Goal: Task Accomplishment & Management: Manage account settings

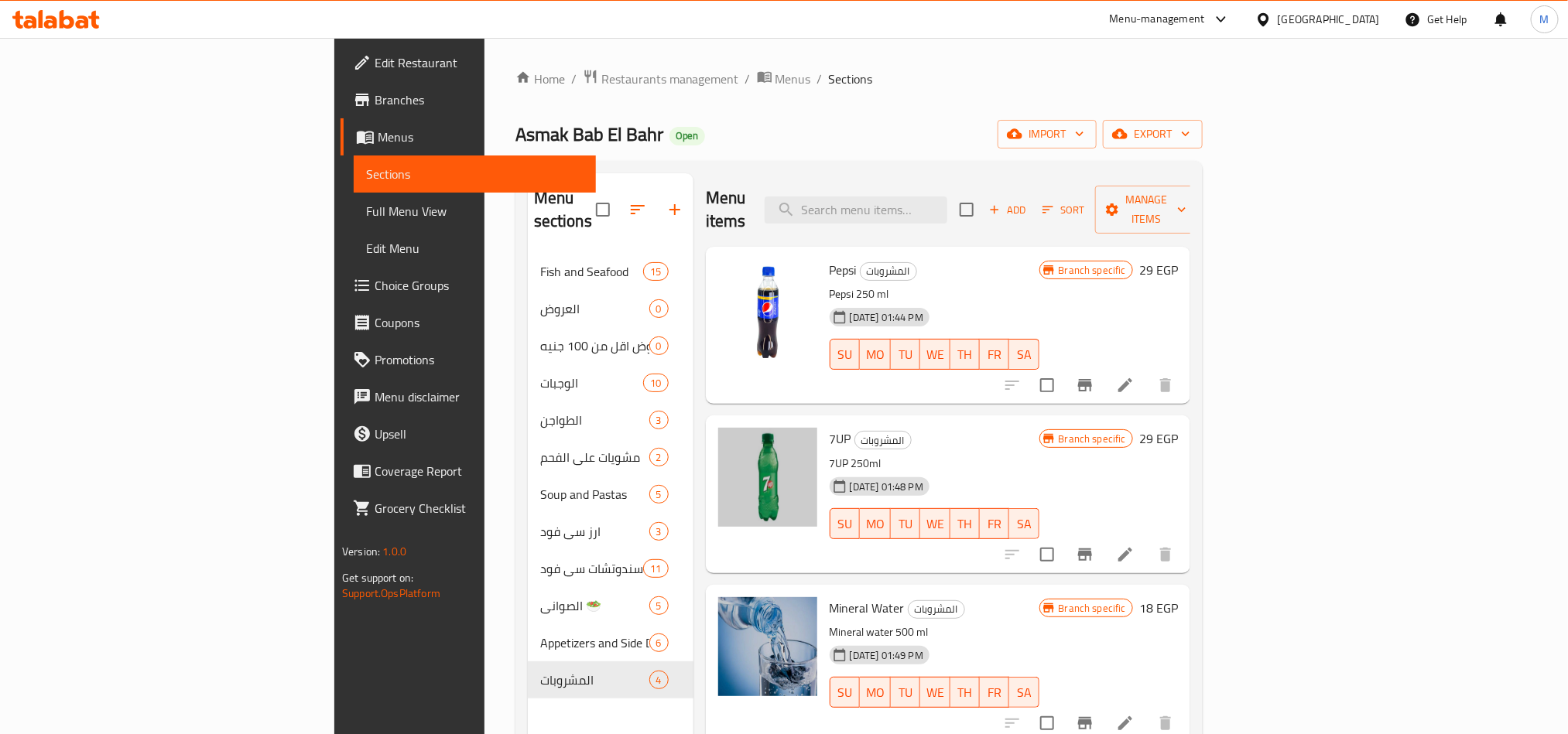
click at [1040, 597] on h6 "Mineral Water المشروبات" at bounding box center [934, 608] width 210 height 22
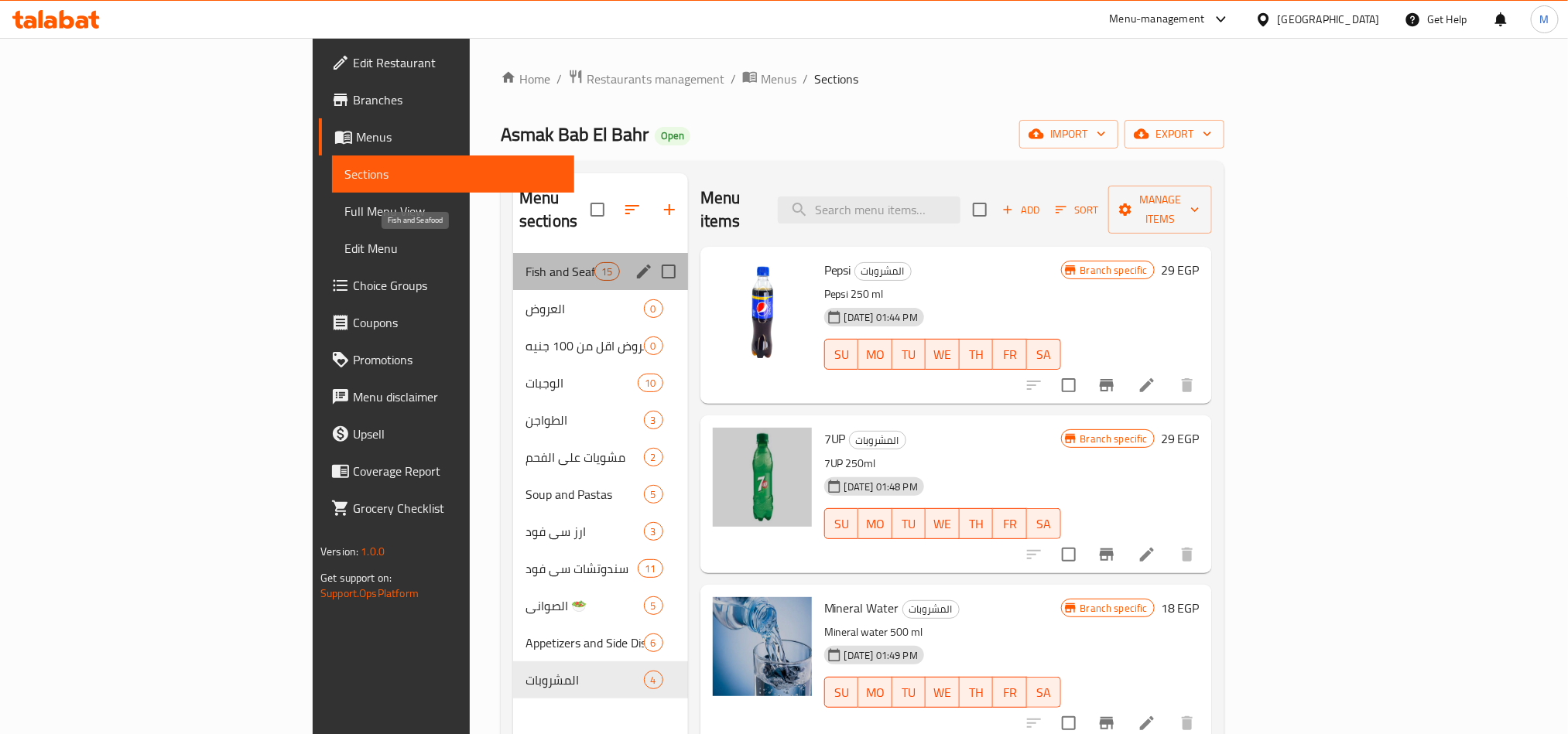
click at [525, 263] on span "Fish and Seafood" at bounding box center [560, 272] width 69 height 18
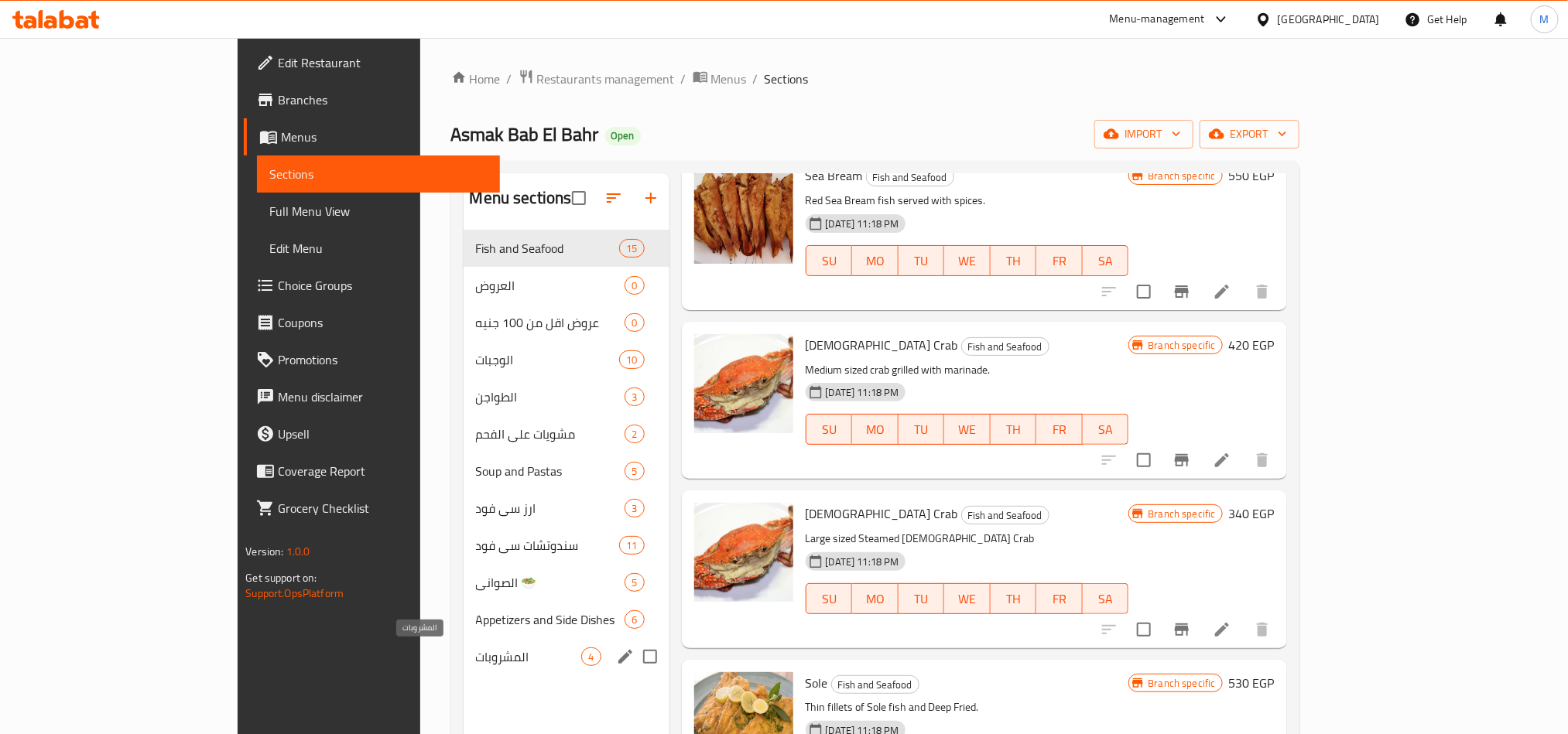
click at [476, 655] on span "المشروبات" at bounding box center [529, 657] width 106 height 18
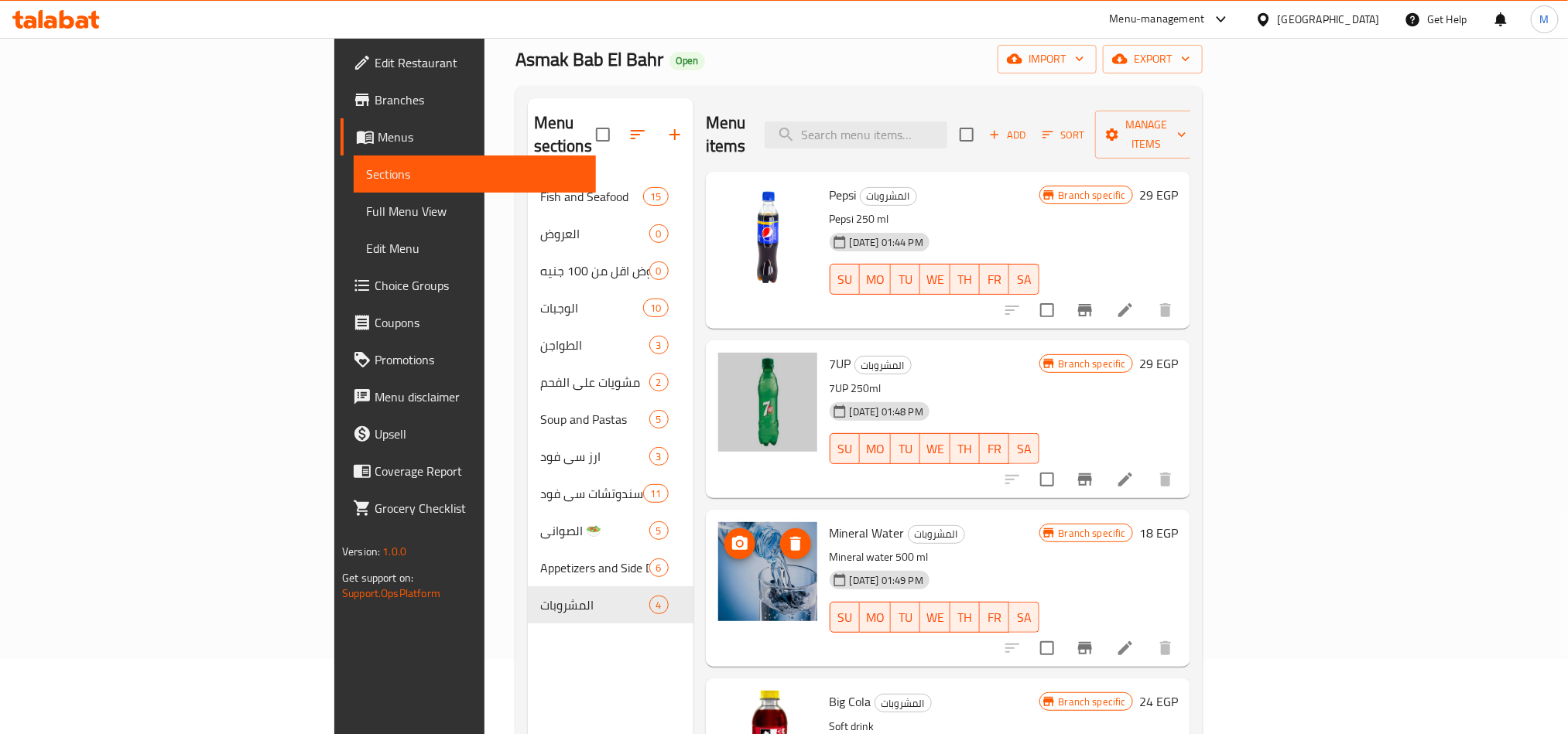
scroll to position [216, 0]
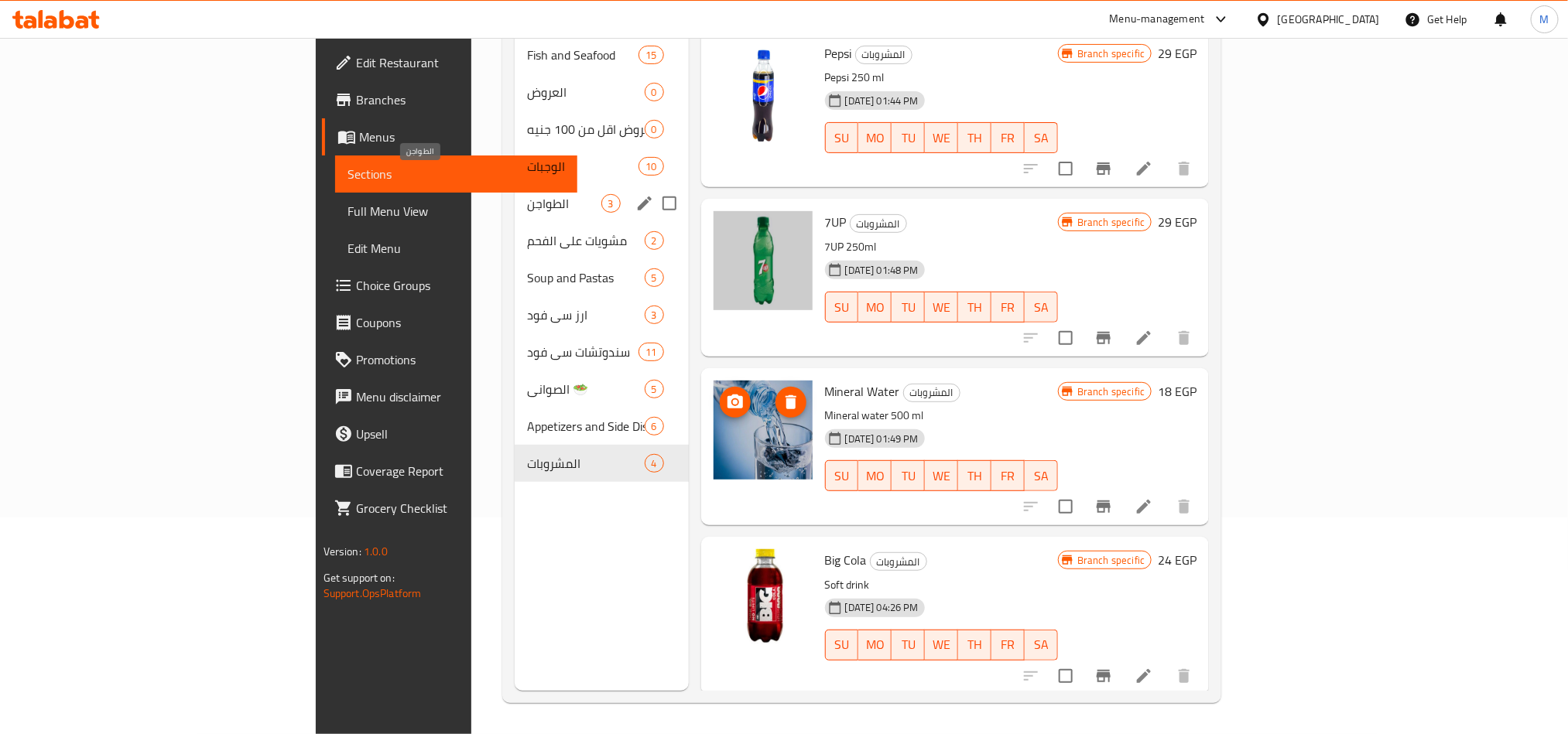
click at [527, 194] on span "الطواجن" at bounding box center [564, 203] width 74 height 18
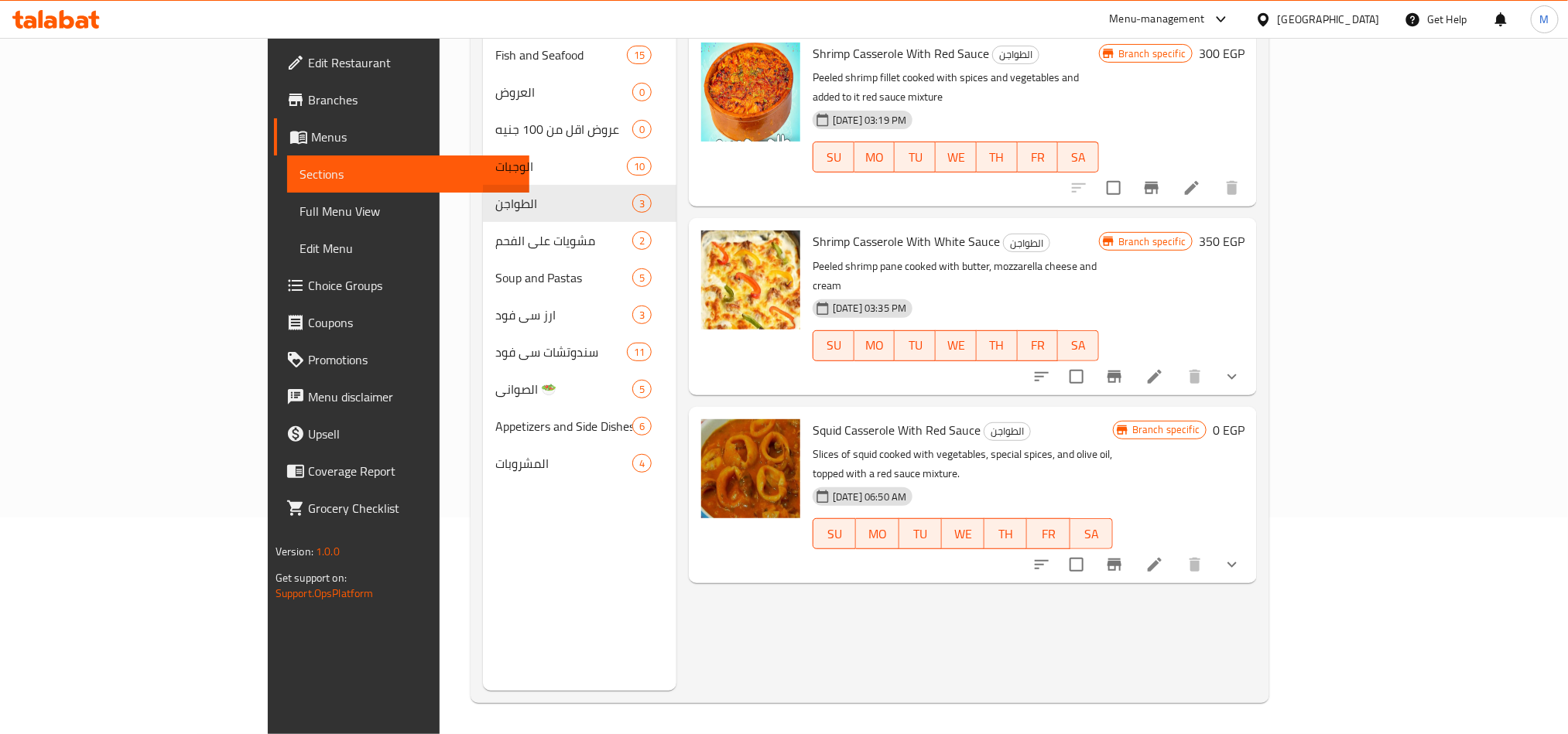
click at [1257, 583] on div "Menu items Add Sort Manage items Shrimp Casserole With Red Sauce الطواجن Peeled…" at bounding box center [966, 323] width 581 height 734
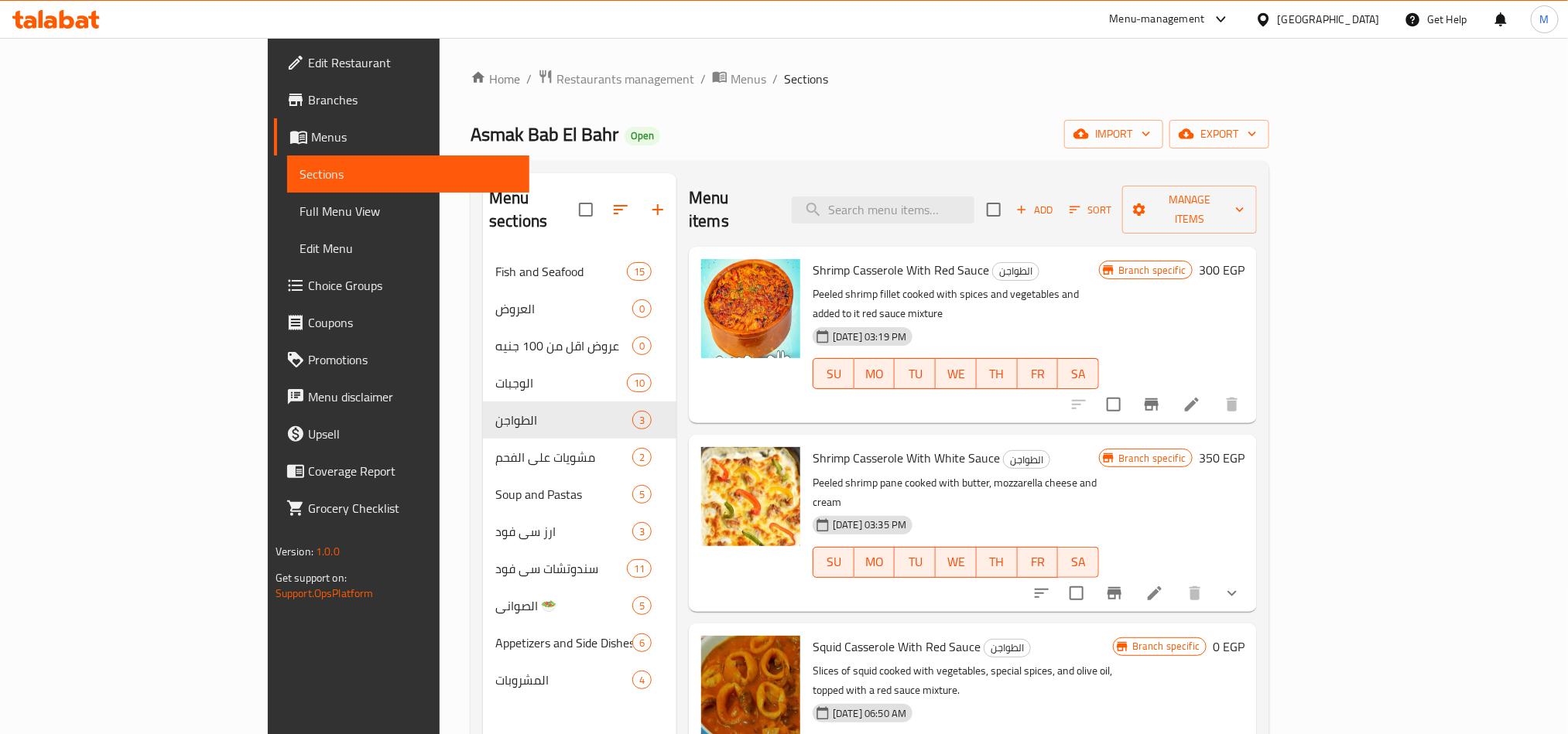
click at [308, 67] on span "Edit Restaurant" at bounding box center [413, 63] width 209 height 18
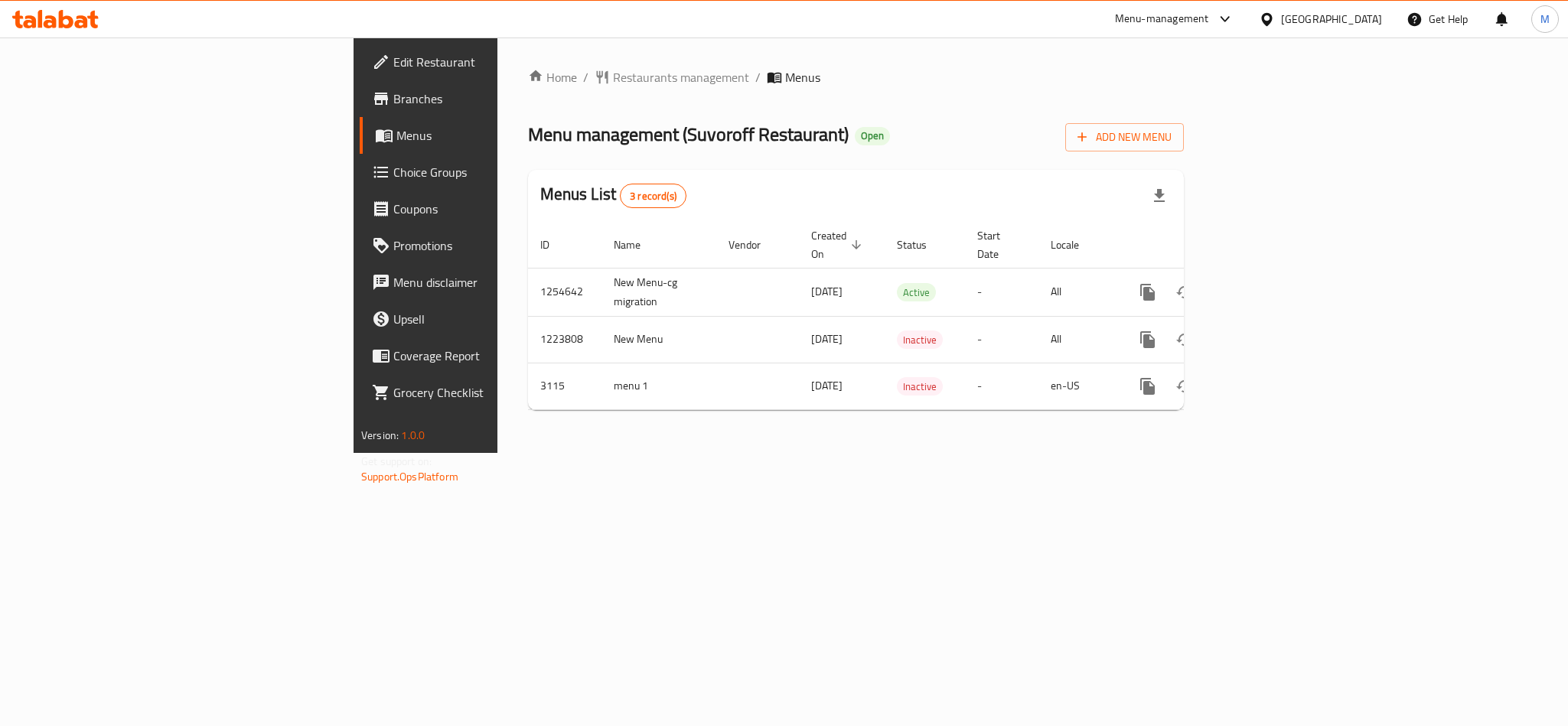
drag, startPoint x: 1348, startPoint y: 553, endPoint x: 1378, endPoint y: 441, distance: 115.9
click at [1214, 453] on div "Home / Restaurants management / Menus Menu management ( Suvoroff Restaurant ) O…" at bounding box center [856, 245] width 717 height 415
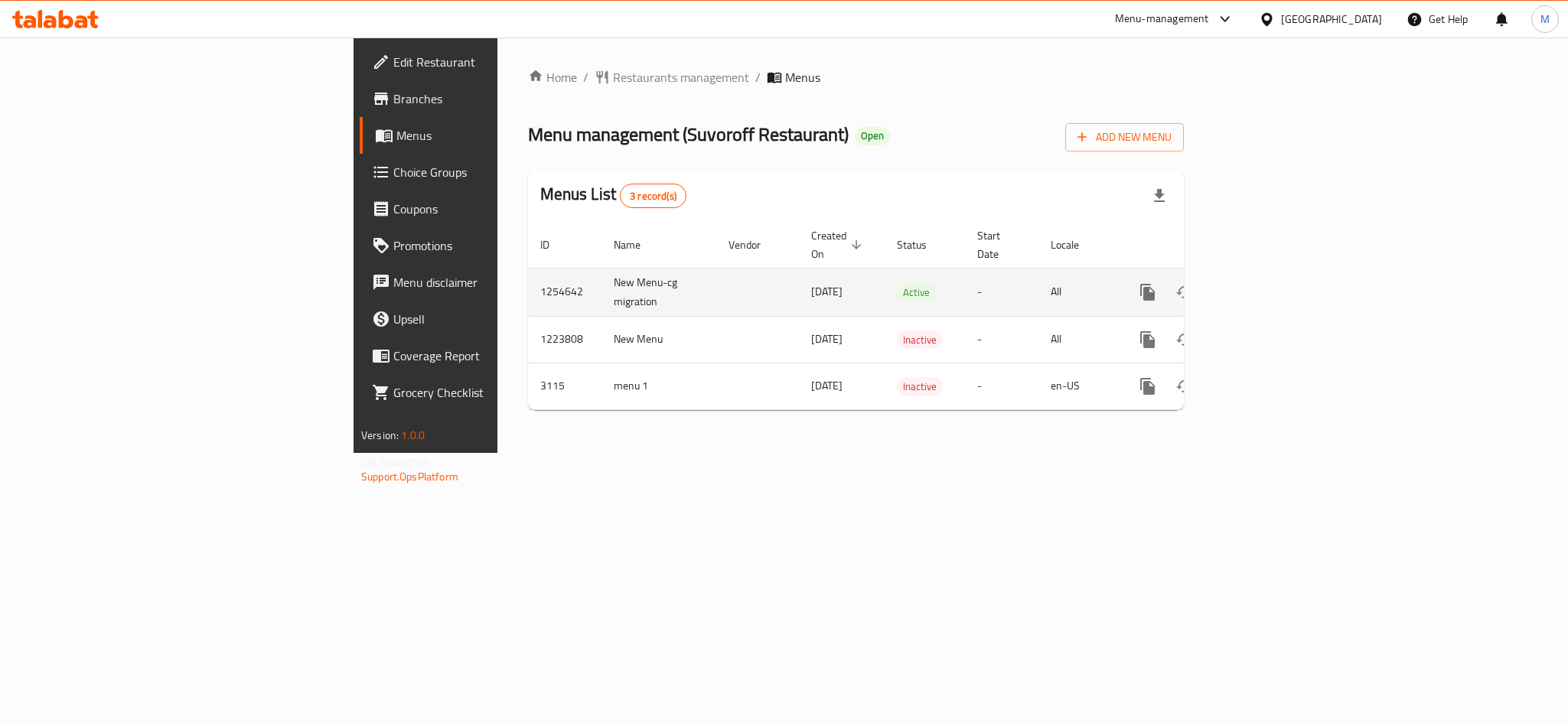
click at [1265, 286] on icon "enhanced table" at bounding box center [1257, 292] width 13 height 13
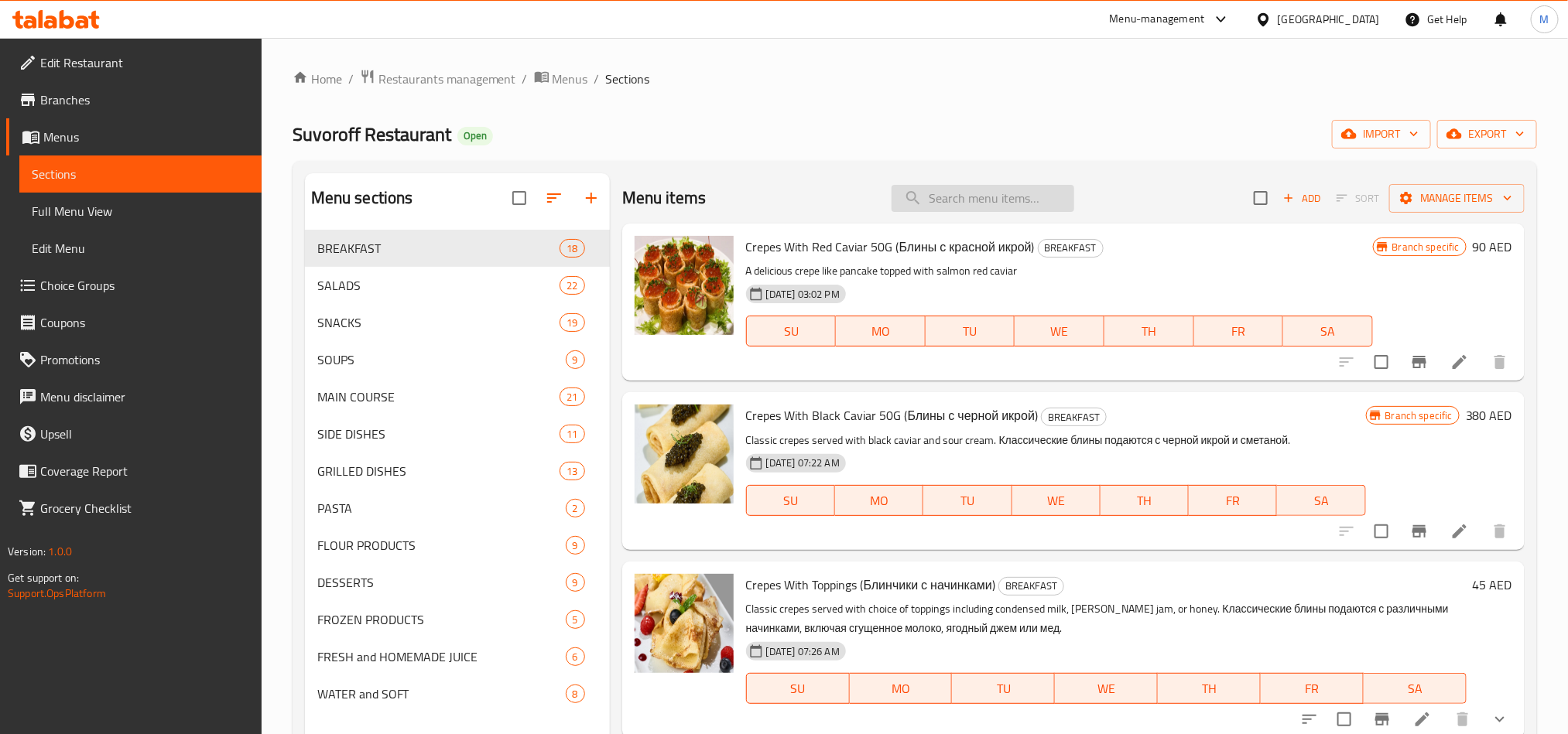
click at [966, 190] on input "search" at bounding box center [983, 199] width 183 height 27
paste input "Braised Beef Rib with Barbecue Sauce"
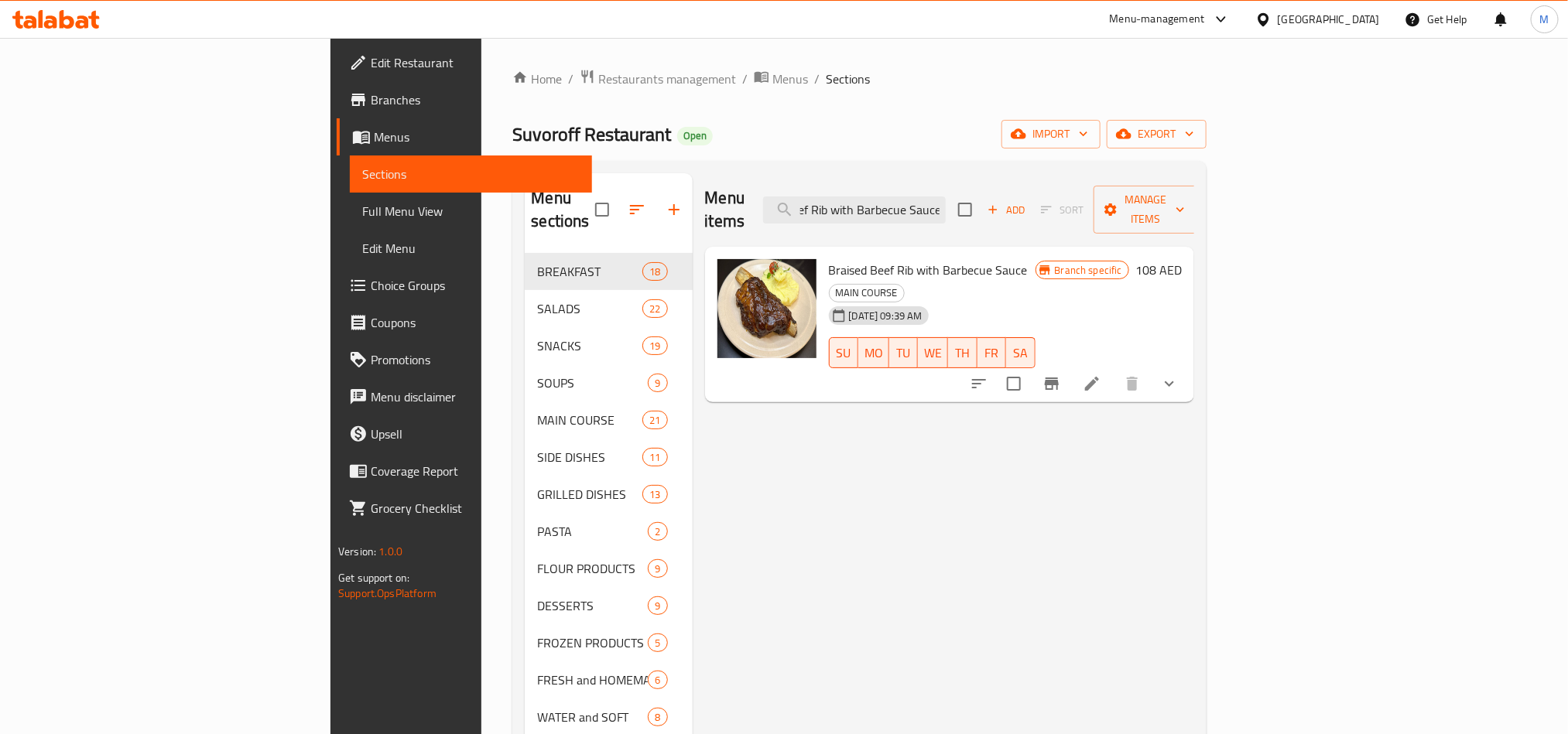
type input "Braised Beef Rib with Barbecue Sauce"
click at [1114, 370] on li at bounding box center [1093, 383] width 44 height 28
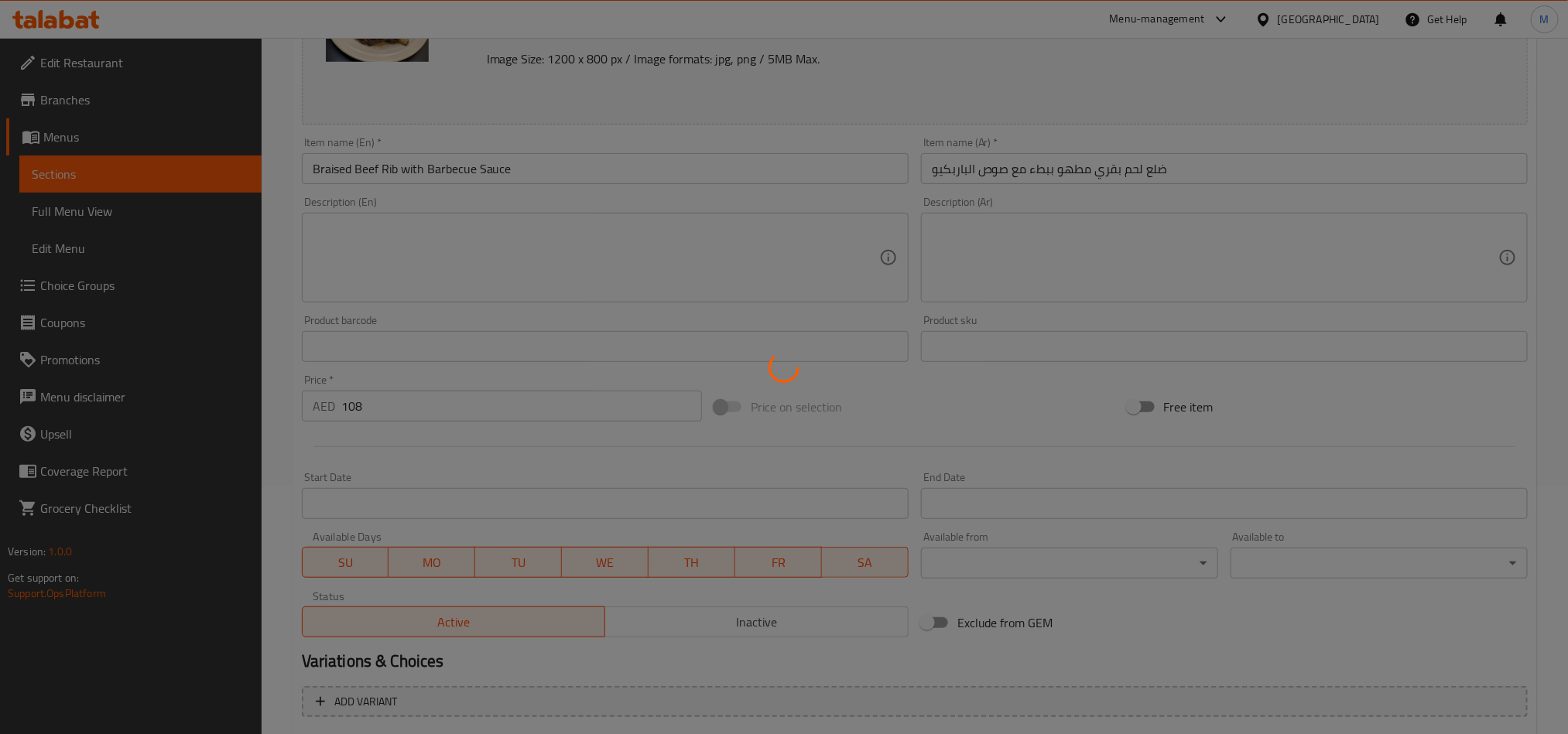
scroll to position [407, 0]
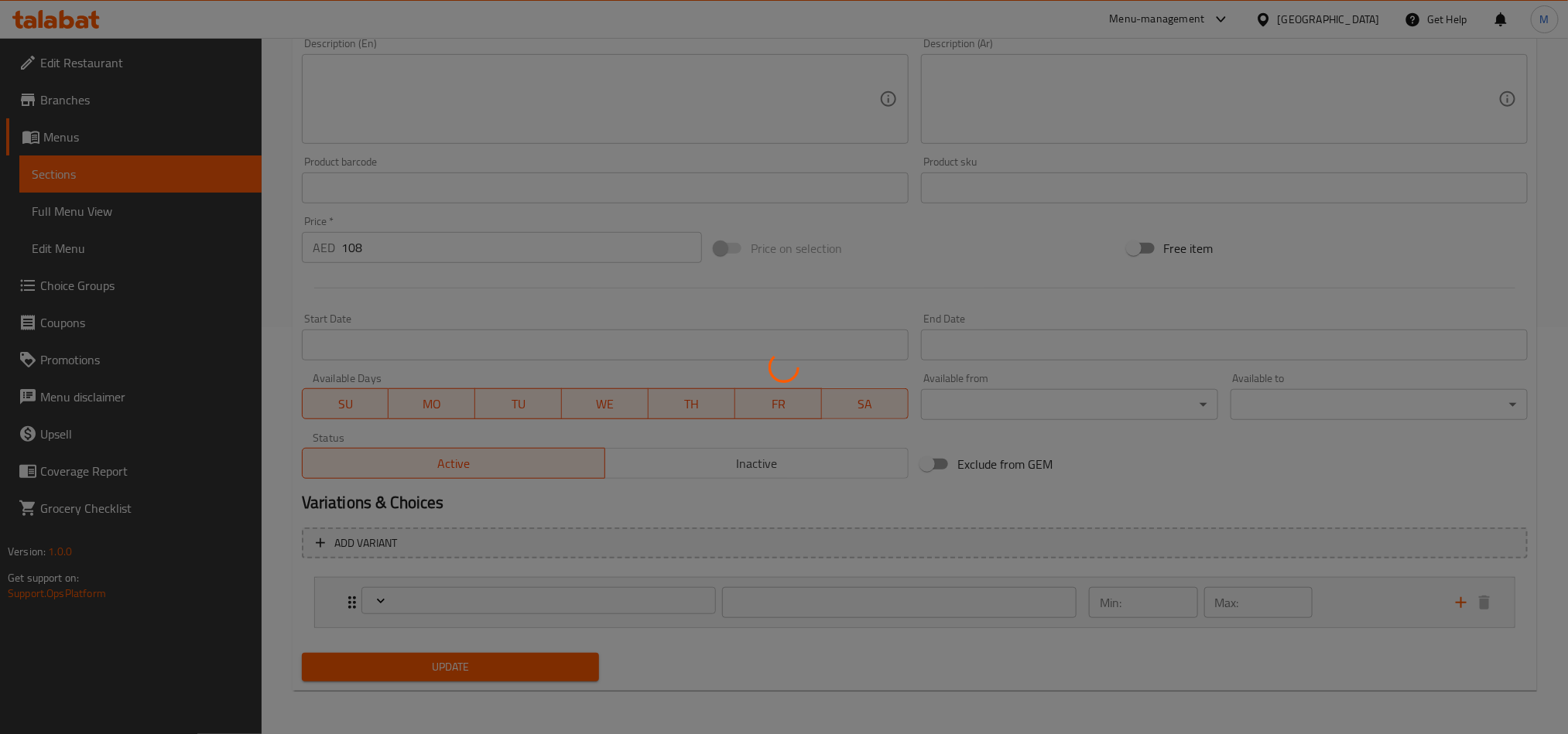
type input "اختيار الطبق الجانبي:"
type input "0"
type input "1"
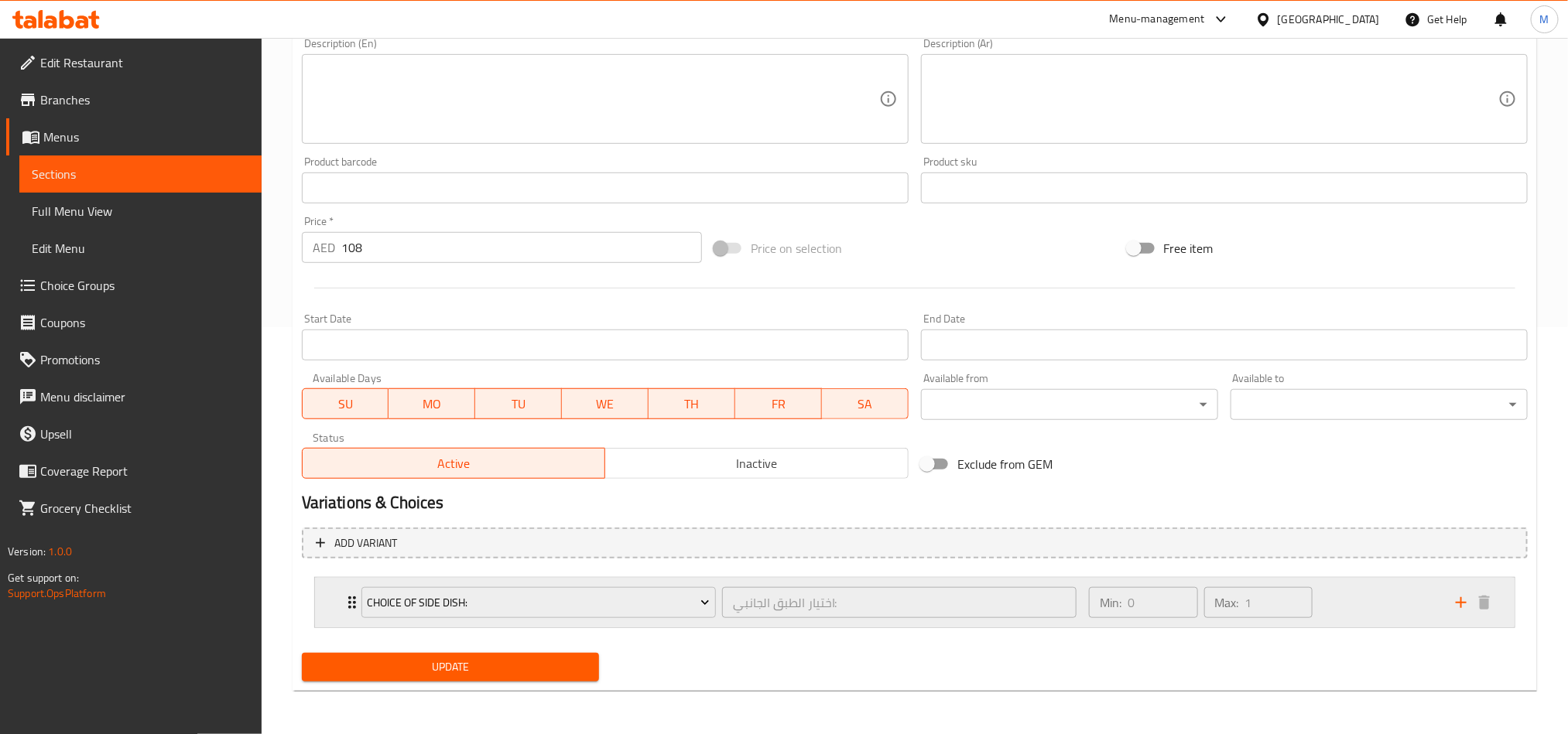
click at [344, 591] on div "Choice of Side Dish: اختيار الطبق الجانبي: ​ Min: 0 ​ Max: 1 ​" at bounding box center [919, 602] width 1154 height 50
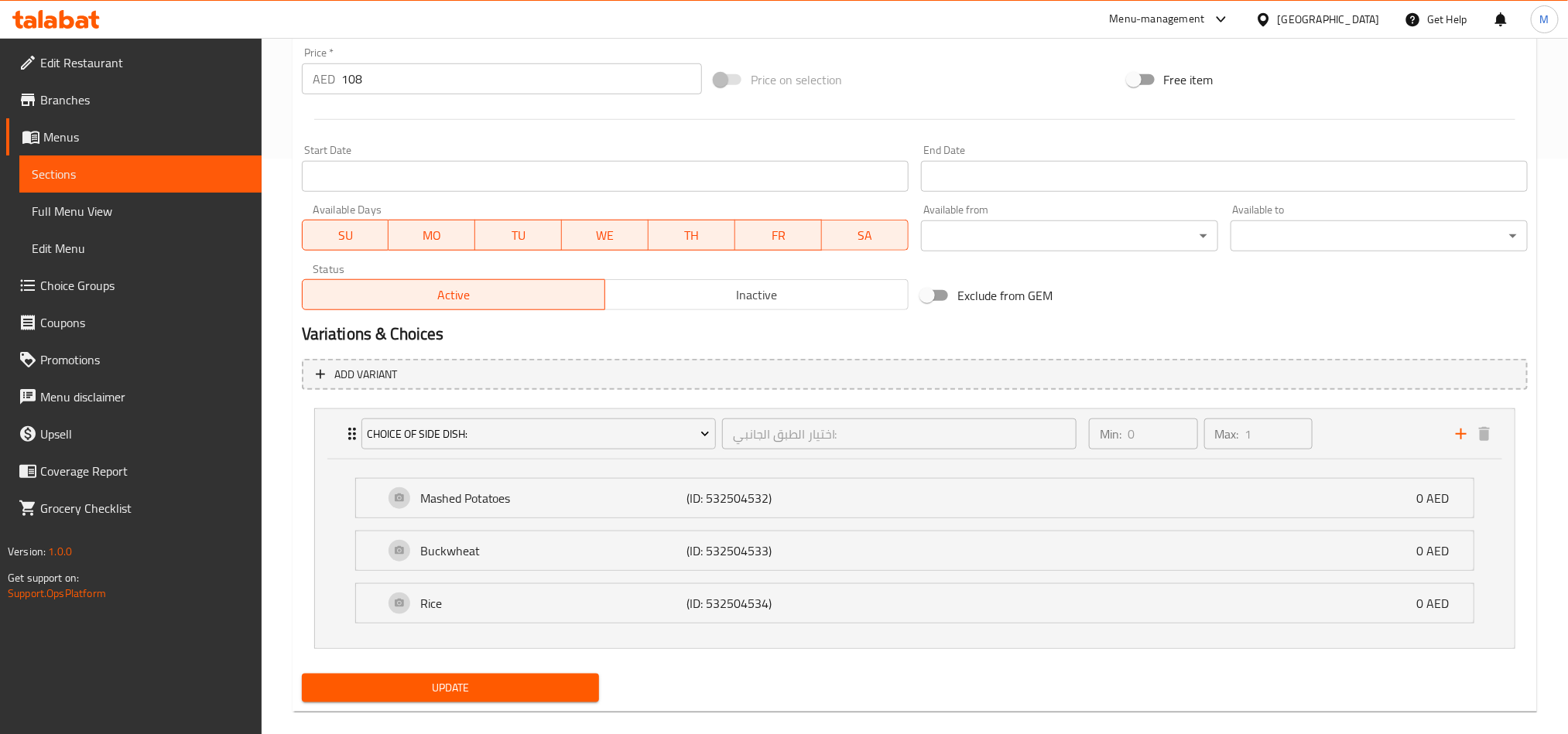
scroll to position [600, 0]
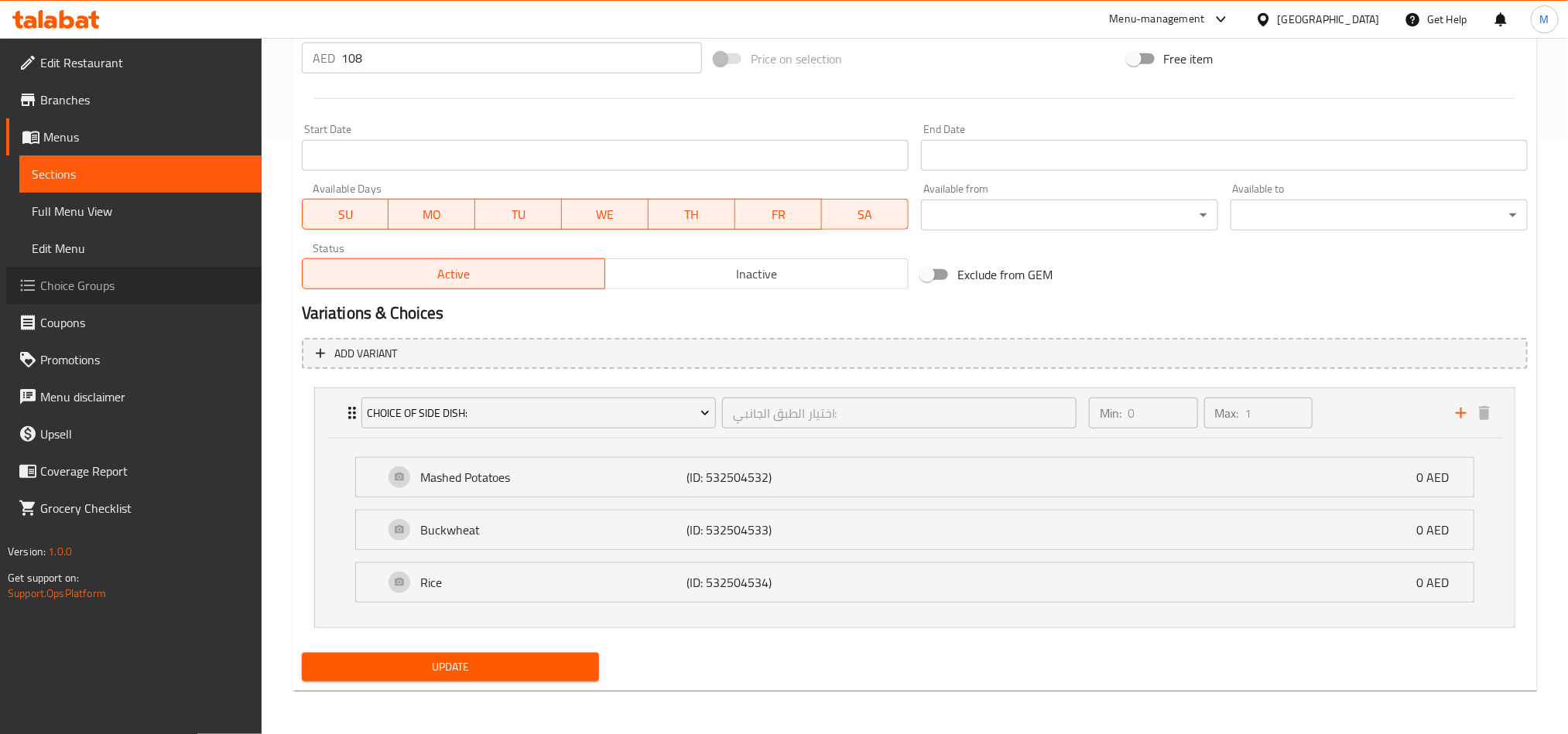
click at [89, 286] on span "Choice Groups" at bounding box center [145, 285] width 209 height 18
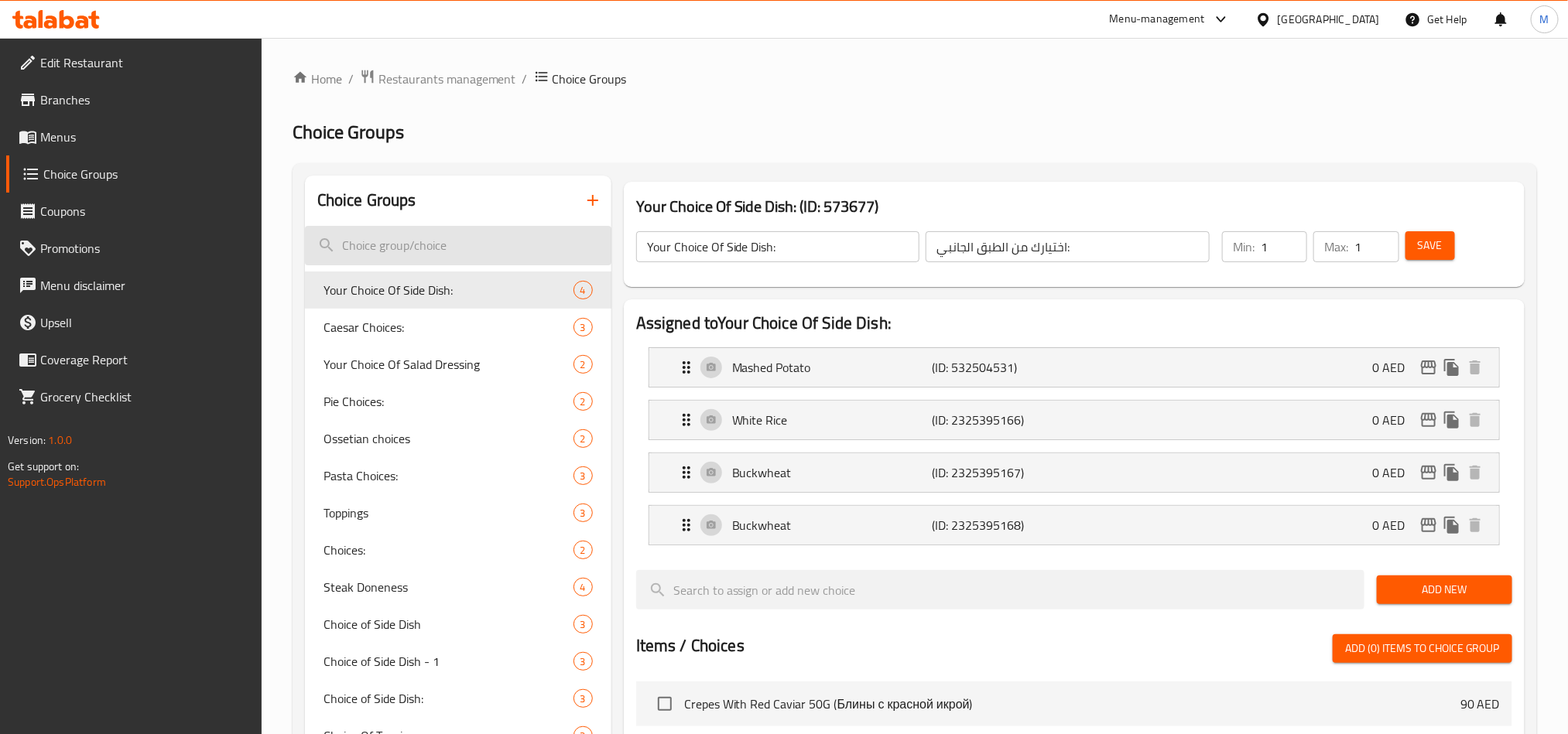
click at [419, 247] on input "search" at bounding box center [458, 245] width 306 height 39
paste input "Choice Of Side Dish"
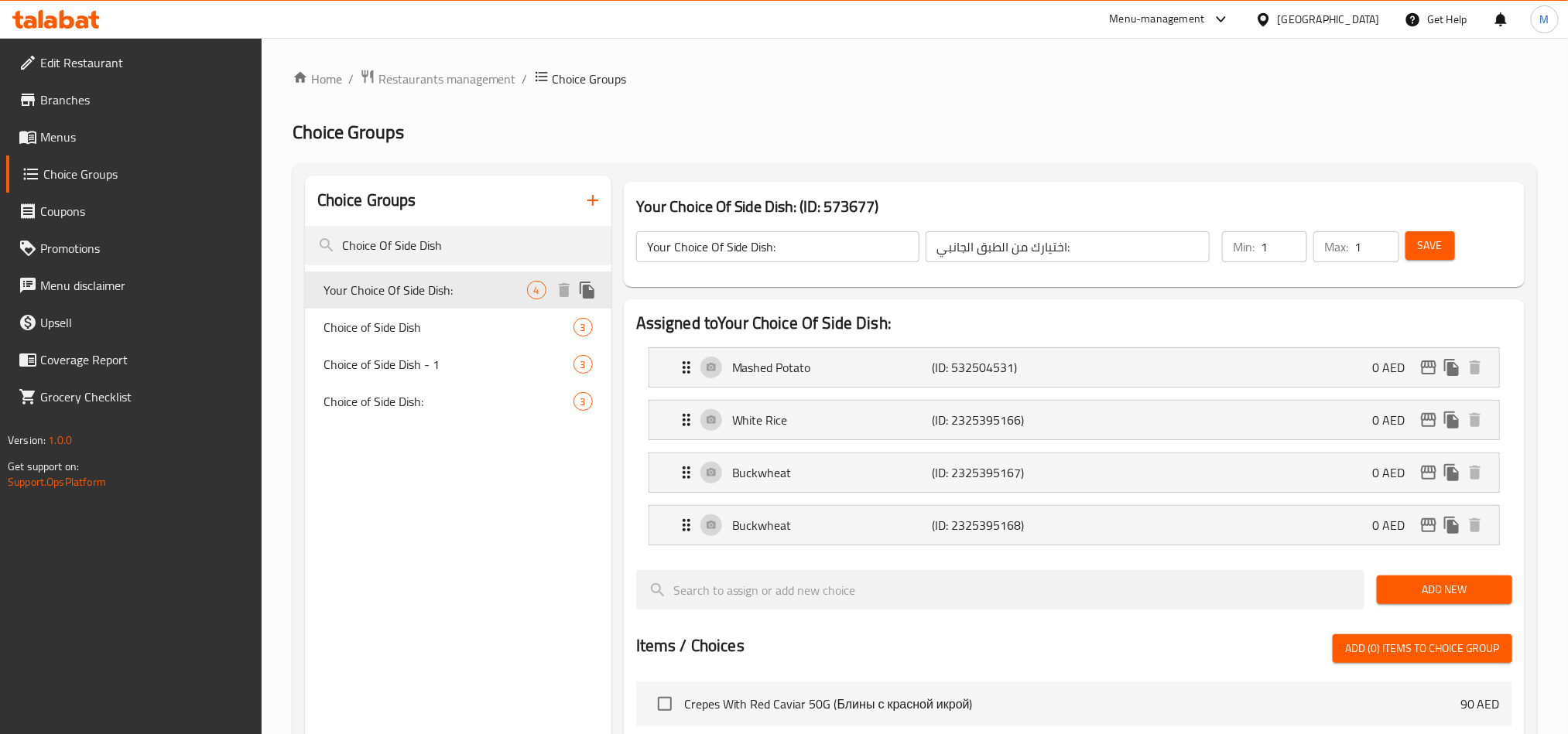
type input "Choice Of Side Dish"
click at [424, 300] on span "Your Choice Of Side Dish:" at bounding box center [425, 290] width 204 height 18
click at [427, 415] on div "Choice of Side Dish: 3" at bounding box center [458, 402] width 306 height 37
type input "Choice of Side Dish:"
type input "اختيار الطبق الجانبي:"
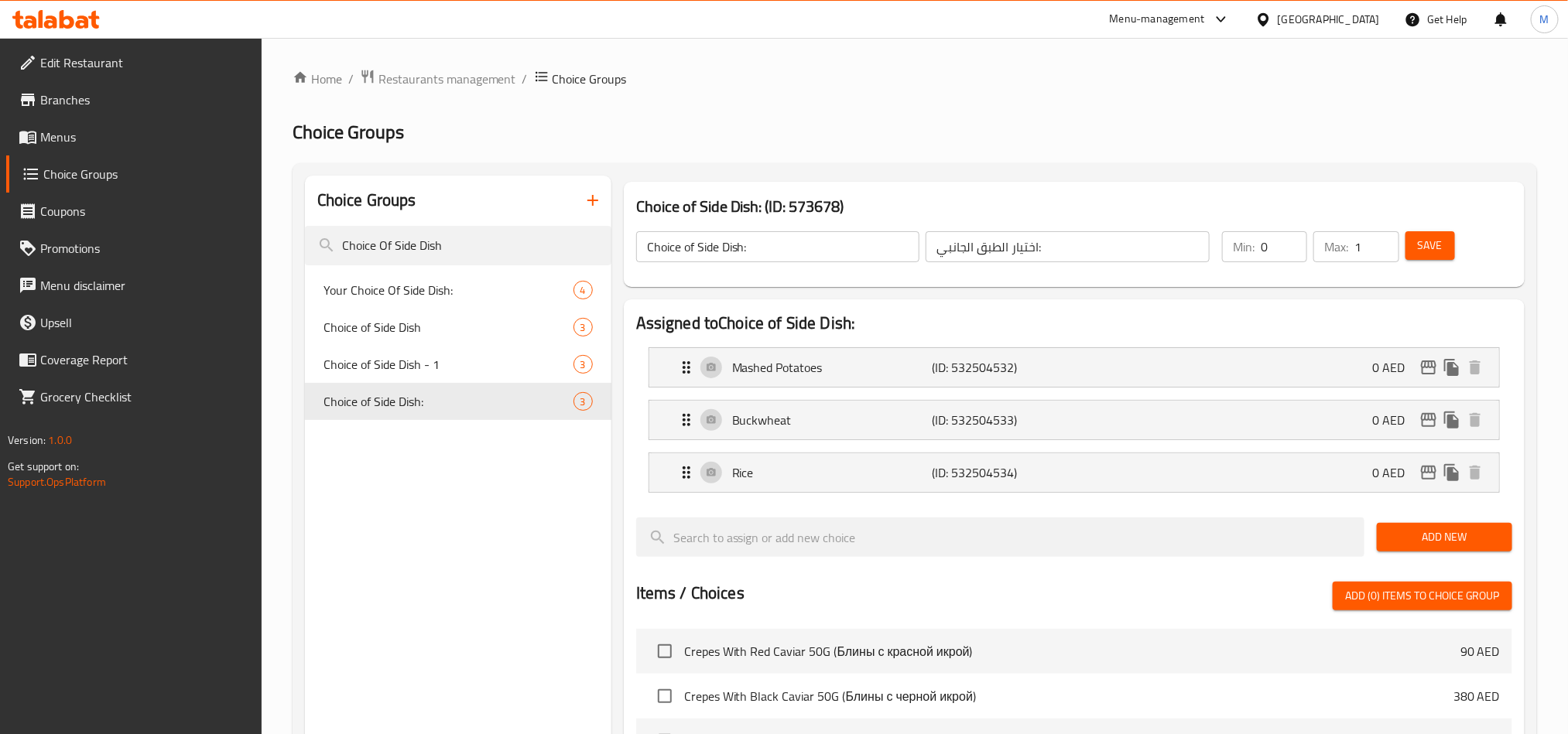
click at [487, 601] on div "Choice Groups Choice Of Side Dish Your Choice Of Side Dish: 4 Choice of Side Di…" at bounding box center [458, 682] width 306 height 1014
type input "1"
click at [1287, 240] on input "1" at bounding box center [1283, 247] width 46 height 31
click at [1433, 247] on span "Save" at bounding box center [1430, 245] width 25 height 19
drag, startPoint x: 1426, startPoint y: 244, endPoint x: 1353, endPoint y: 253, distance: 73.6
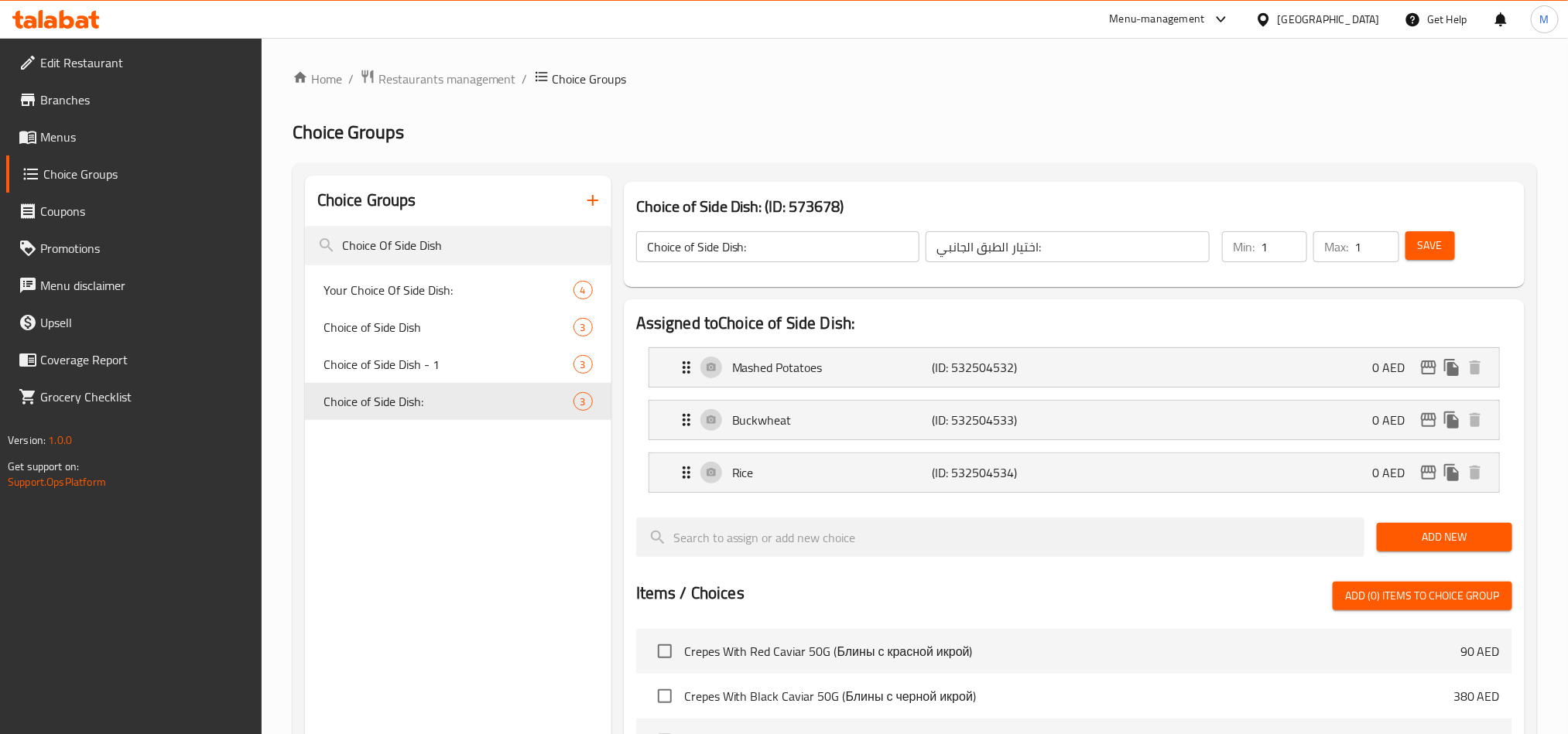
click at [1426, 244] on span "Save" at bounding box center [1430, 245] width 25 height 19
click at [1340, 19] on div "United Arab Emirates" at bounding box center [1329, 19] width 102 height 17
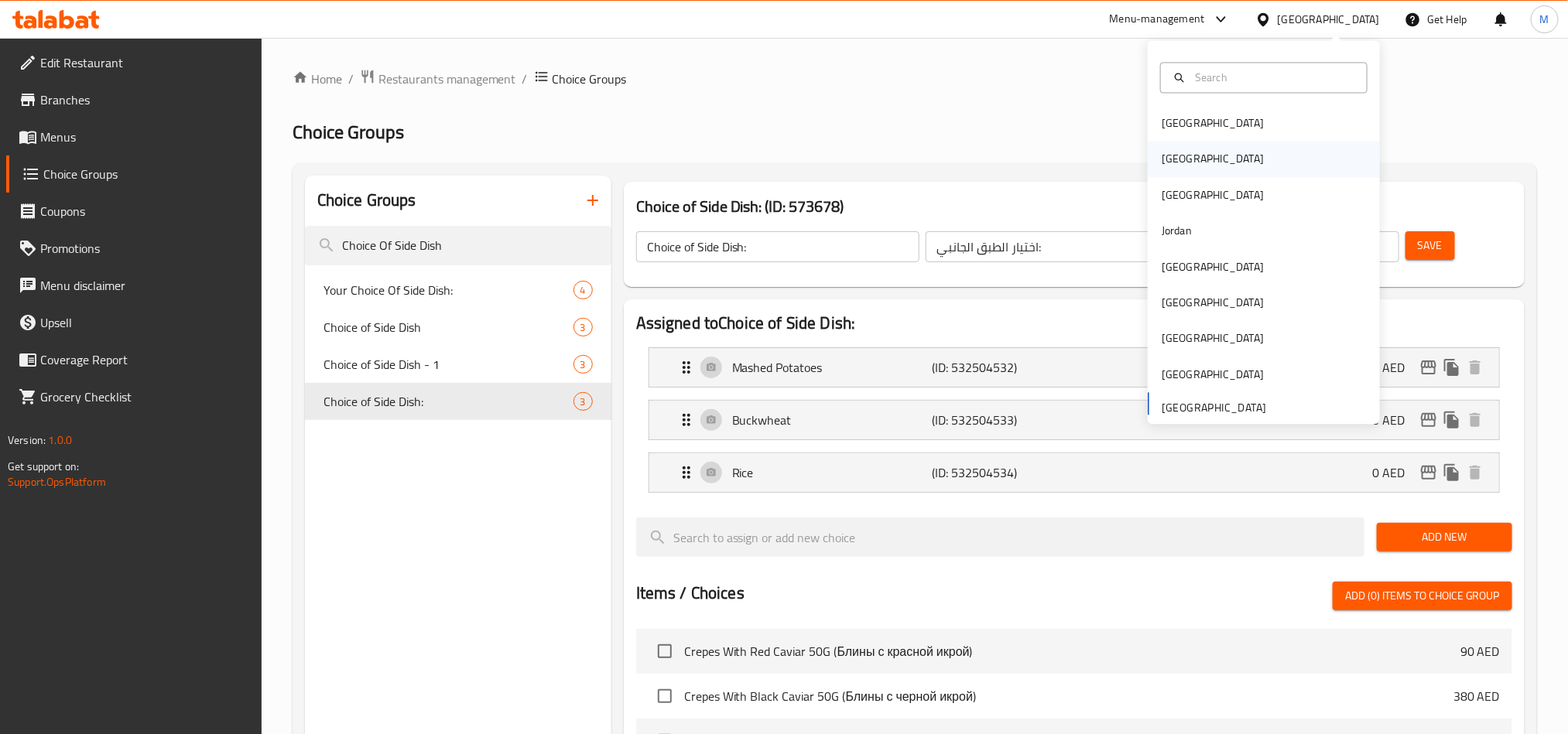
click at [1169, 164] on div "[GEOGRAPHIC_DATA]" at bounding box center [1213, 159] width 102 height 17
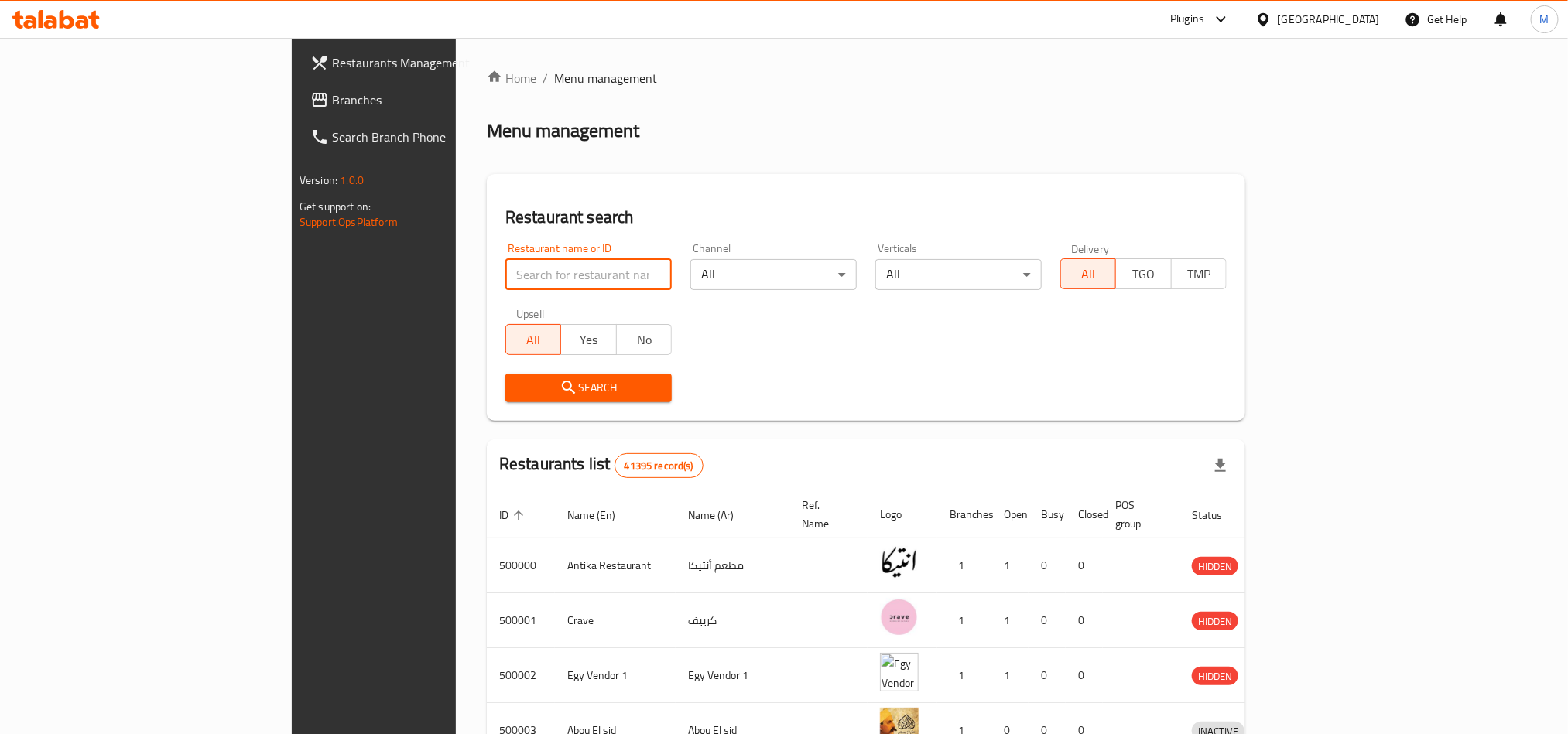
click at [505, 276] on input "search" at bounding box center [588, 274] width 166 height 31
paste input "610761"
type input "610761"
click at [518, 392] on span "Search" at bounding box center [589, 387] width 142 height 19
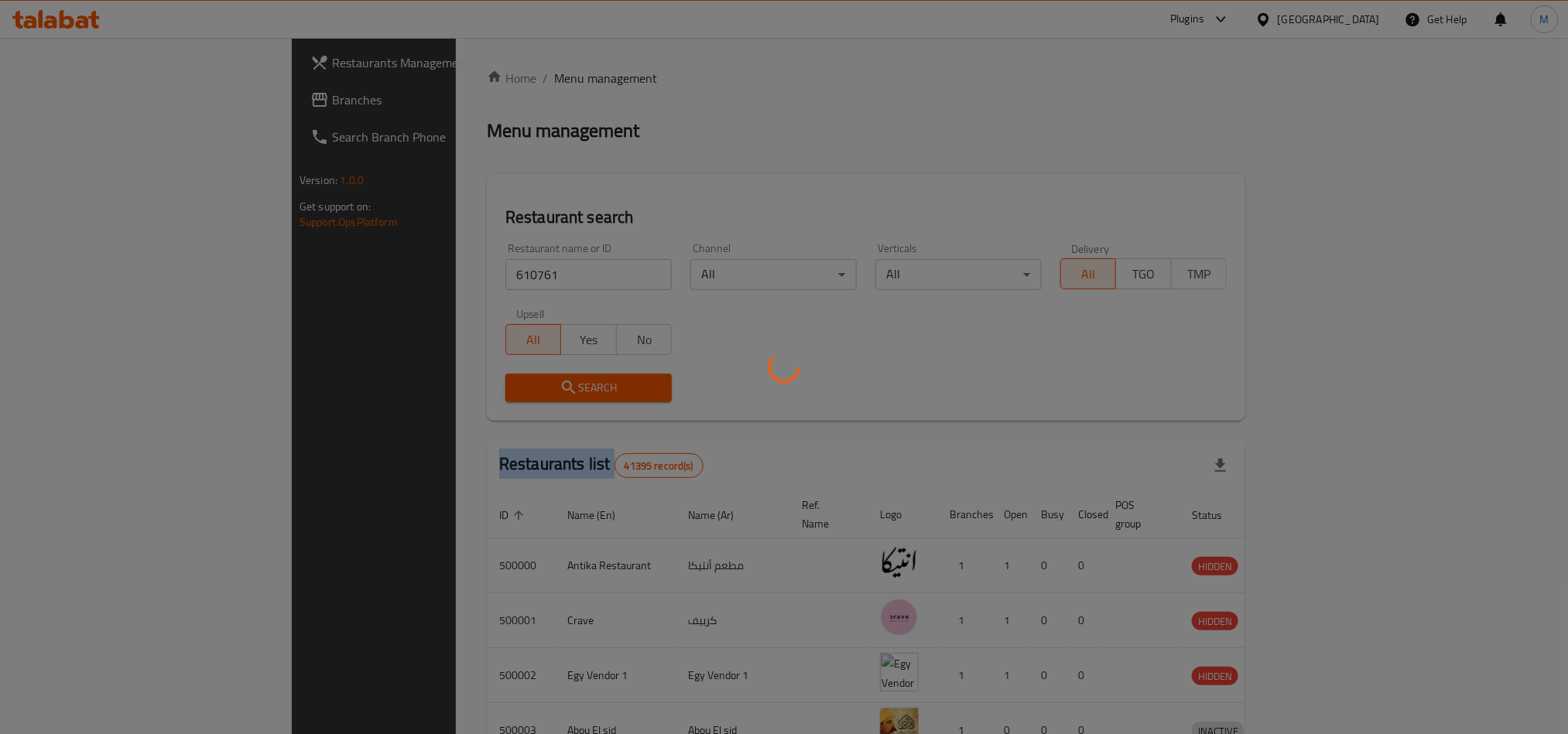
click at [384, 392] on div at bounding box center [784, 367] width 1568 height 734
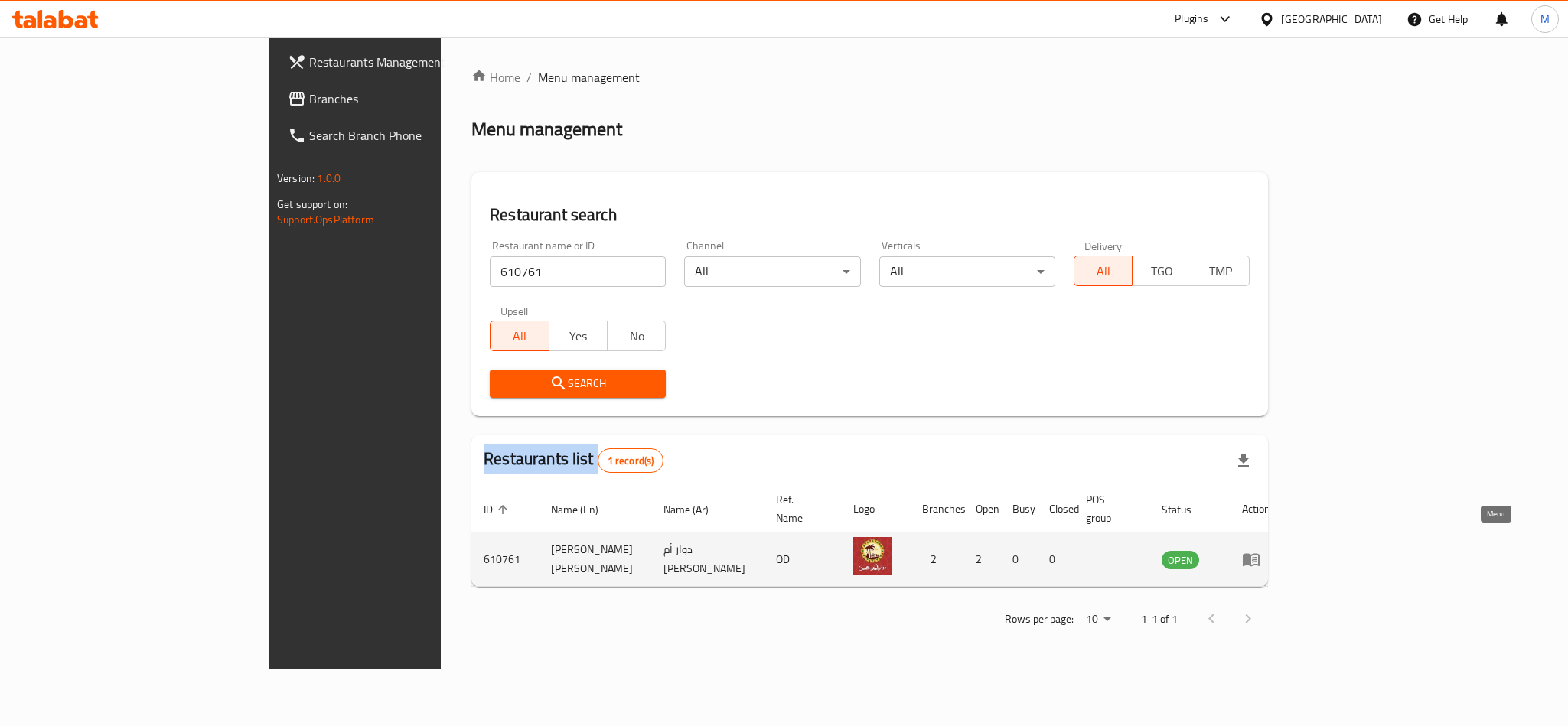
click at [1260, 554] on icon "enhanced table" at bounding box center [1251, 561] width 17 height 13
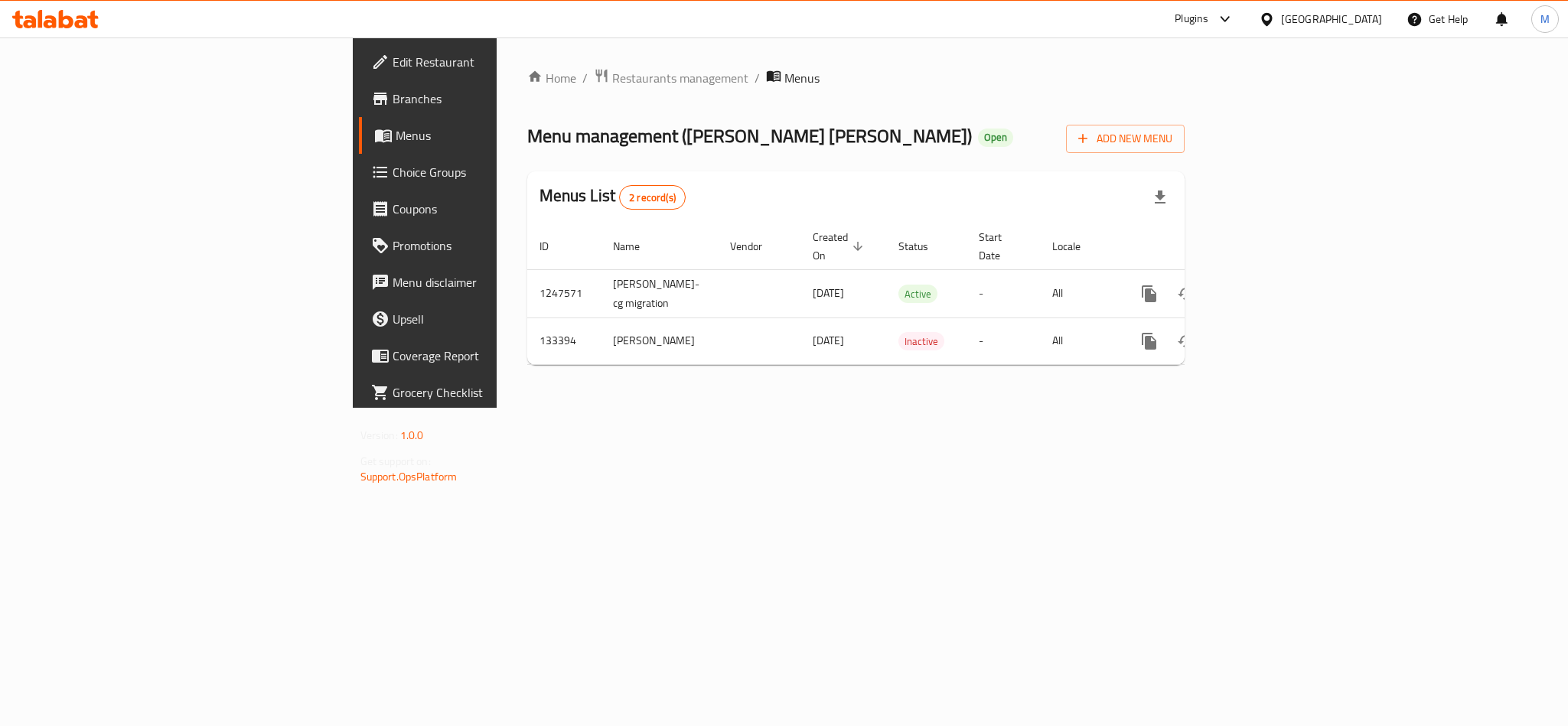
click at [359, 85] on link "Branches" at bounding box center [486, 98] width 255 height 37
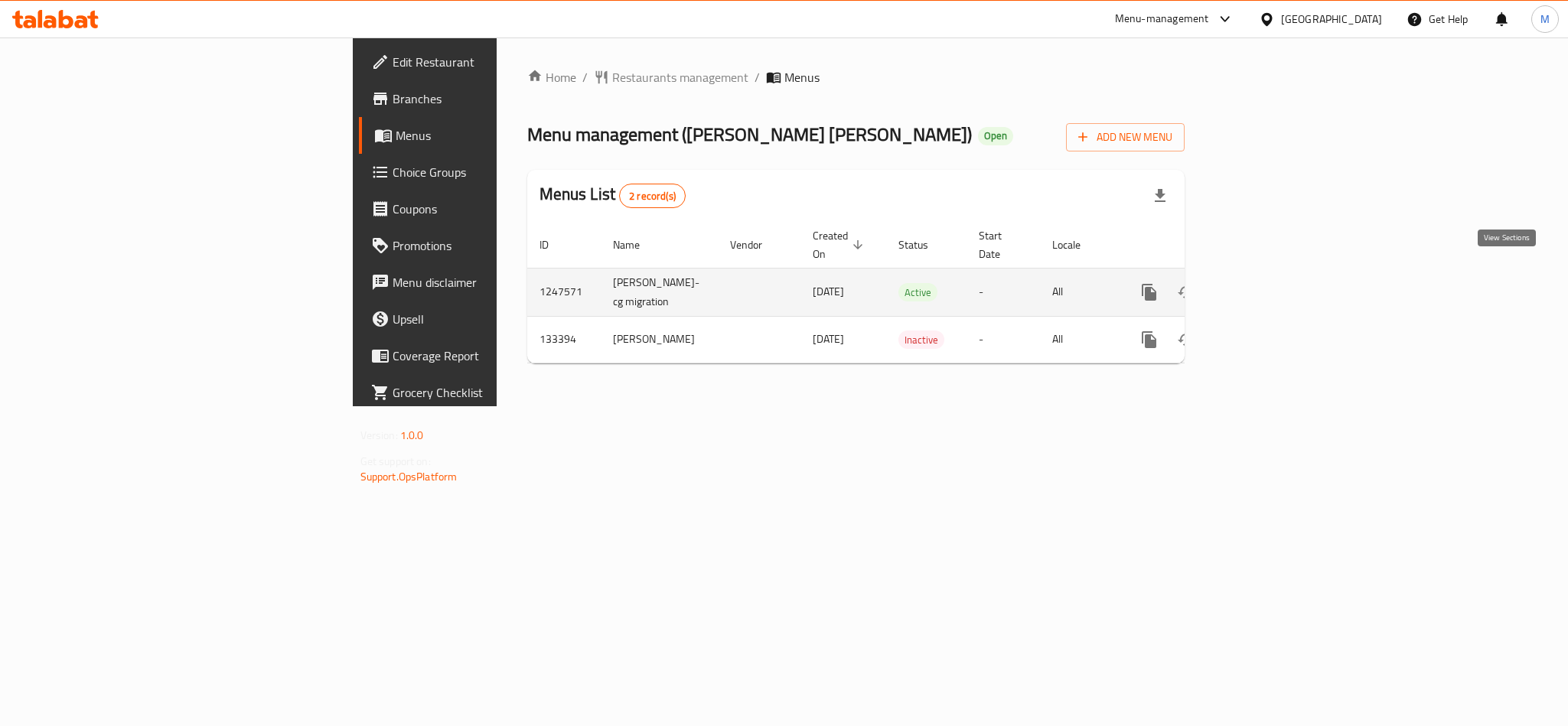
click at [1278, 274] on link "enhanced table" at bounding box center [1259, 292] width 37 height 37
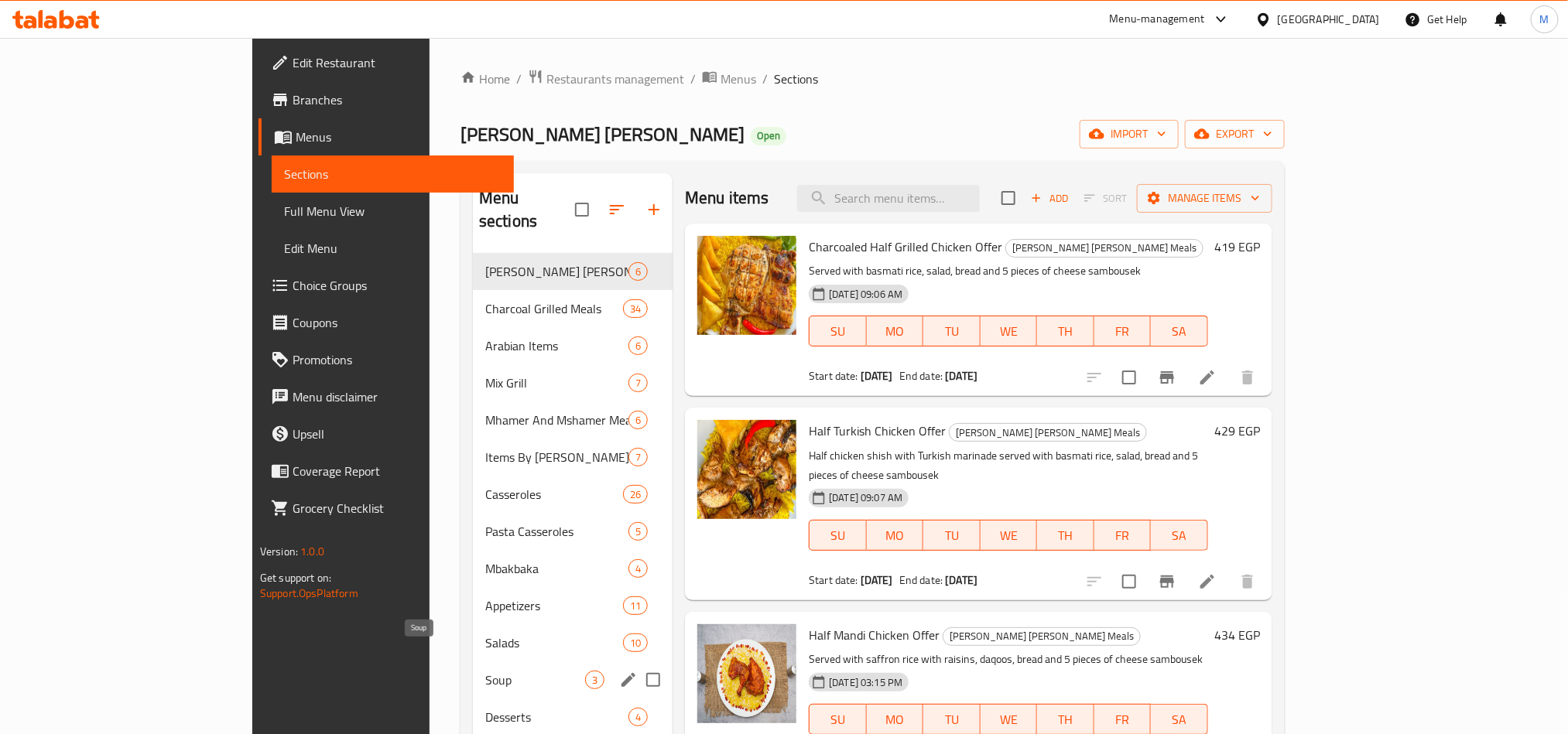
click at [485, 670] on span "Soup" at bounding box center [535, 679] width 100 height 18
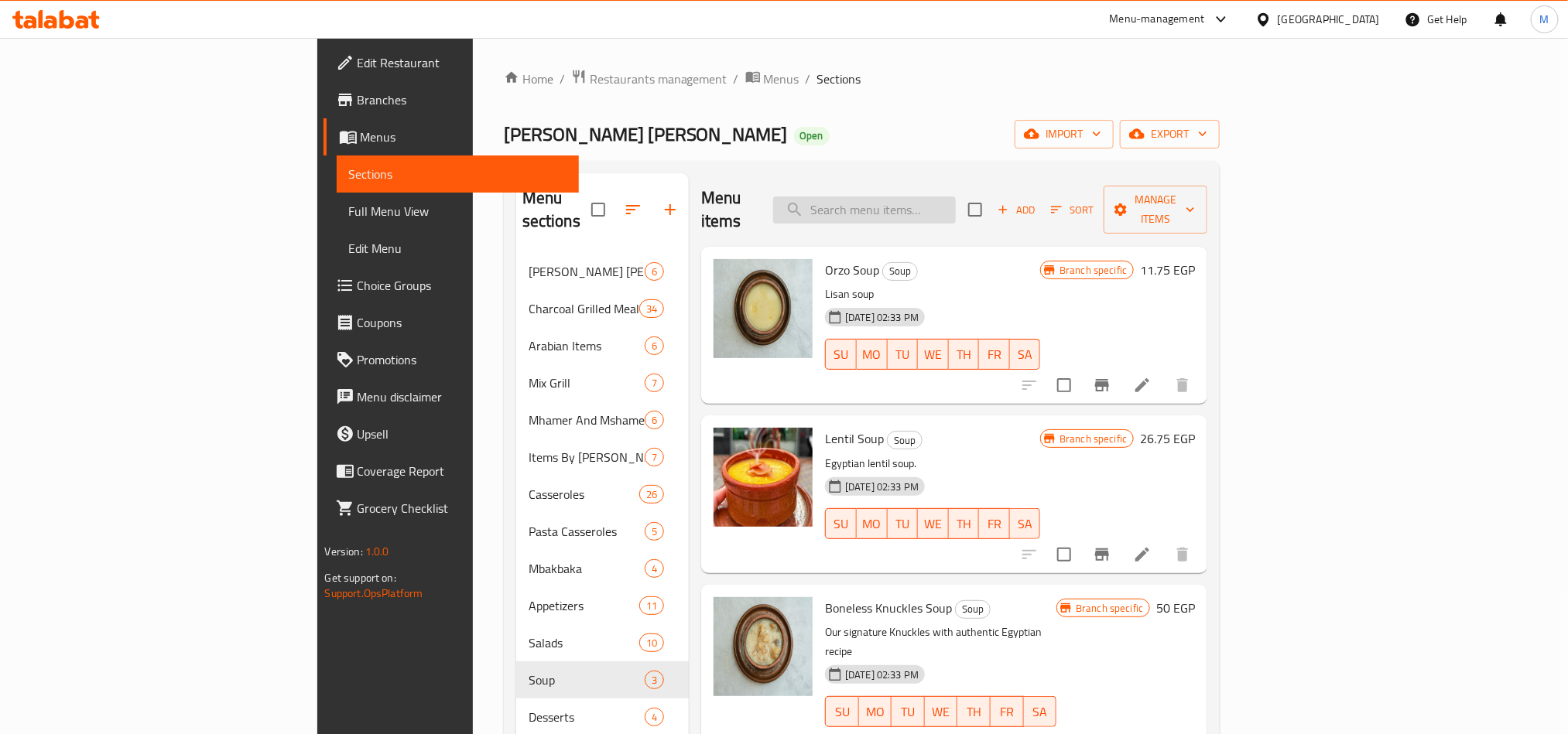
click at [956, 196] on input "search" at bounding box center [864, 210] width 183 height 27
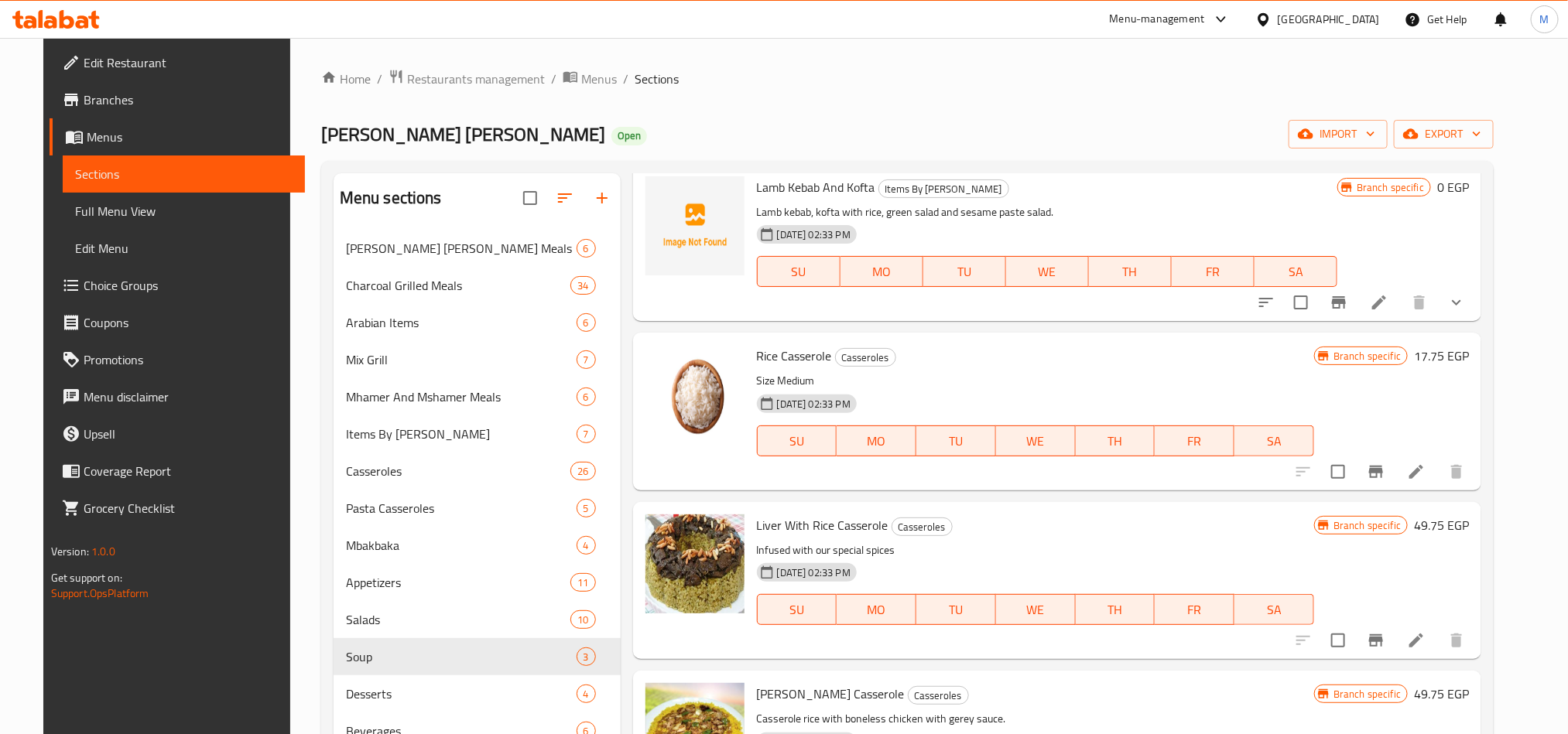
scroll to position [8799, 0]
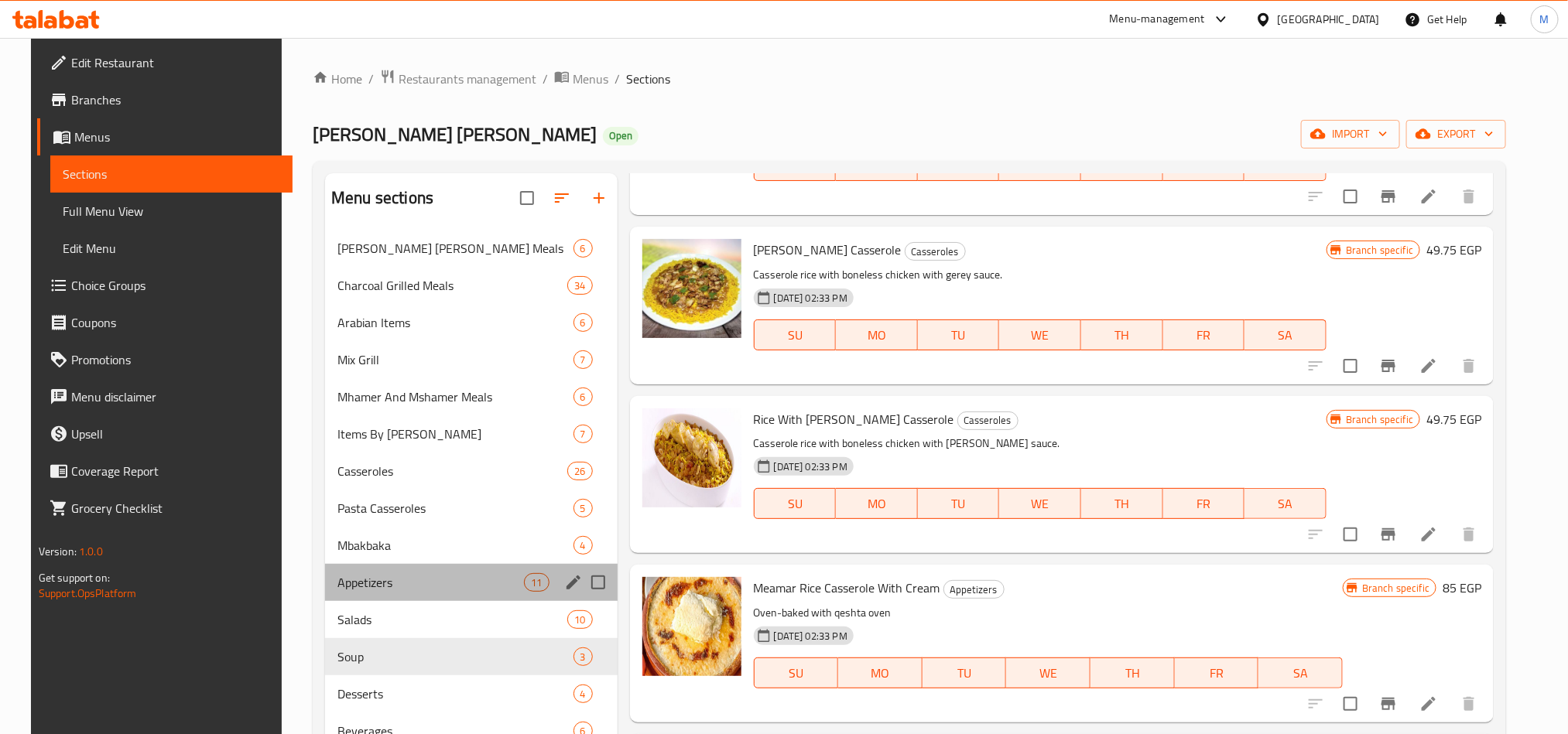
click at [373, 592] on div "Appetizers 11" at bounding box center [472, 582] width 293 height 37
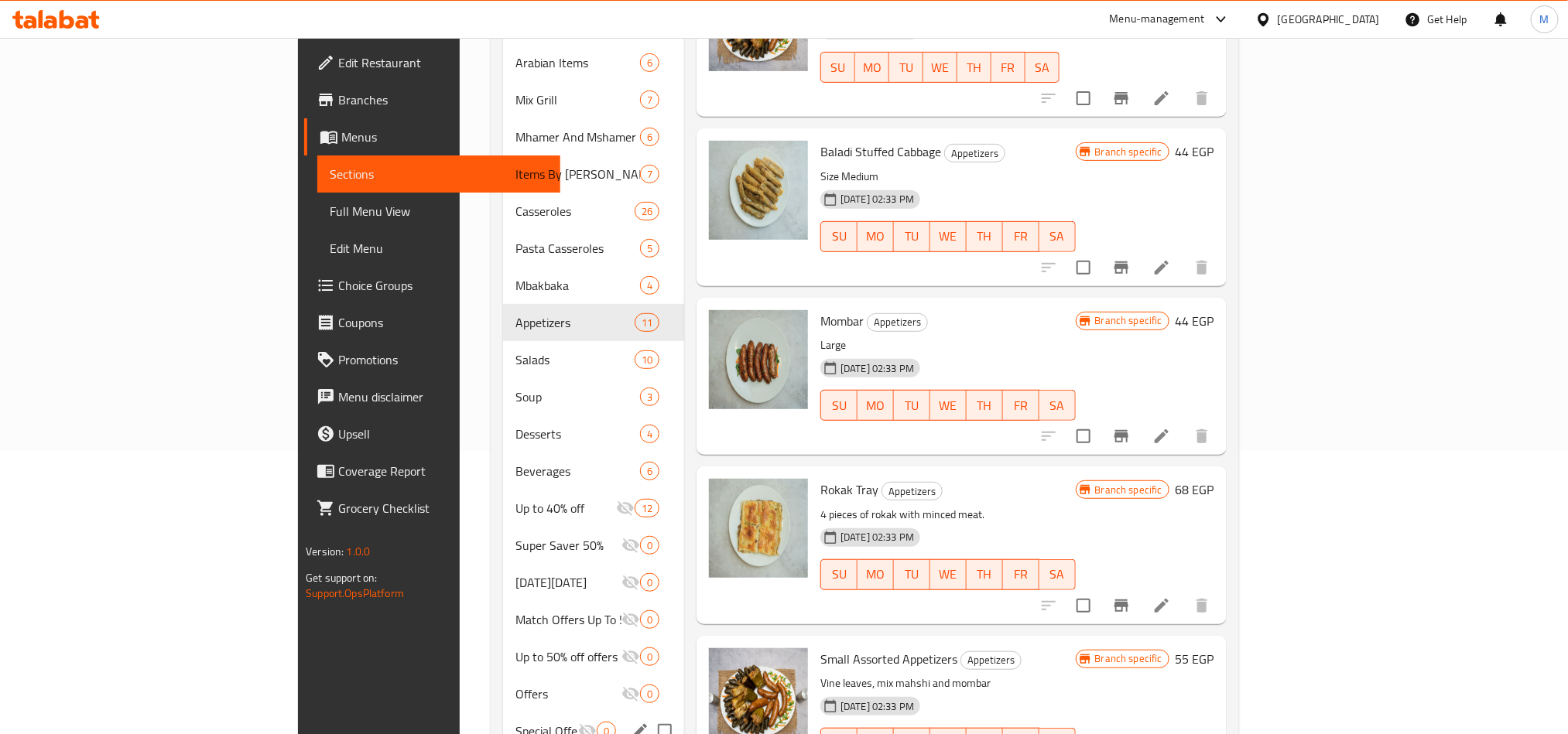
scroll to position [348, 0]
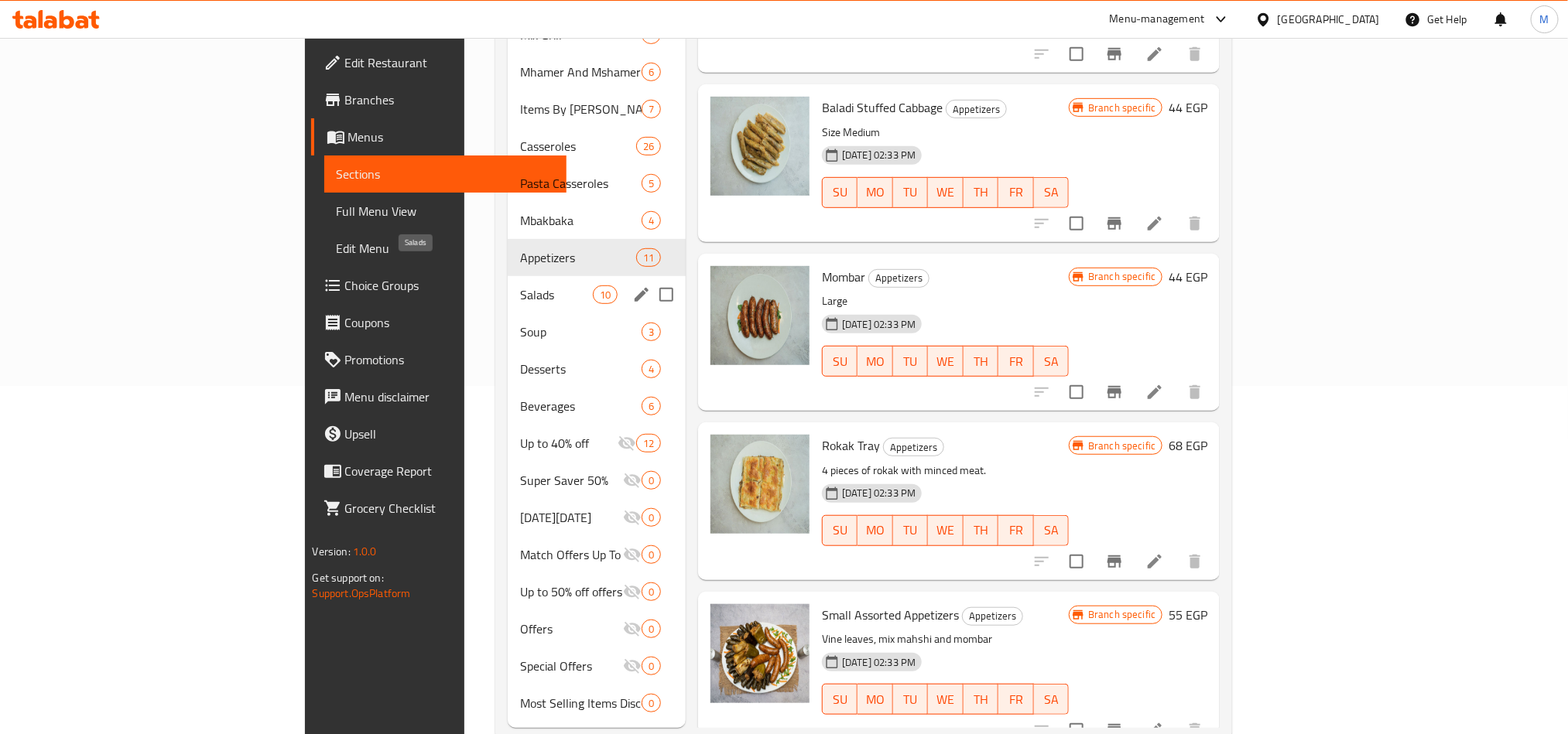
click at [520, 285] on span "Salads" at bounding box center [556, 294] width 73 height 18
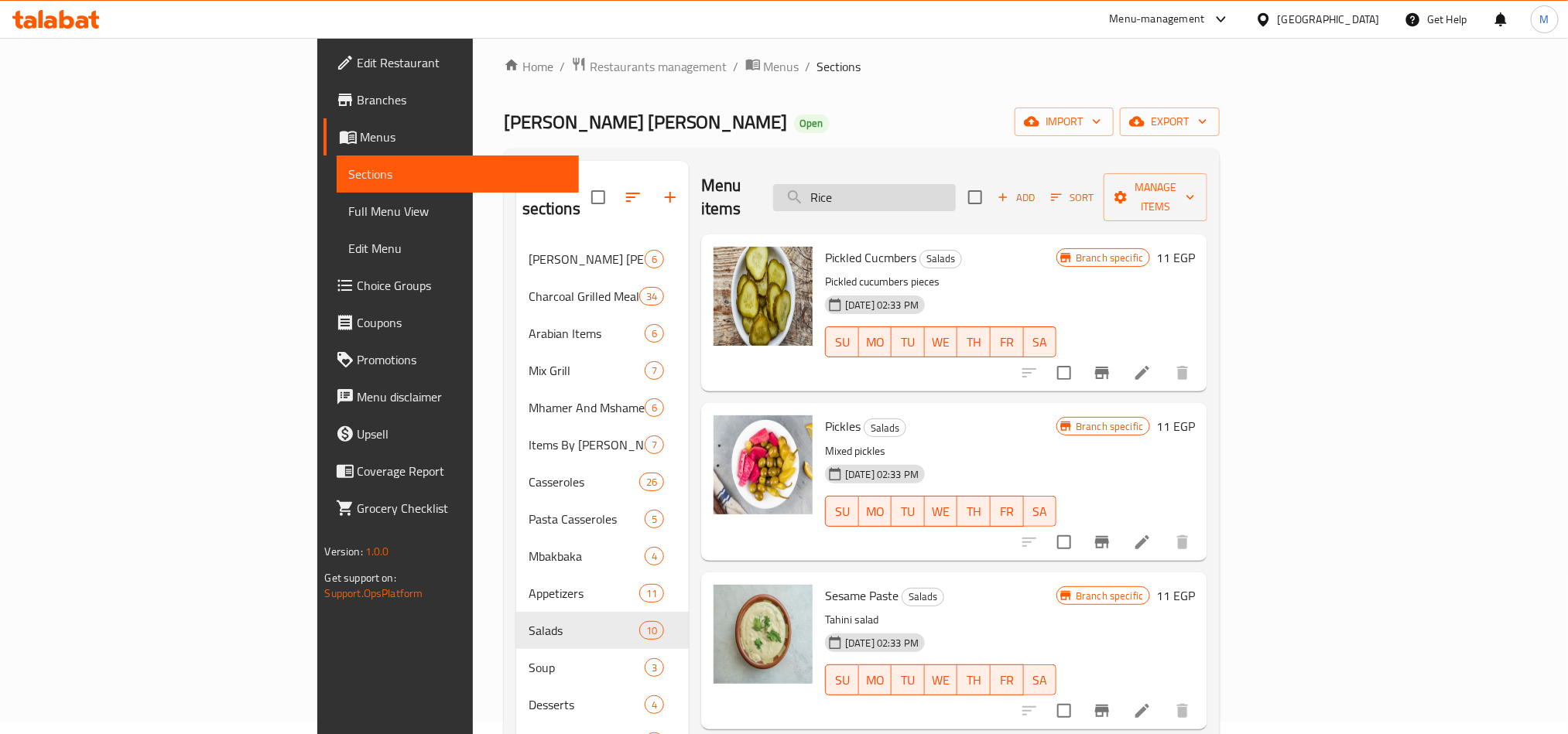
click at [956, 195] on input "Rice" at bounding box center [864, 198] width 183 height 27
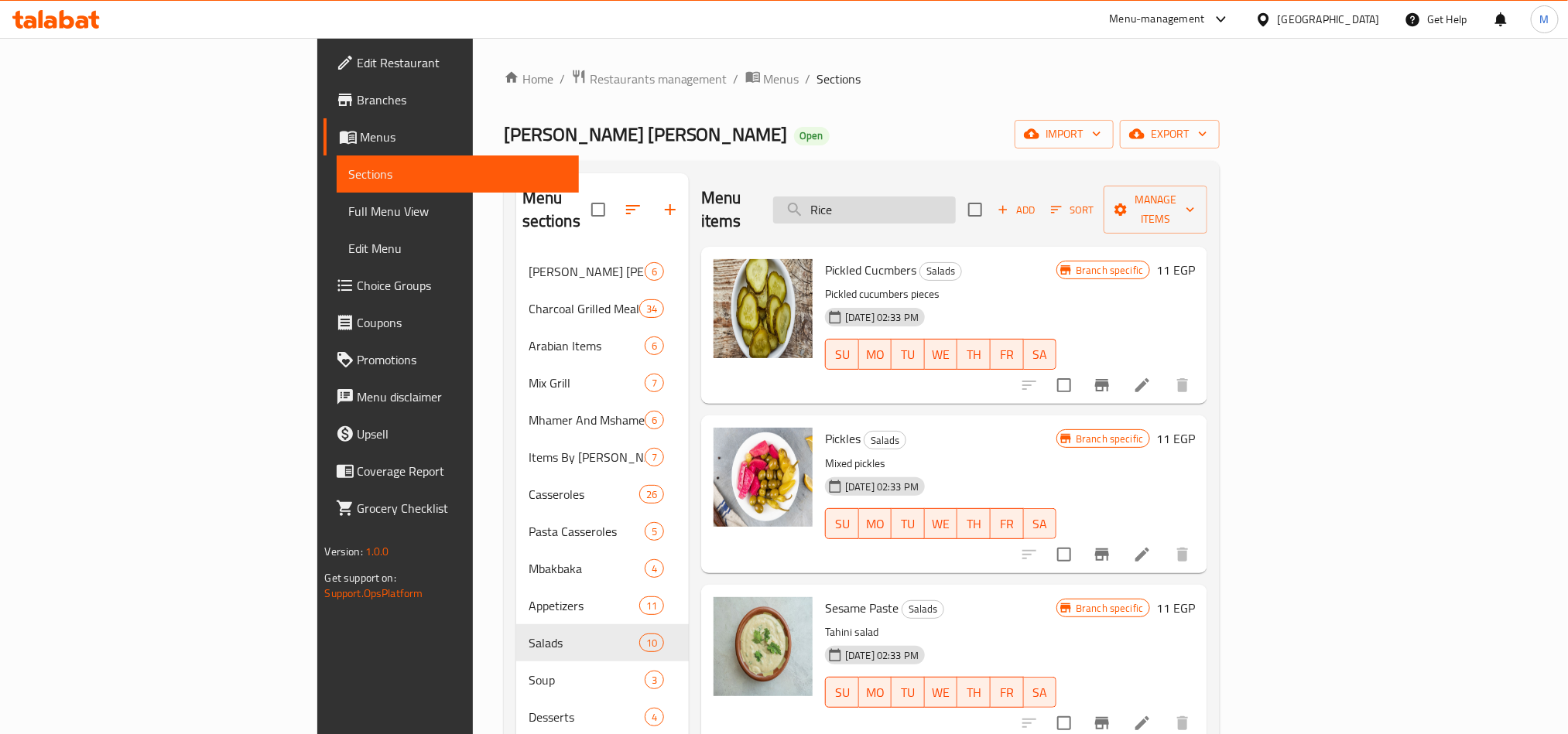
click at [956, 196] on input "Rice" at bounding box center [864, 210] width 183 height 27
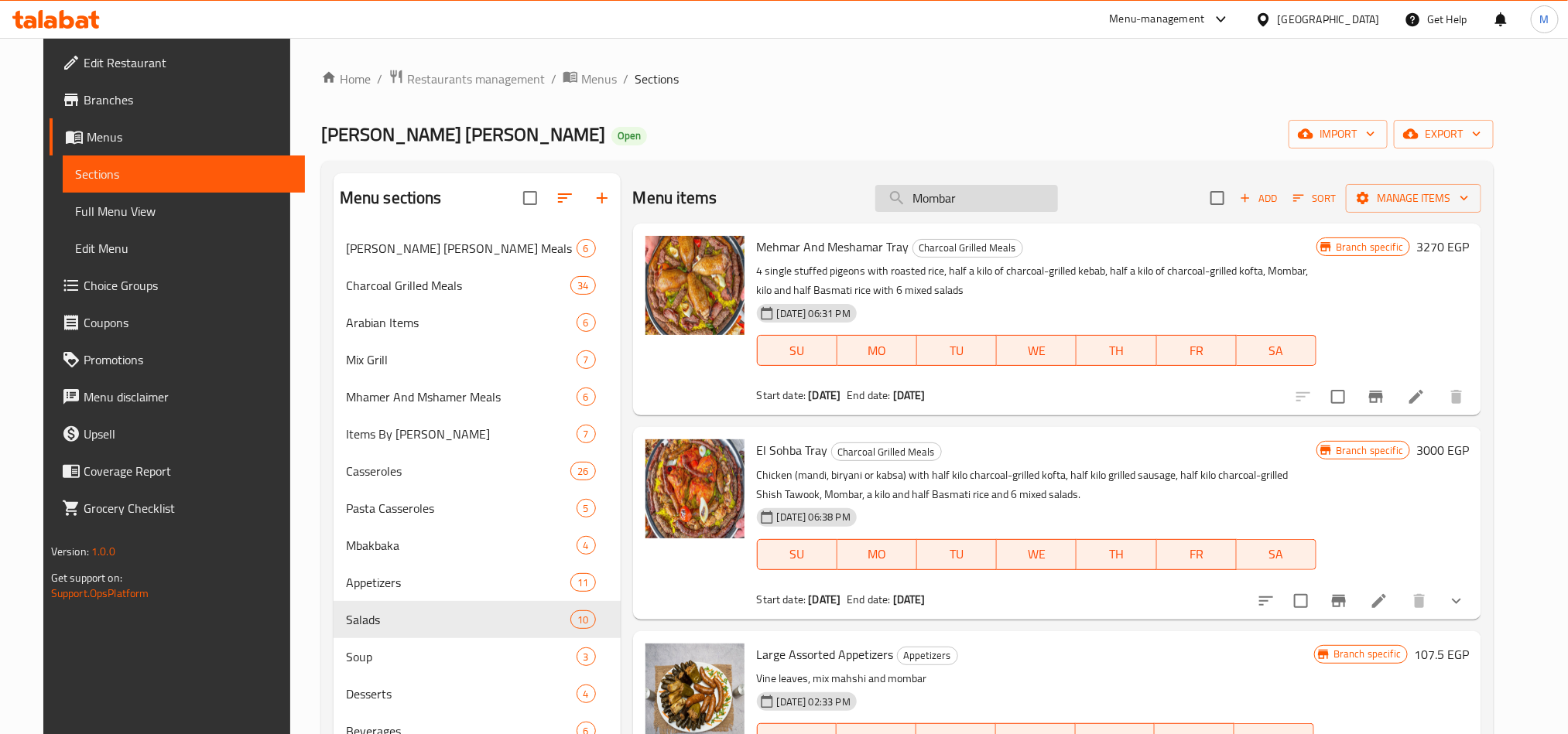
click at [989, 195] on input "Mombar" at bounding box center [966, 199] width 183 height 27
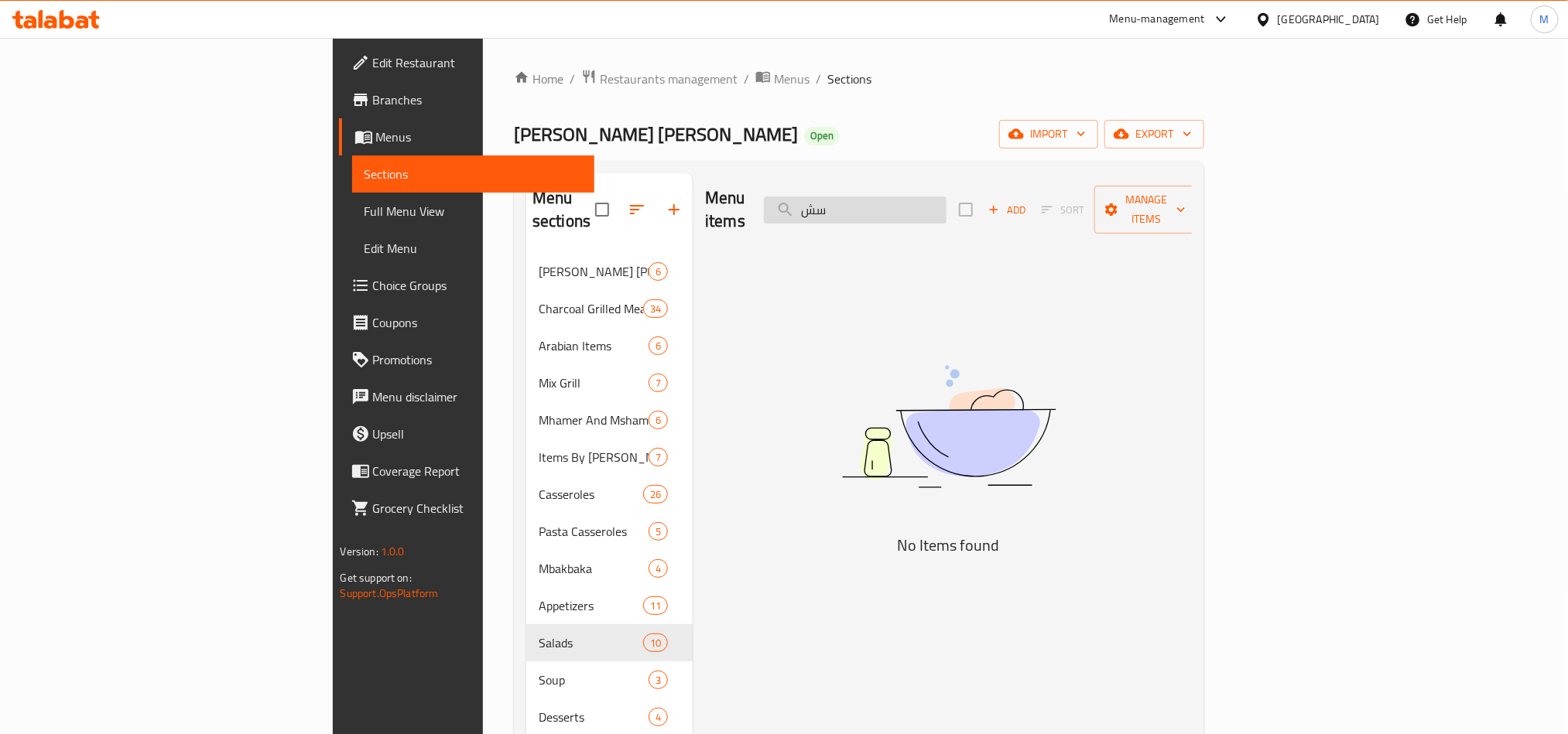
type input "س"
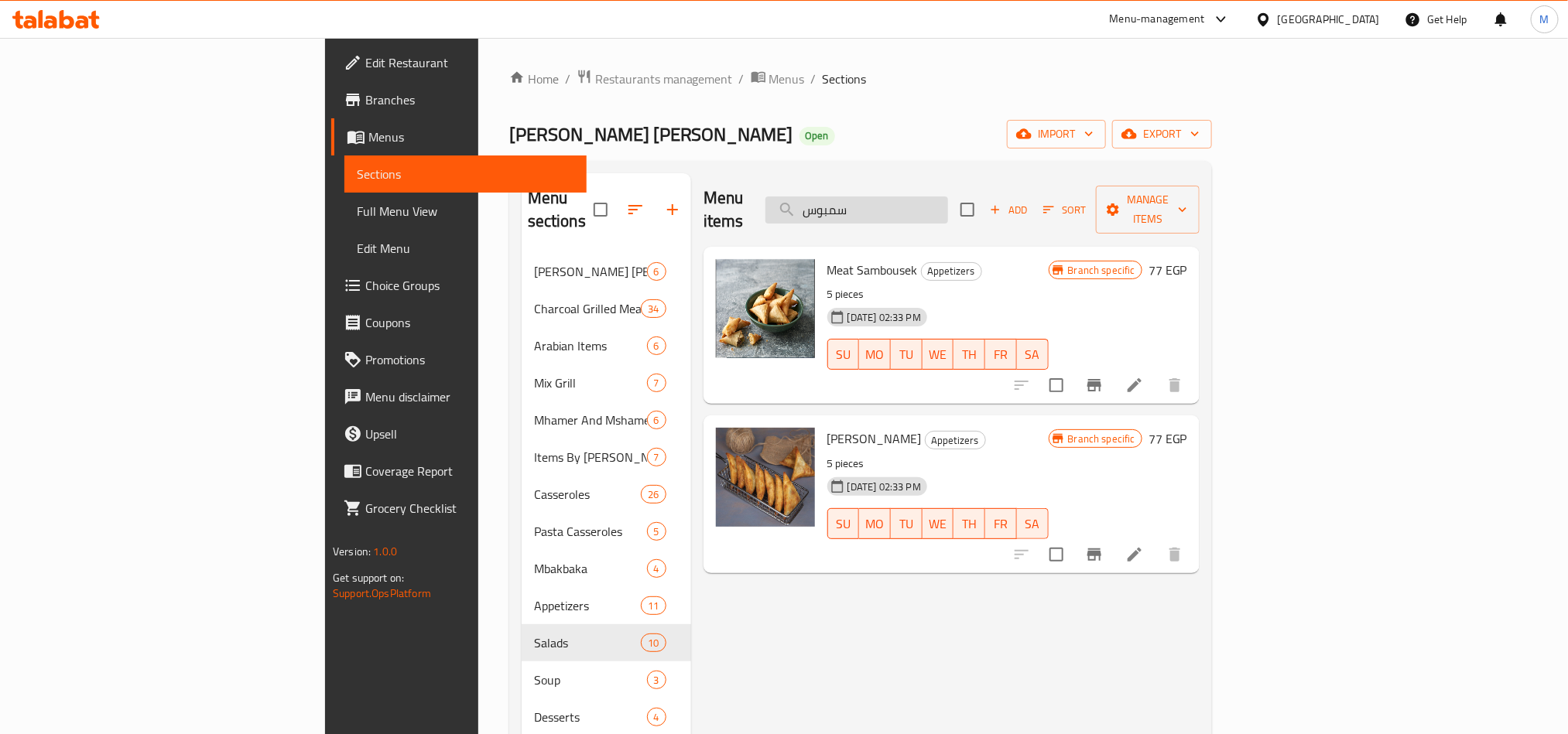
click at [948, 196] on input "سمبوس" at bounding box center [856, 210] width 183 height 27
paste input "Pigeon"
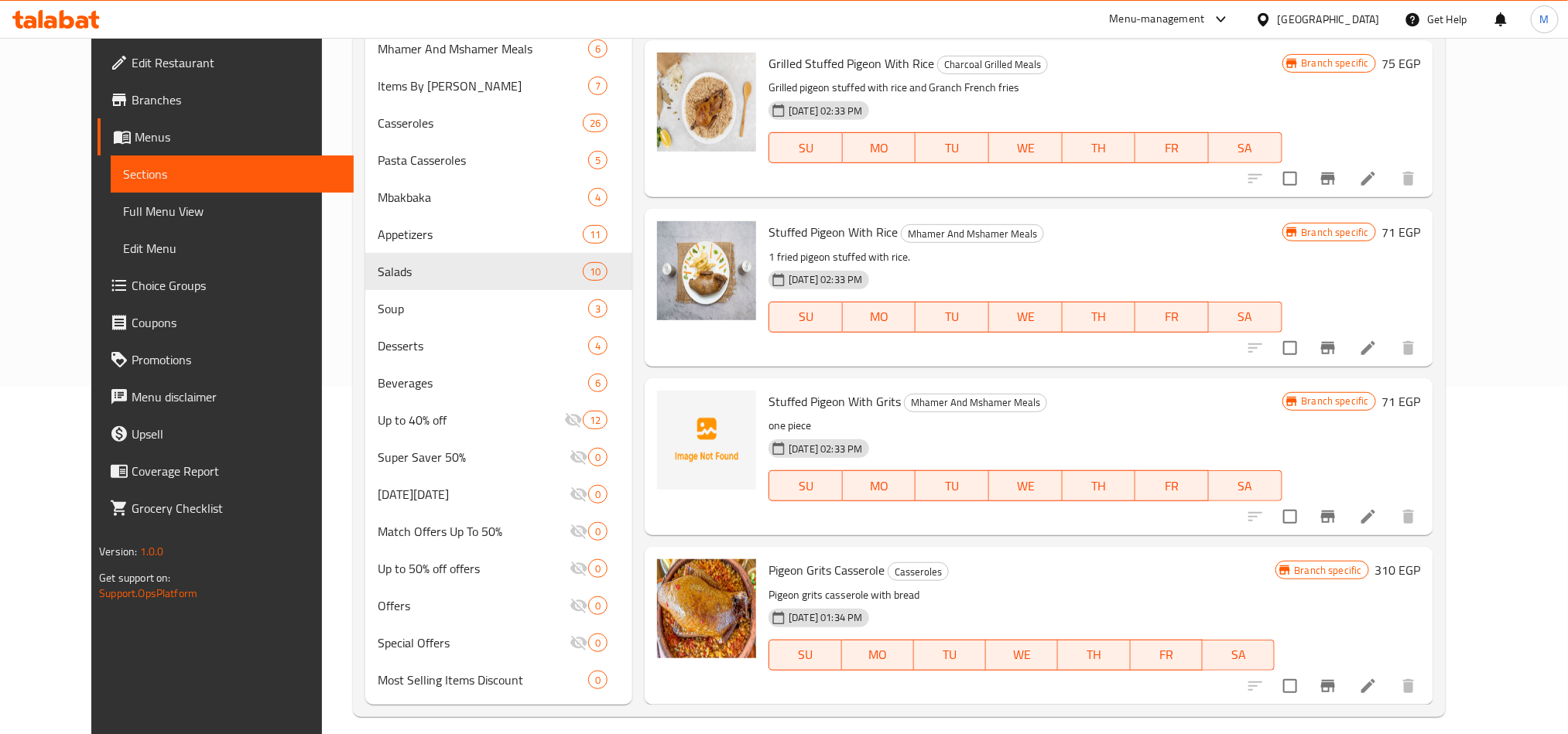
scroll to position [361, 0]
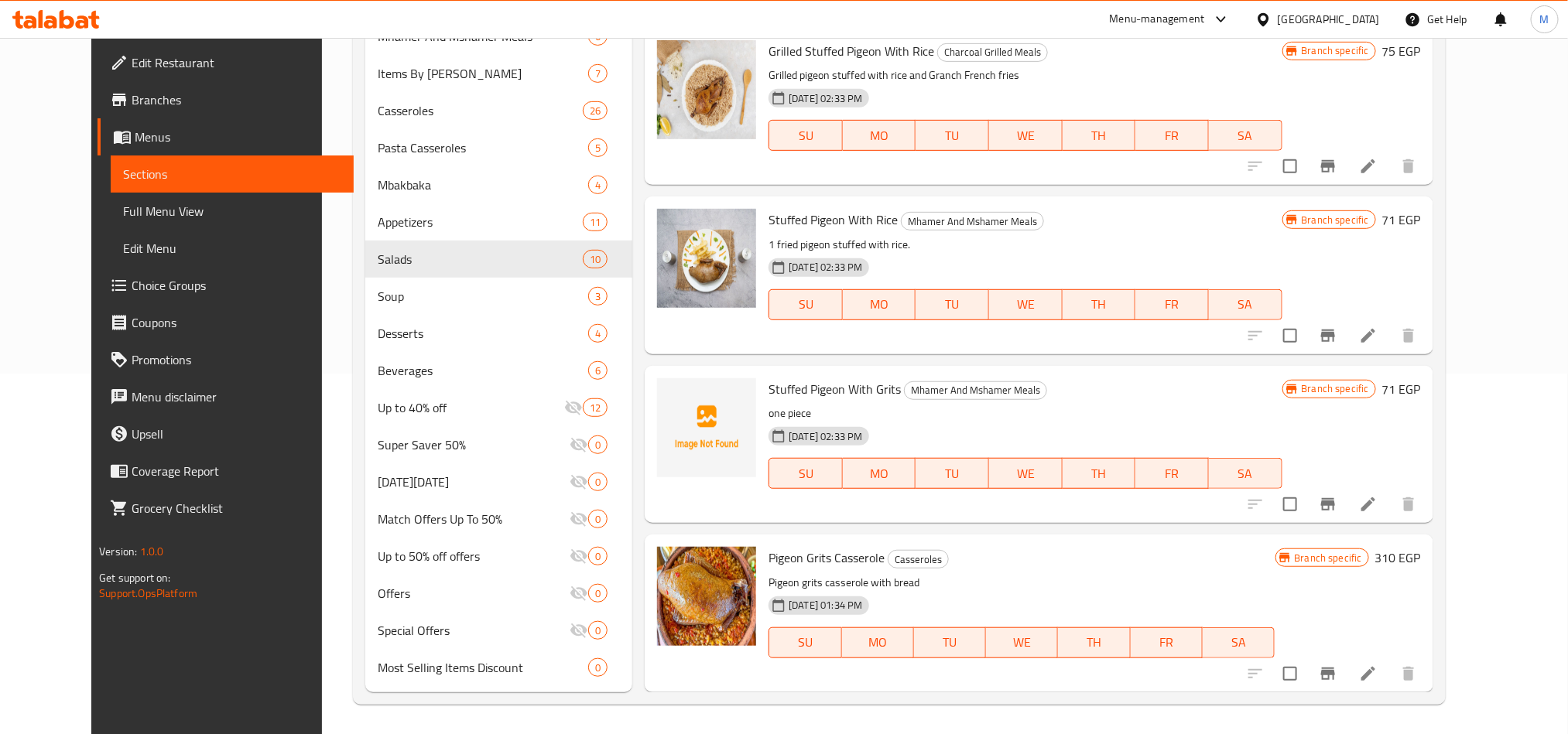
click at [806, 213] on span "Stuffed Pigeon With Rice" at bounding box center [834, 220] width 129 height 24
copy h6 "Stuffed Pigeon With Rice"
click at [790, 379] on span "Stuffed Pigeon With Grits" at bounding box center [835, 390] width 133 height 24
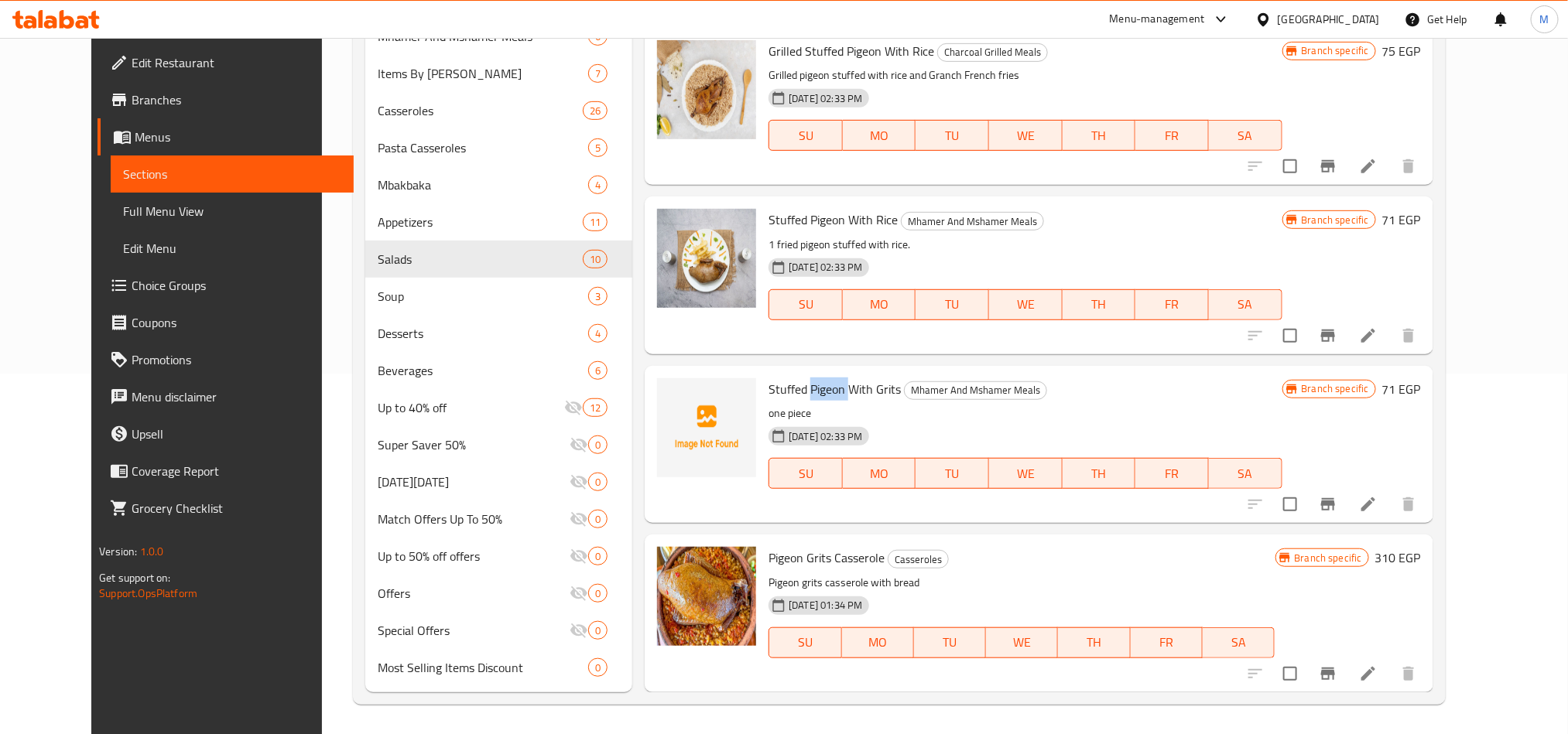
click at [790, 379] on span "Stuffed Pigeon With Grits" at bounding box center [835, 390] width 133 height 24
copy h6 "Stuffed Pigeon With Grits"
click at [1027, 590] on div "24-07-2025 01:34 PM SU MO TU WE TH FR SA" at bounding box center [1022, 632] width 519 height 84
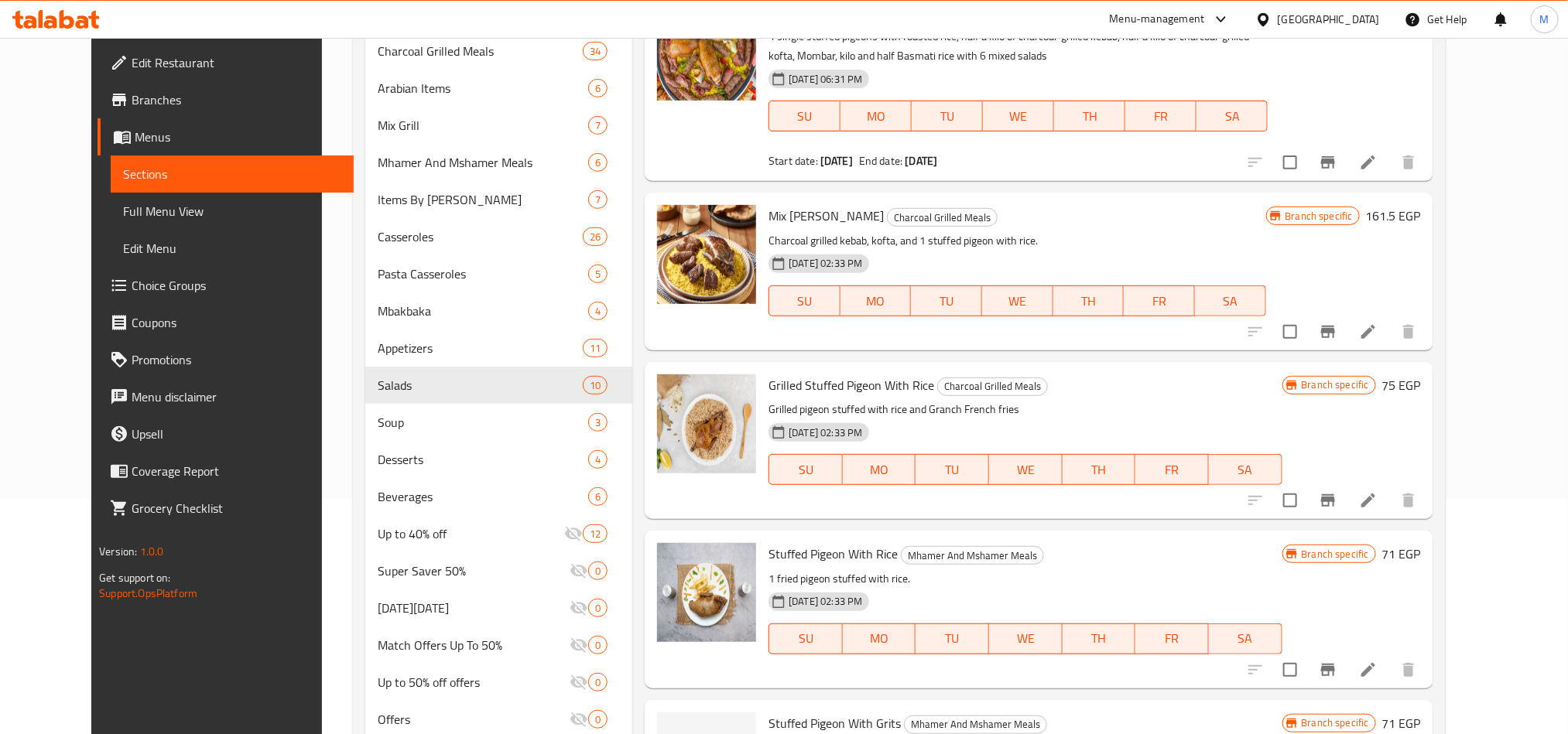
scroll to position [13, 0]
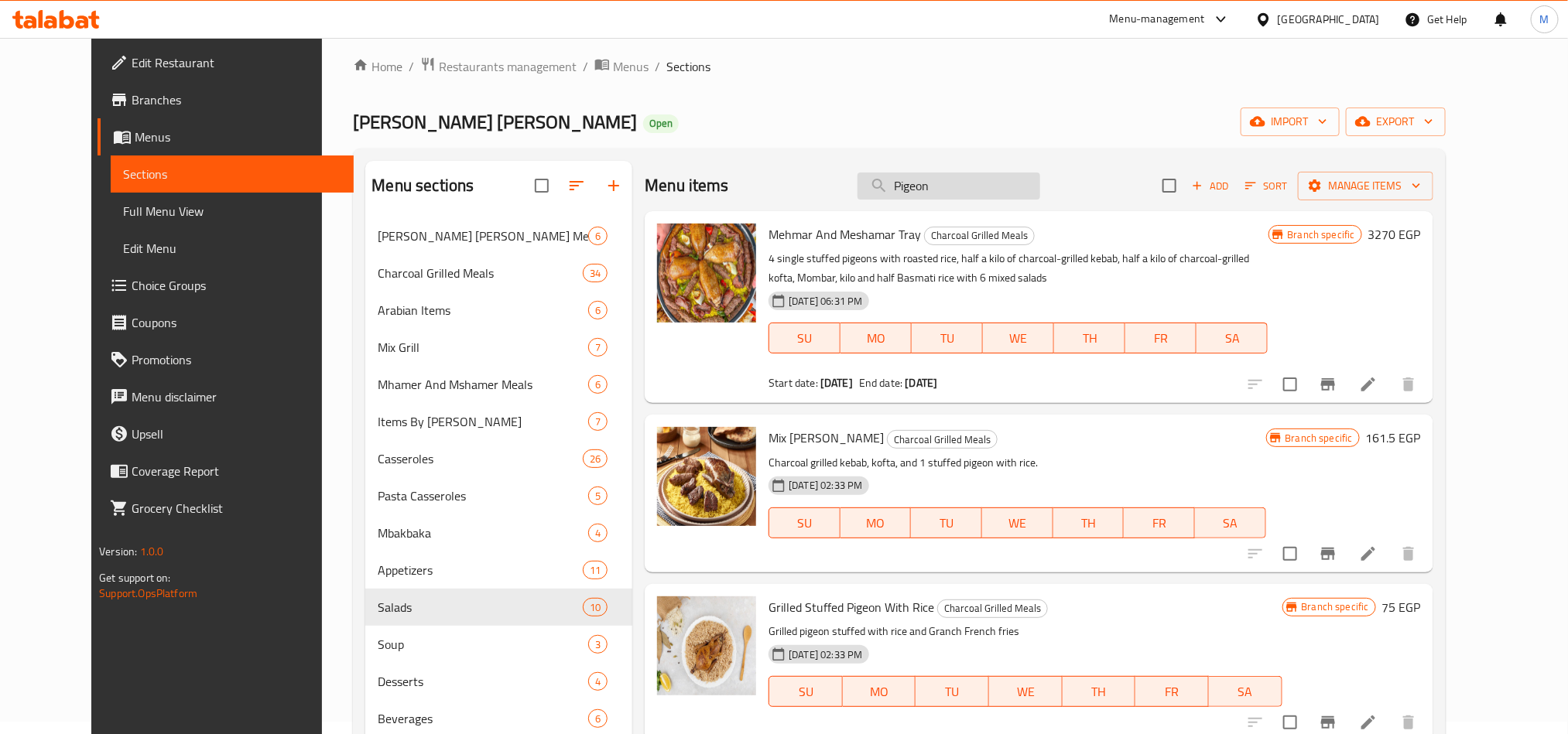
click at [981, 188] on input "Pigeon" at bounding box center [949, 186] width 183 height 27
click at [980, 188] on input "Pigeon" at bounding box center [949, 186] width 183 height 27
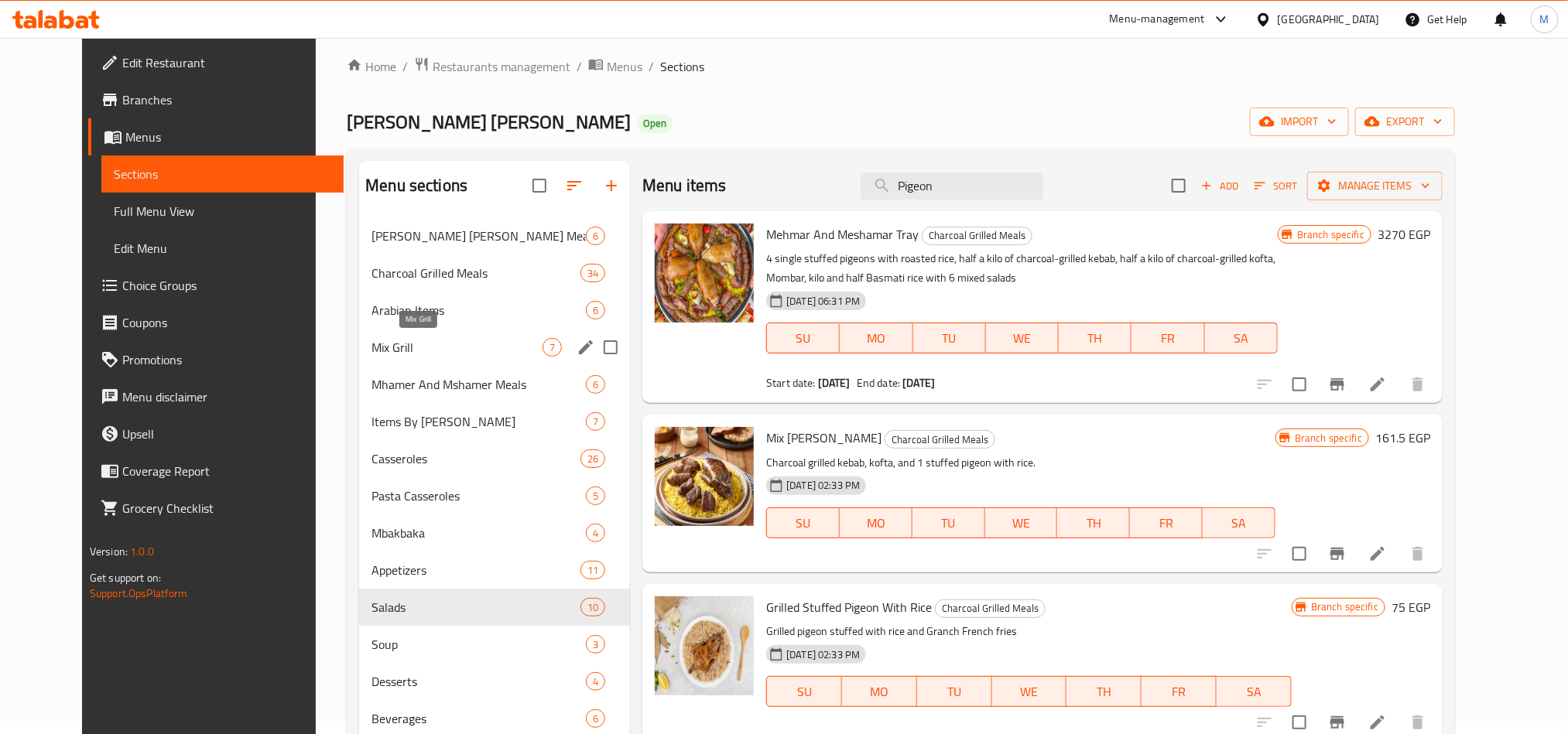
click at [376, 348] on span "Mix Grill" at bounding box center [457, 347] width 171 height 18
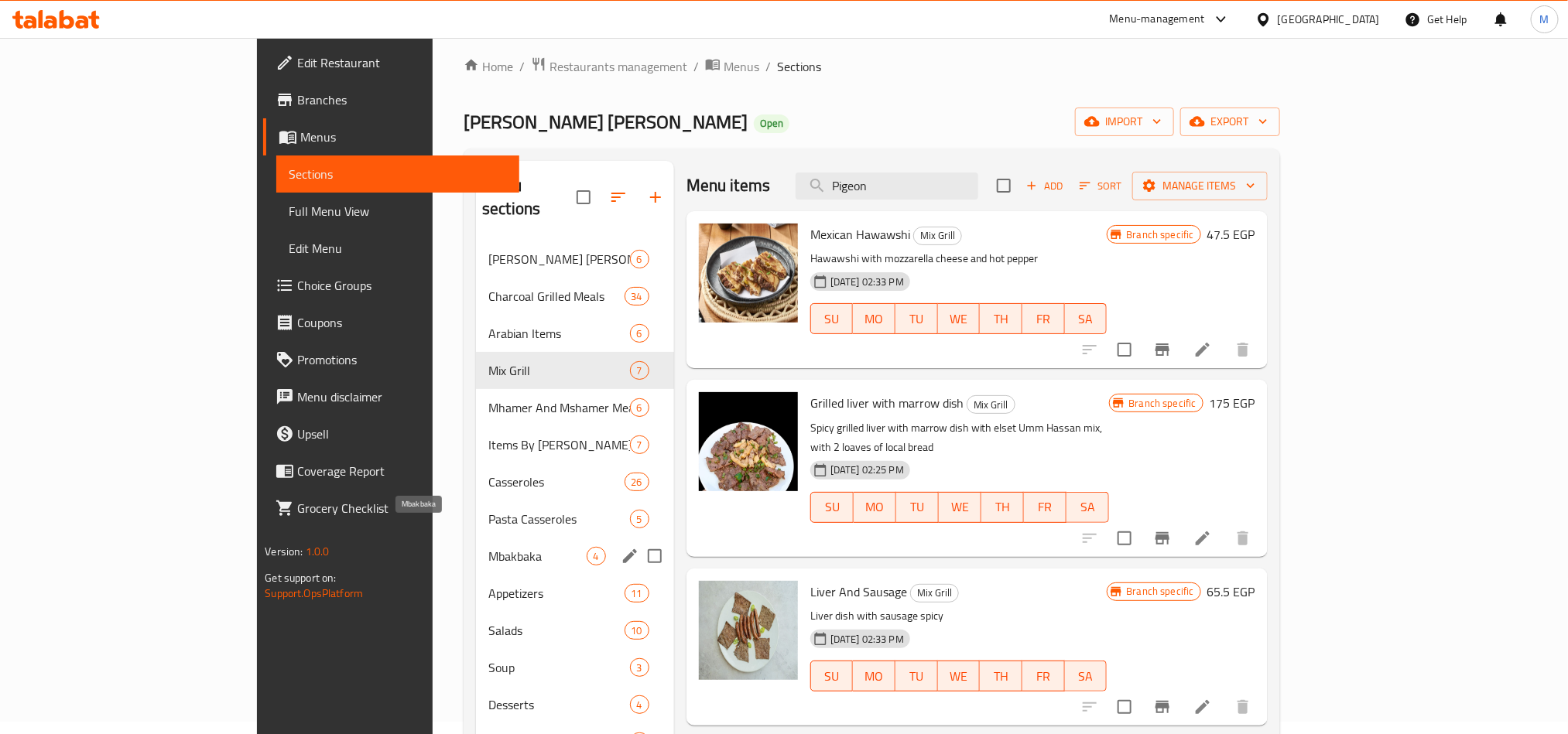
click at [488, 547] on span "Mbakbaka" at bounding box center [536, 556] width 97 height 18
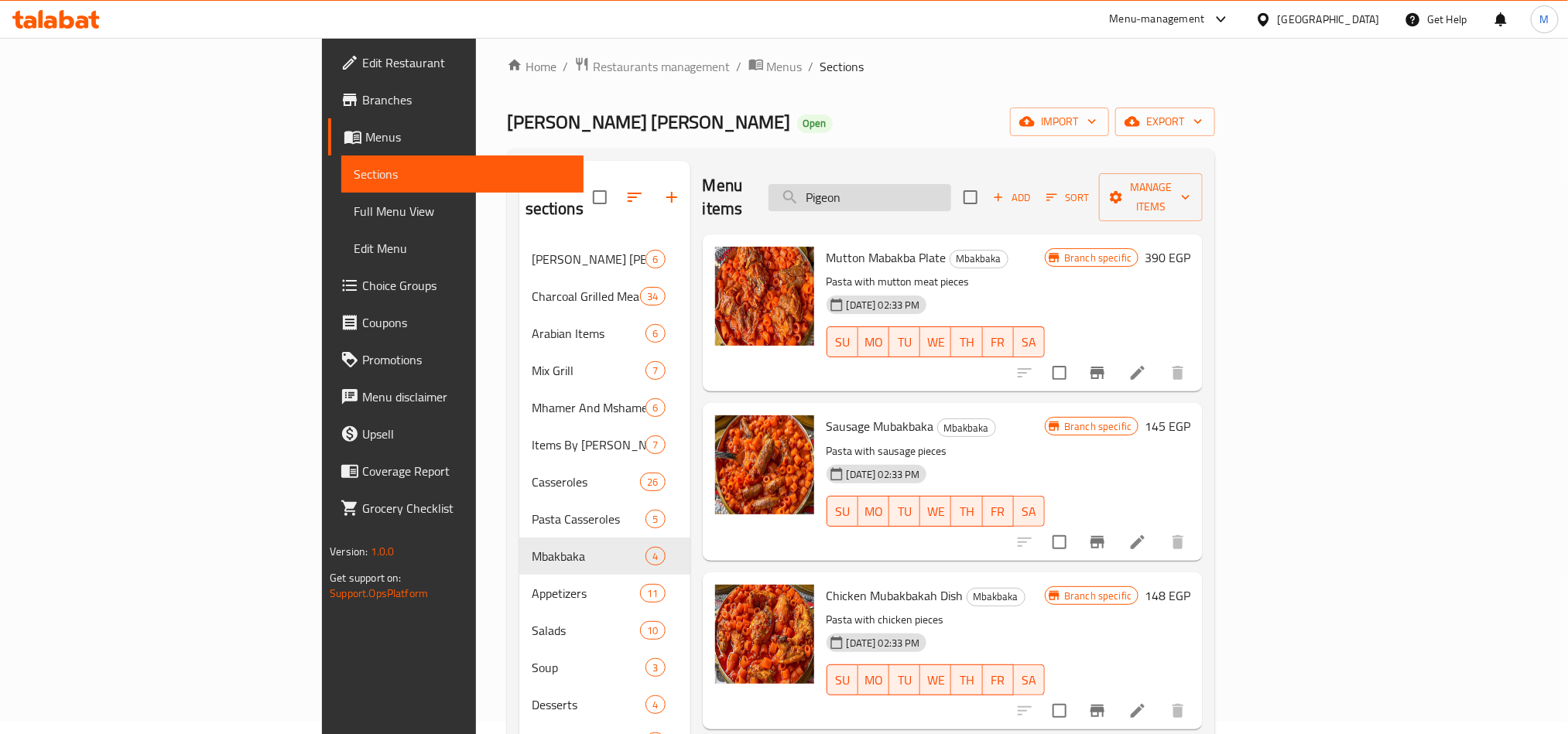
click at [952, 184] on input "Pigeon" at bounding box center [860, 198] width 183 height 27
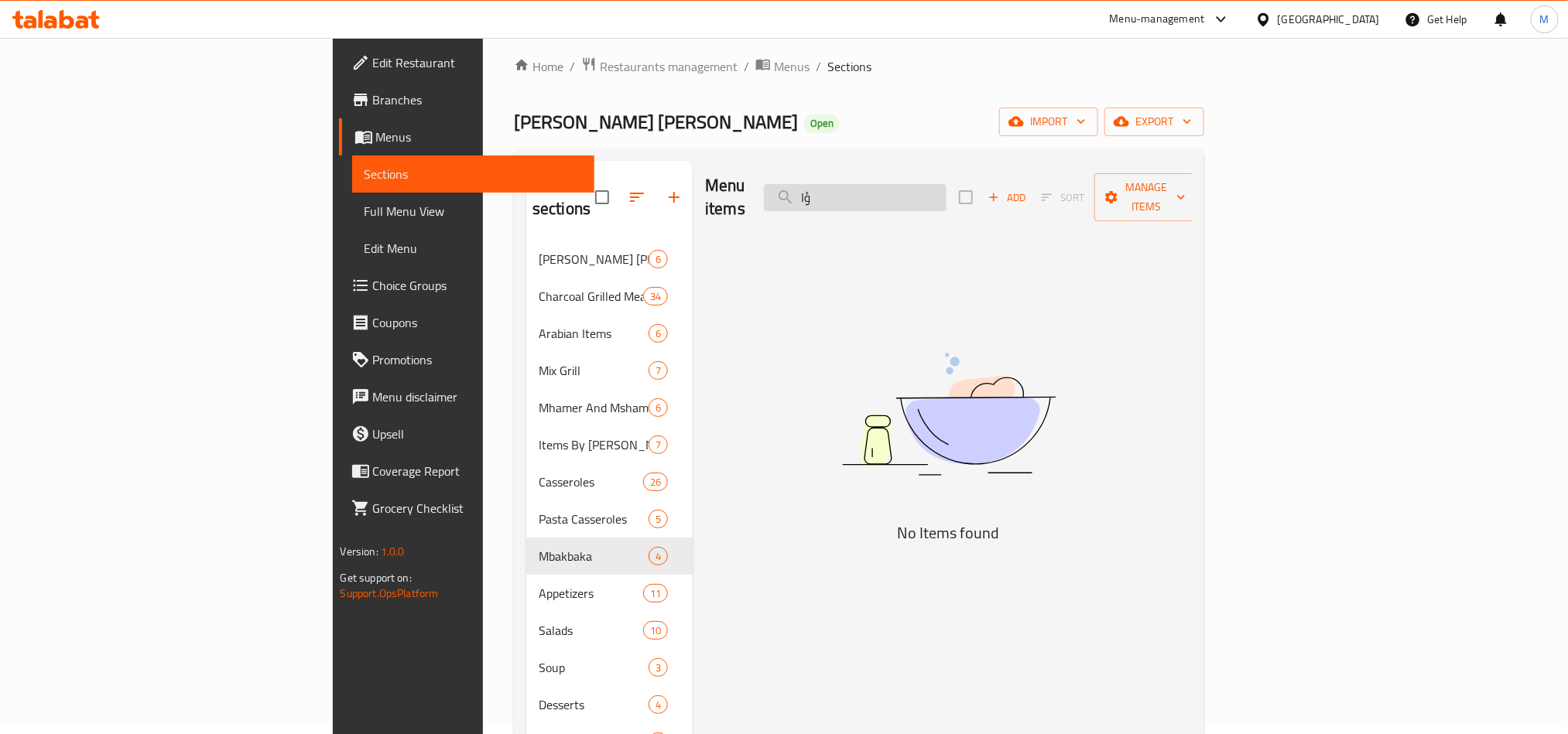
type input "ؤ"
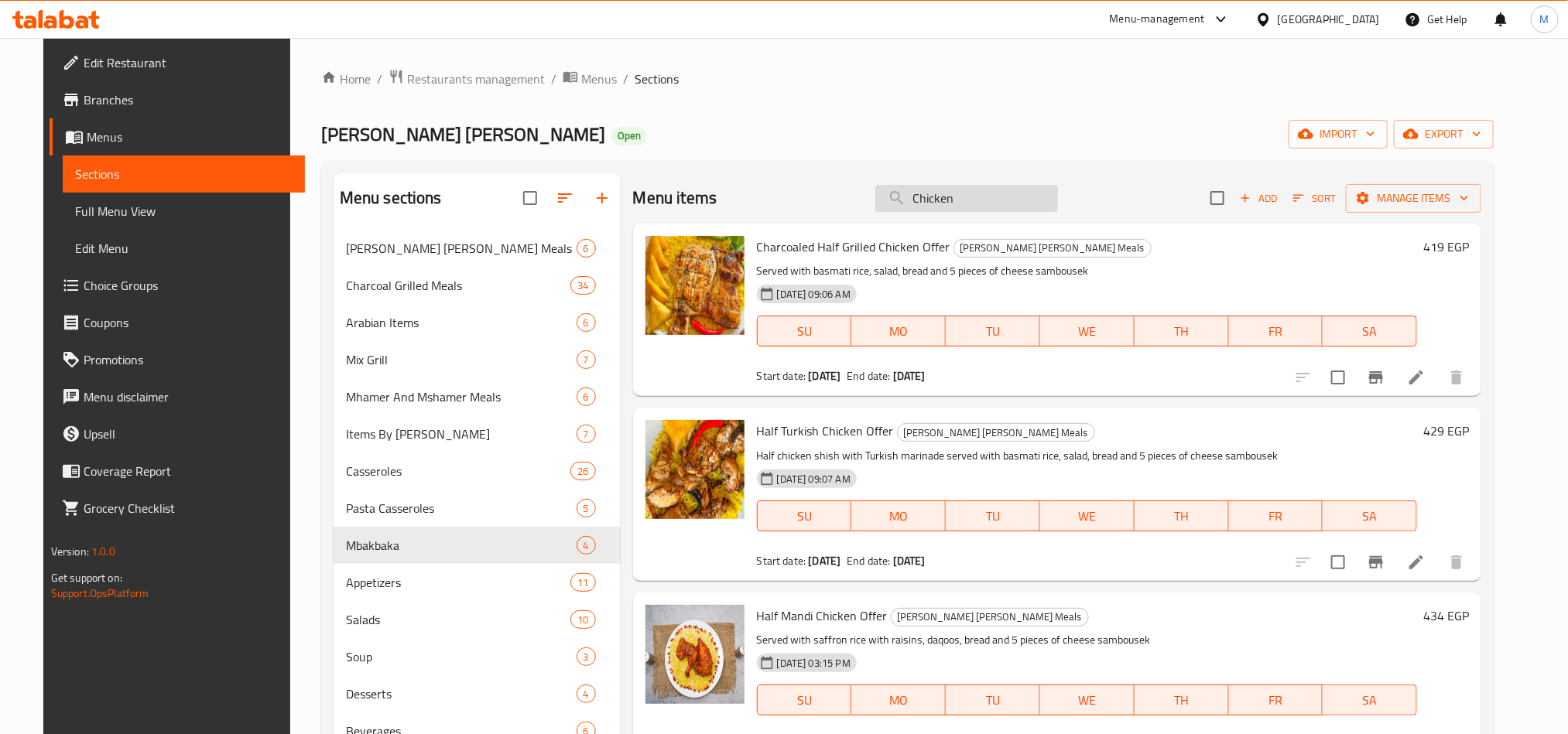
click at [1004, 201] on input "Chicken" at bounding box center [966, 199] width 183 height 27
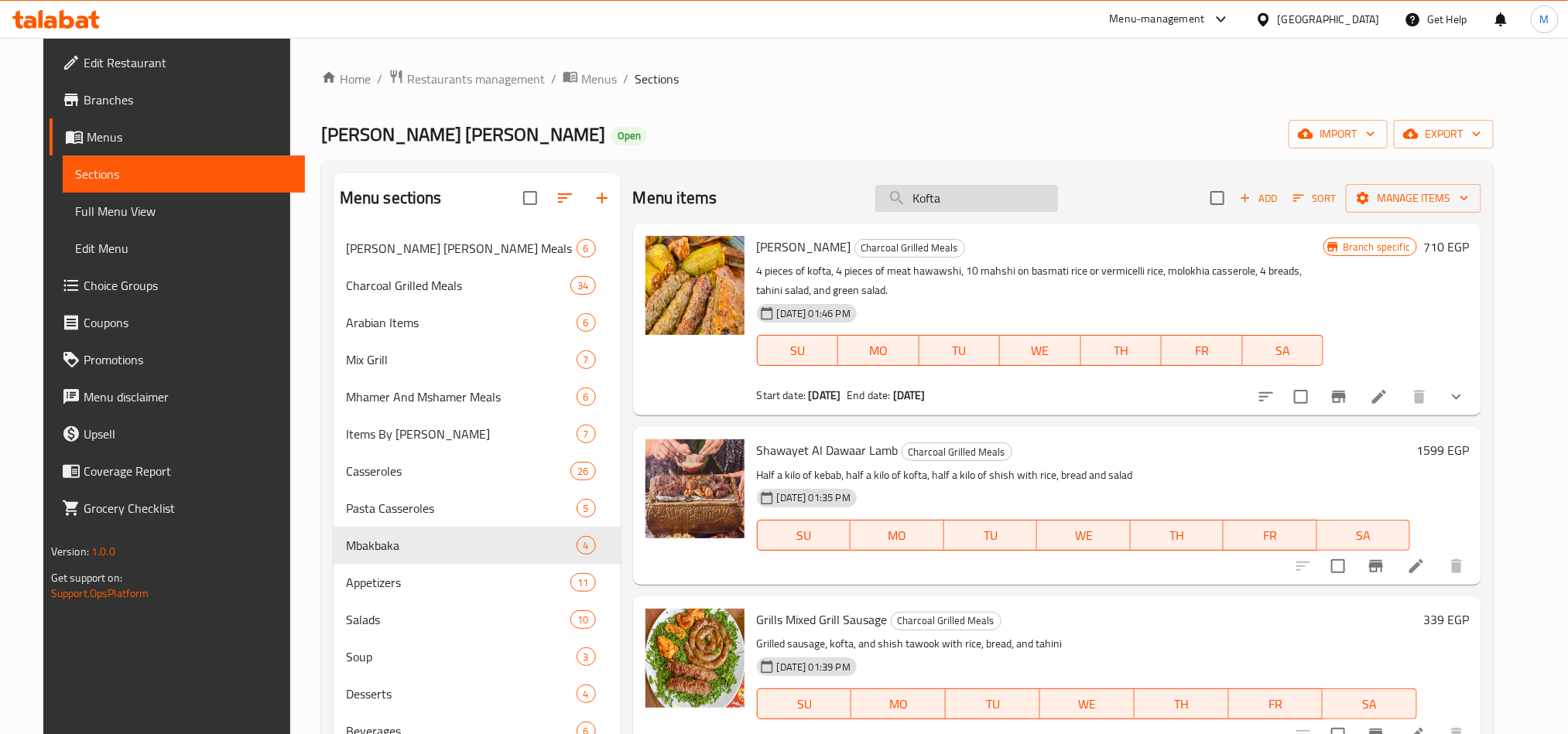
click at [984, 202] on input "Kofta" at bounding box center [966, 199] width 183 height 27
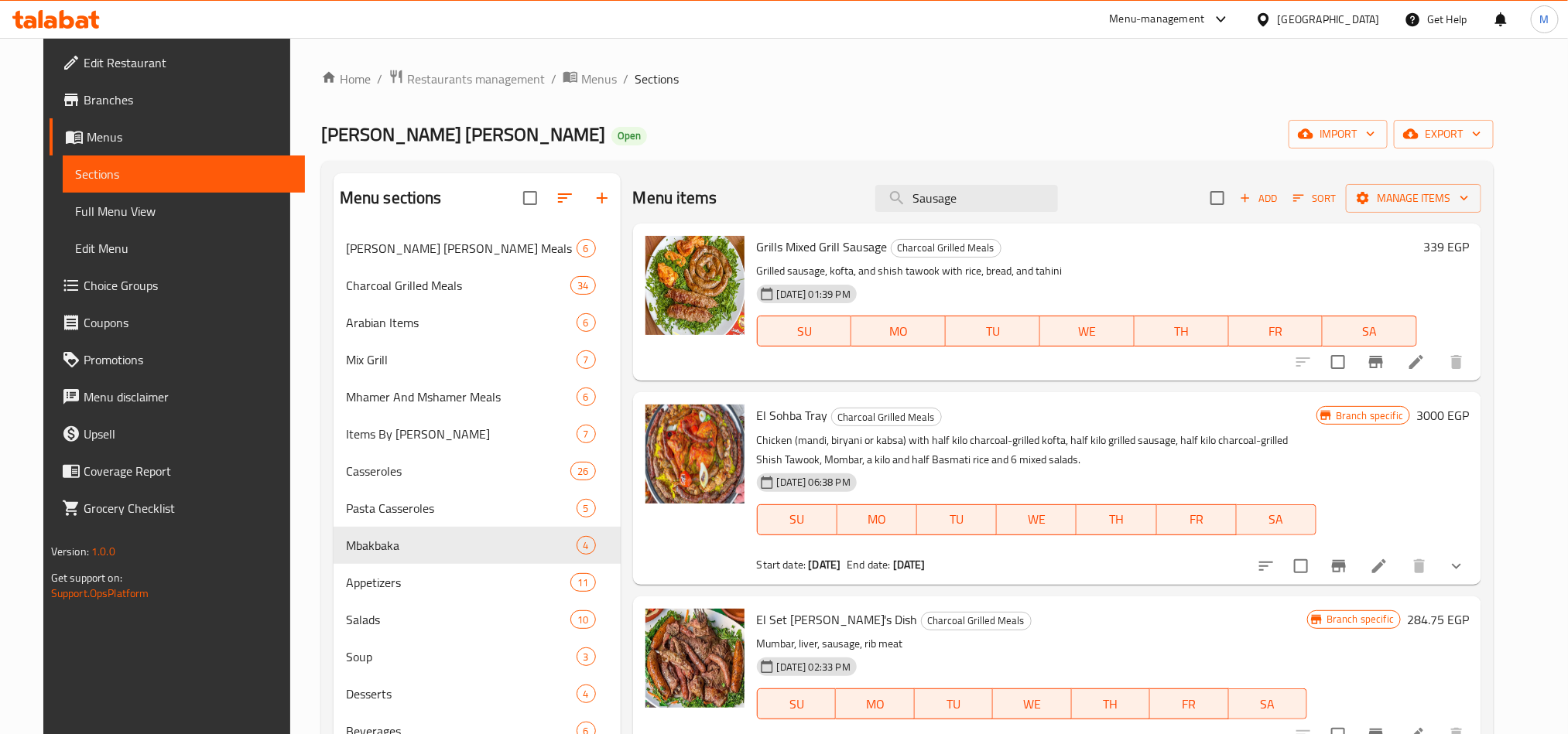
click at [785, 134] on div "Dawar Om Hassan Open import export" at bounding box center [907, 134] width 1173 height 29
click at [947, 205] on input "Sausage" at bounding box center [966, 199] width 183 height 27
paste input "Stuffed Pigeon"
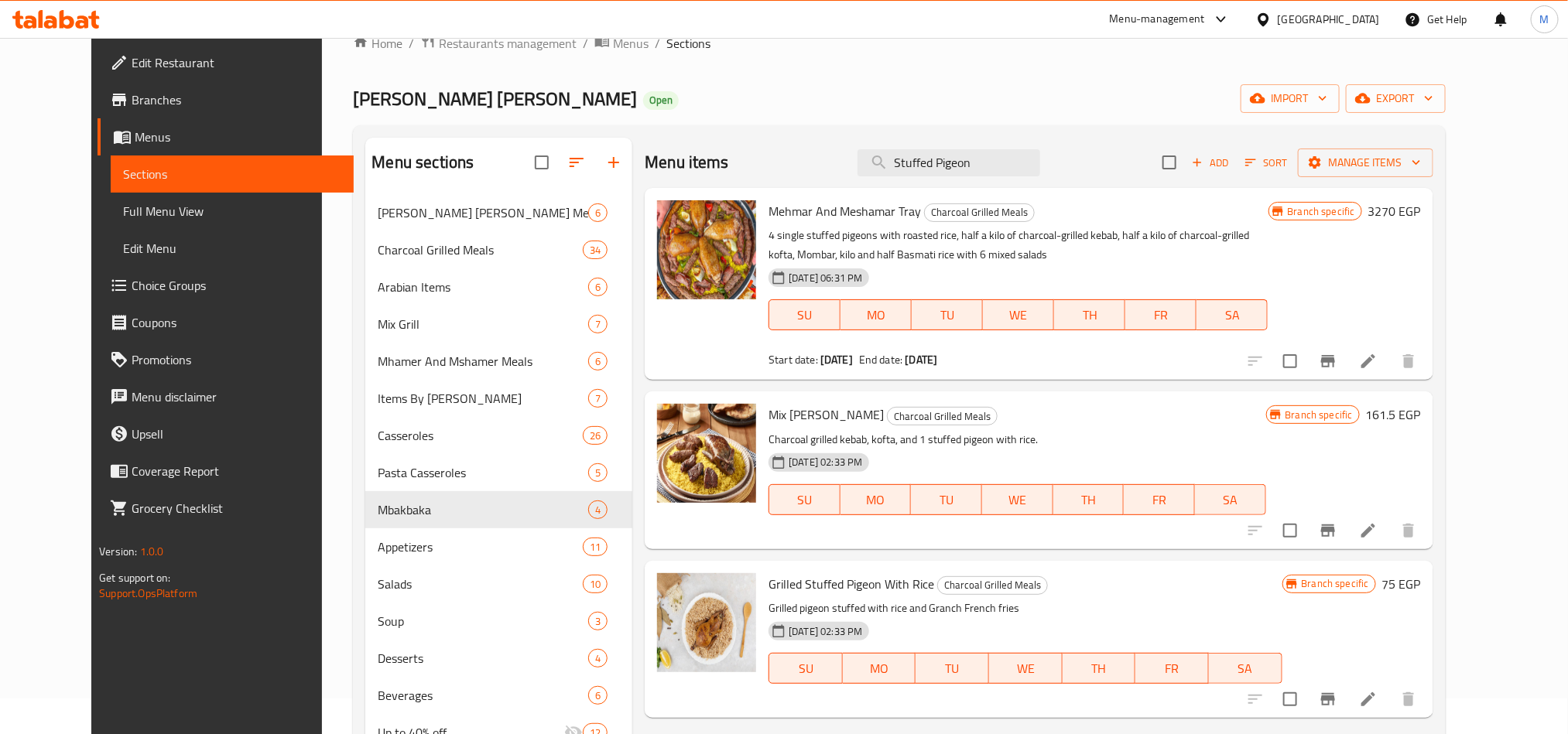
scroll to position [13, 0]
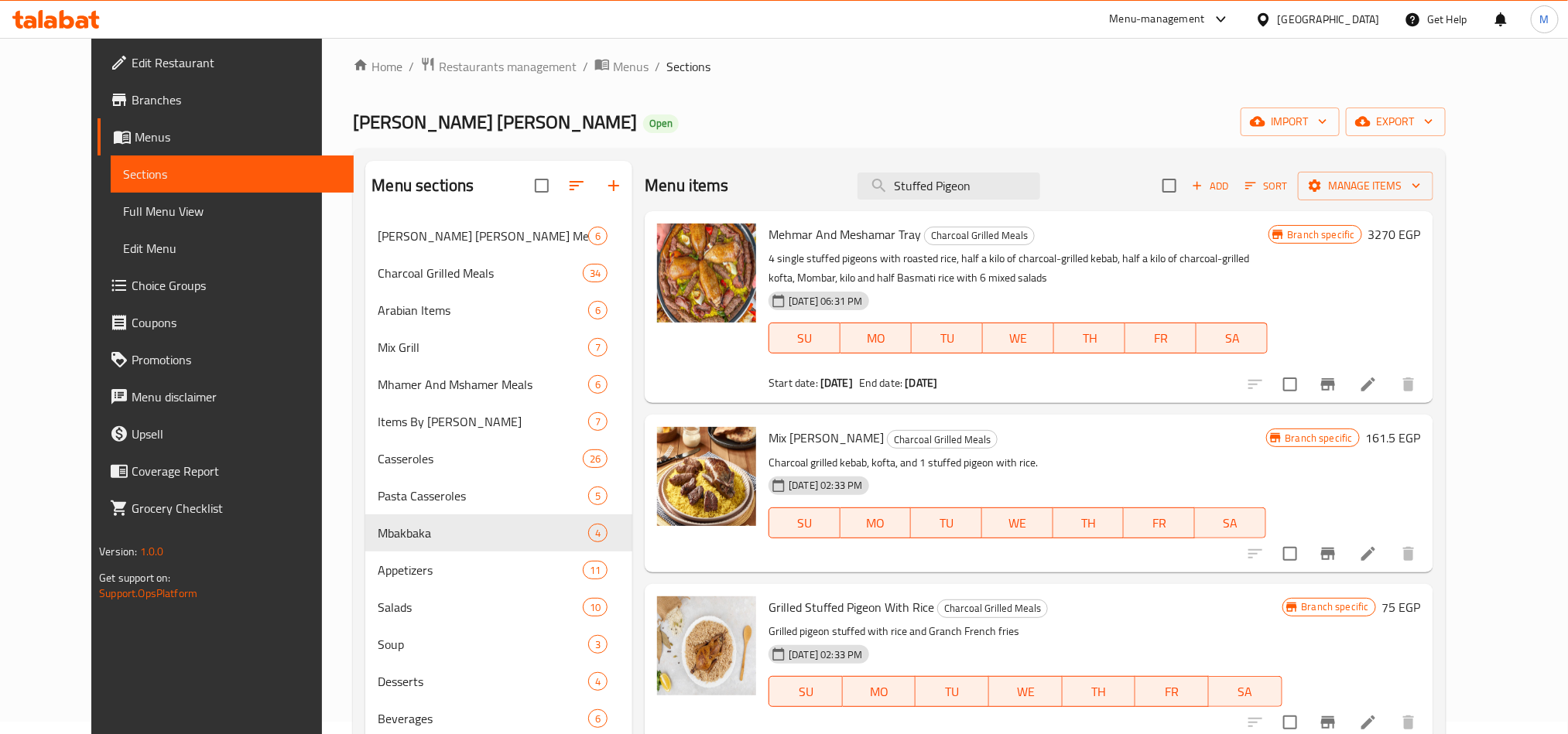
click at [842, 167] on div "Menu items Stuffed Pigeon Add Sort Manage items" at bounding box center [1038, 185] width 788 height 50
click at [975, 193] on input "Stuffed Pigeon" at bounding box center [949, 186] width 183 height 27
paste input "Stuffed Pigeon With Grits"
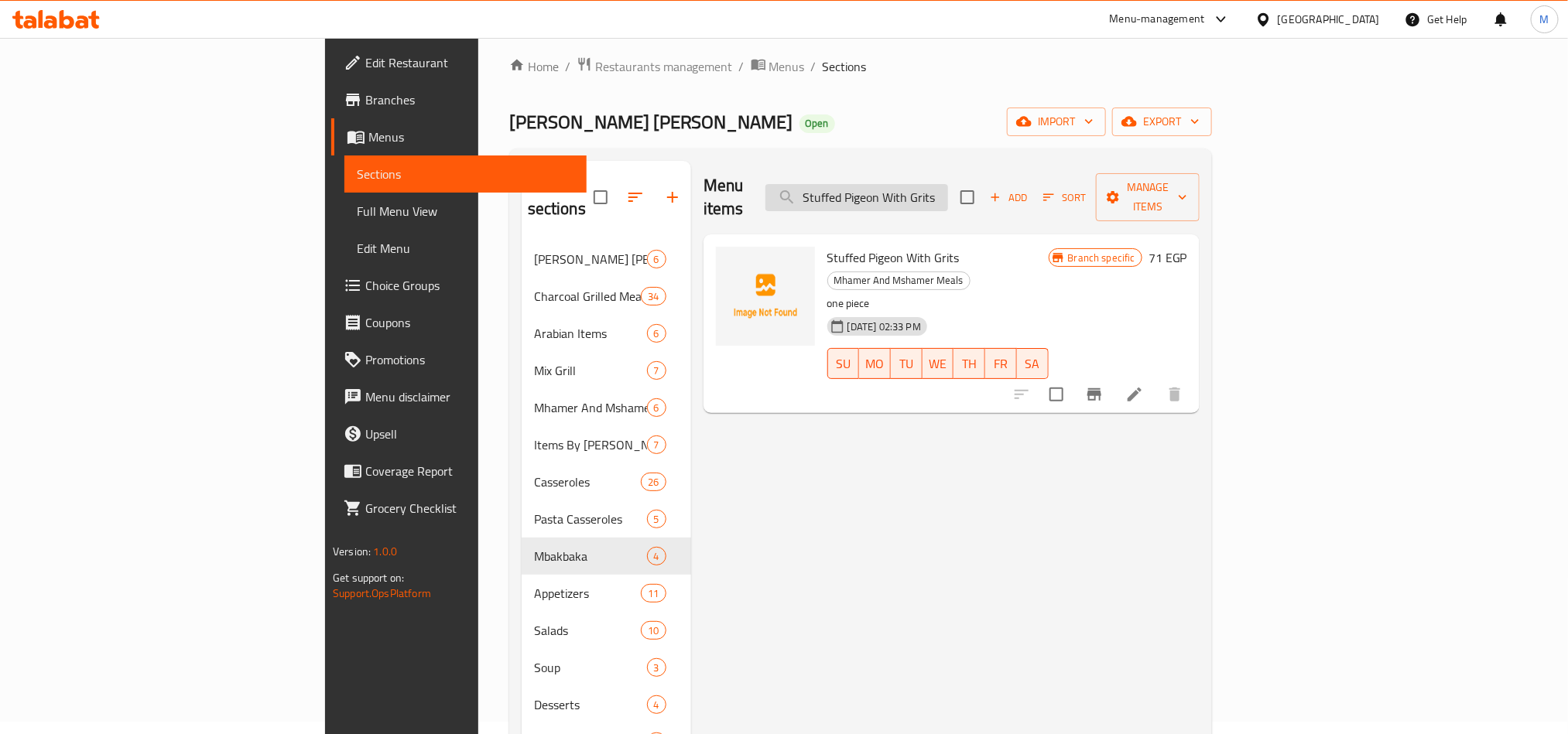
click at [948, 184] on input "Stuffed Pigeon With Grits" at bounding box center [856, 198] width 183 height 27
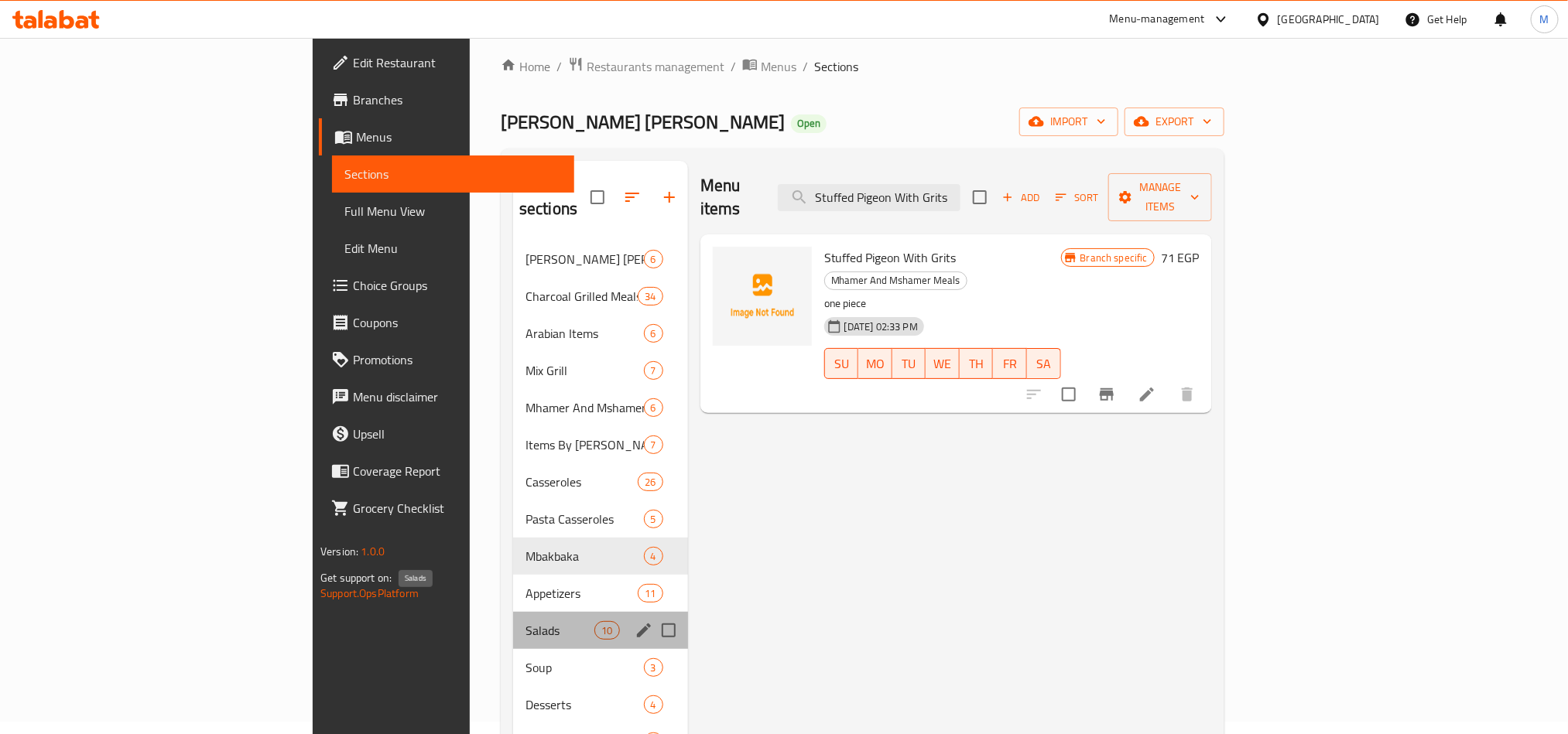
click at [525, 621] on span "Salads" at bounding box center [560, 630] width 69 height 18
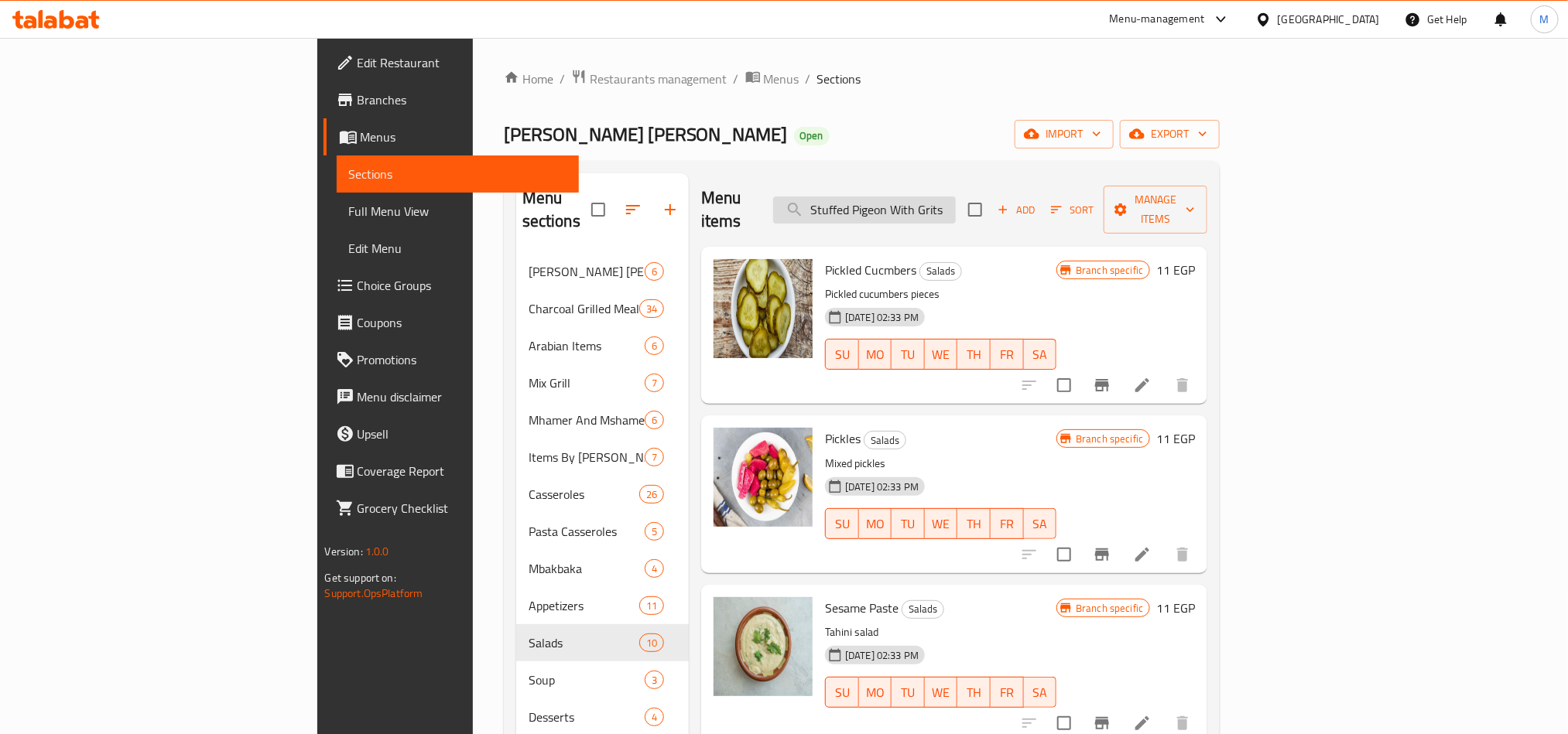
click at [956, 197] on input "Stuffed Pigeon With Grits" at bounding box center [864, 210] width 183 height 27
type input "س"
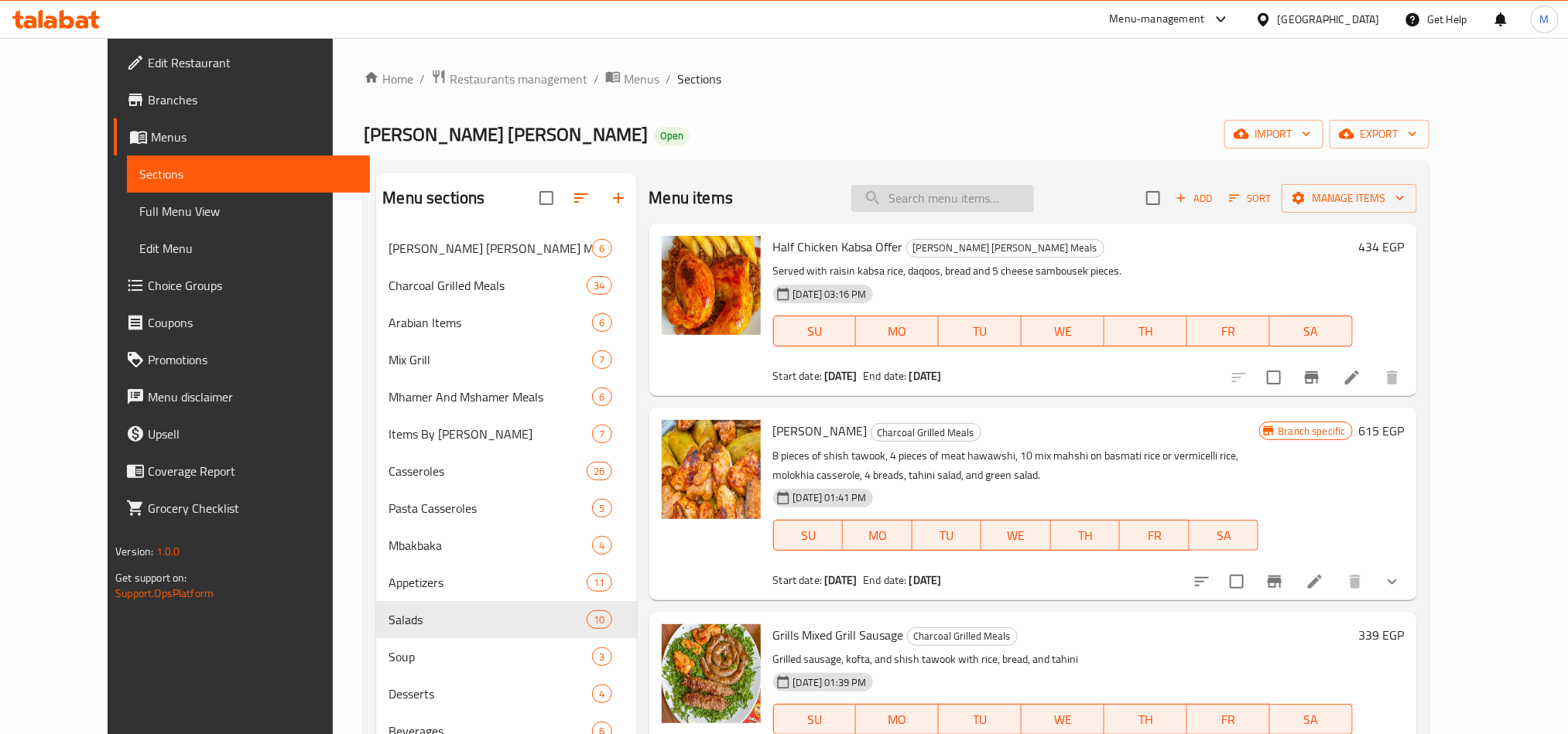
type input "A"
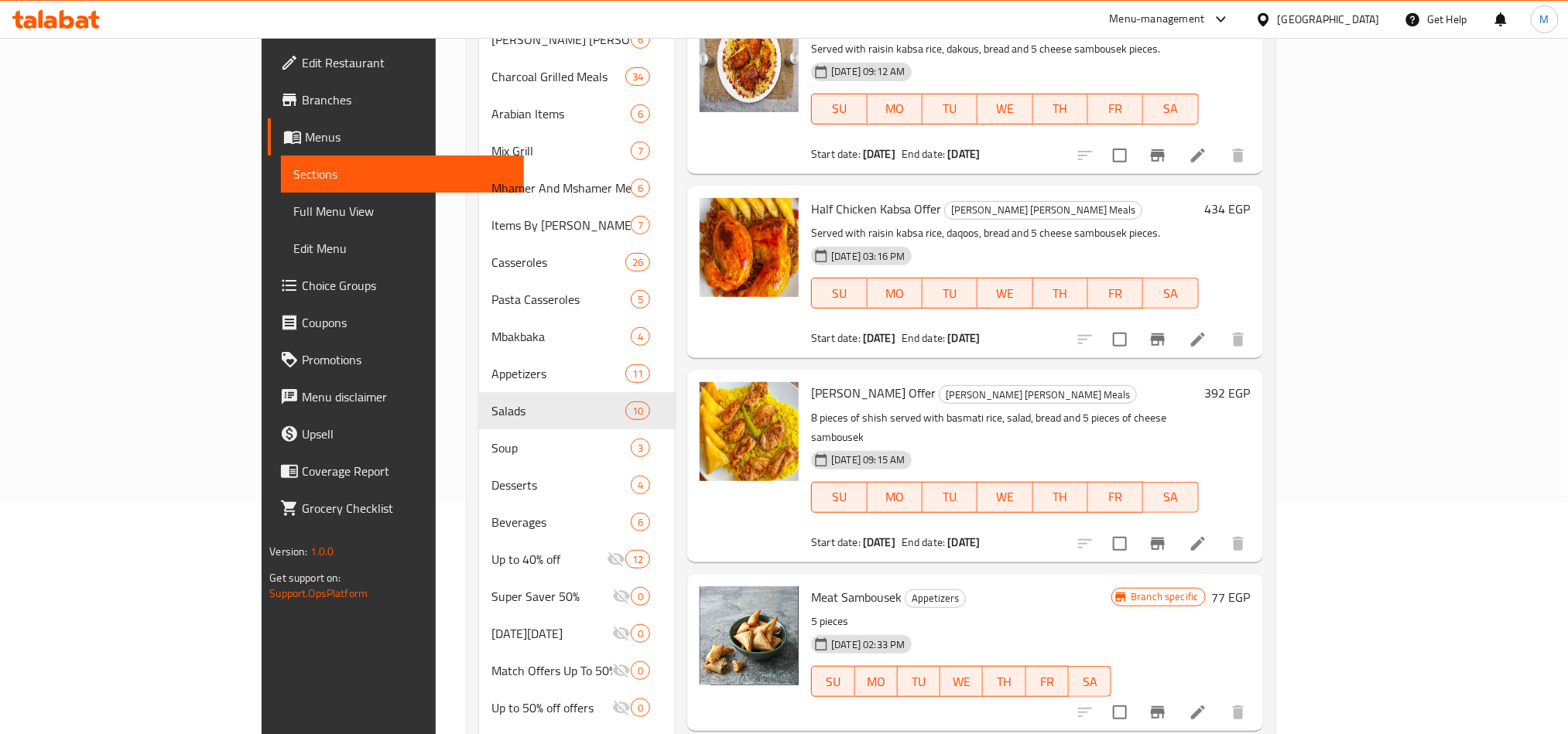
scroll to position [361, 0]
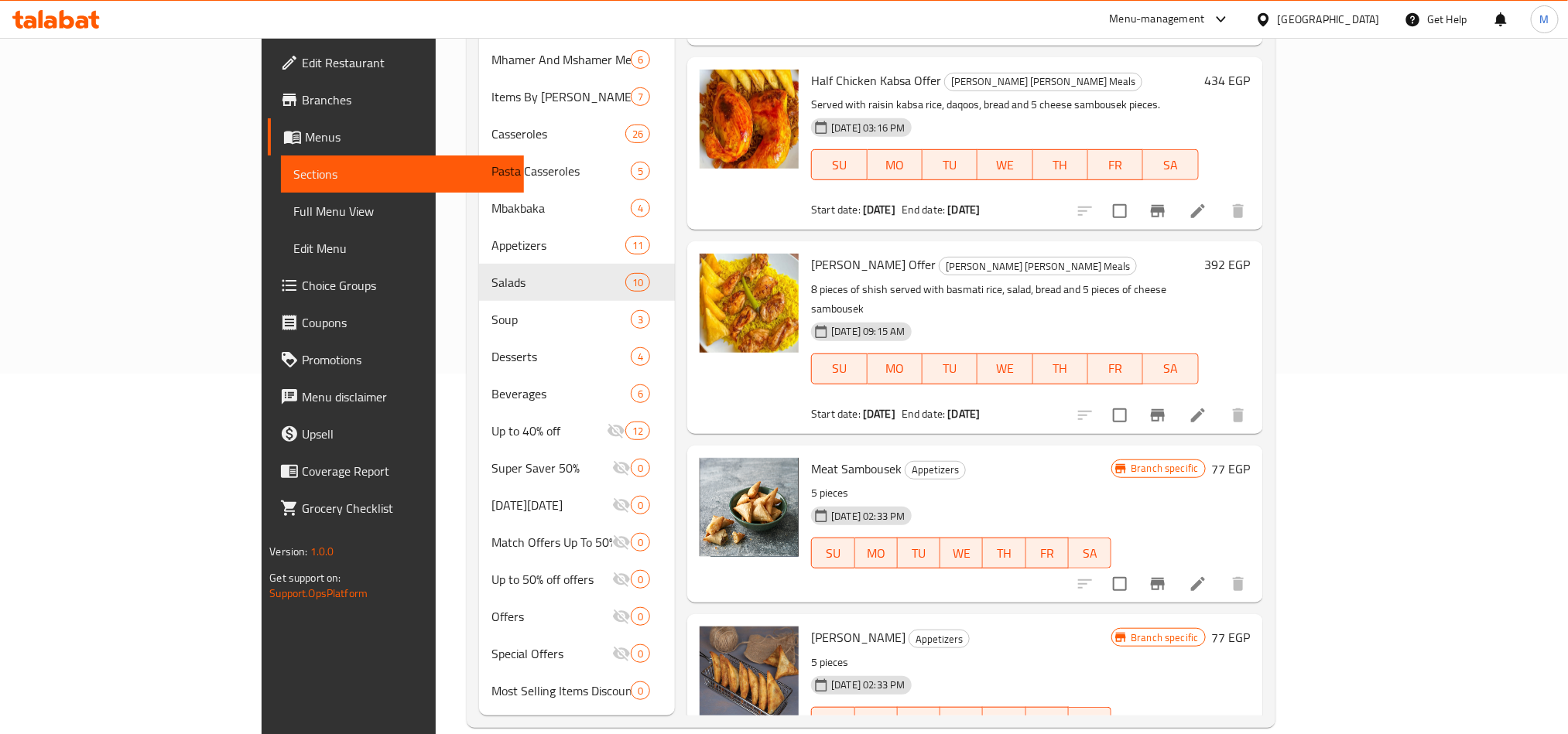
click at [826, 626] on span "Cheese Sambousek" at bounding box center [858, 638] width 95 height 24
copy h6 "Sambousek"
click at [811, 457] on span "Meat Sambousek" at bounding box center [856, 469] width 91 height 24
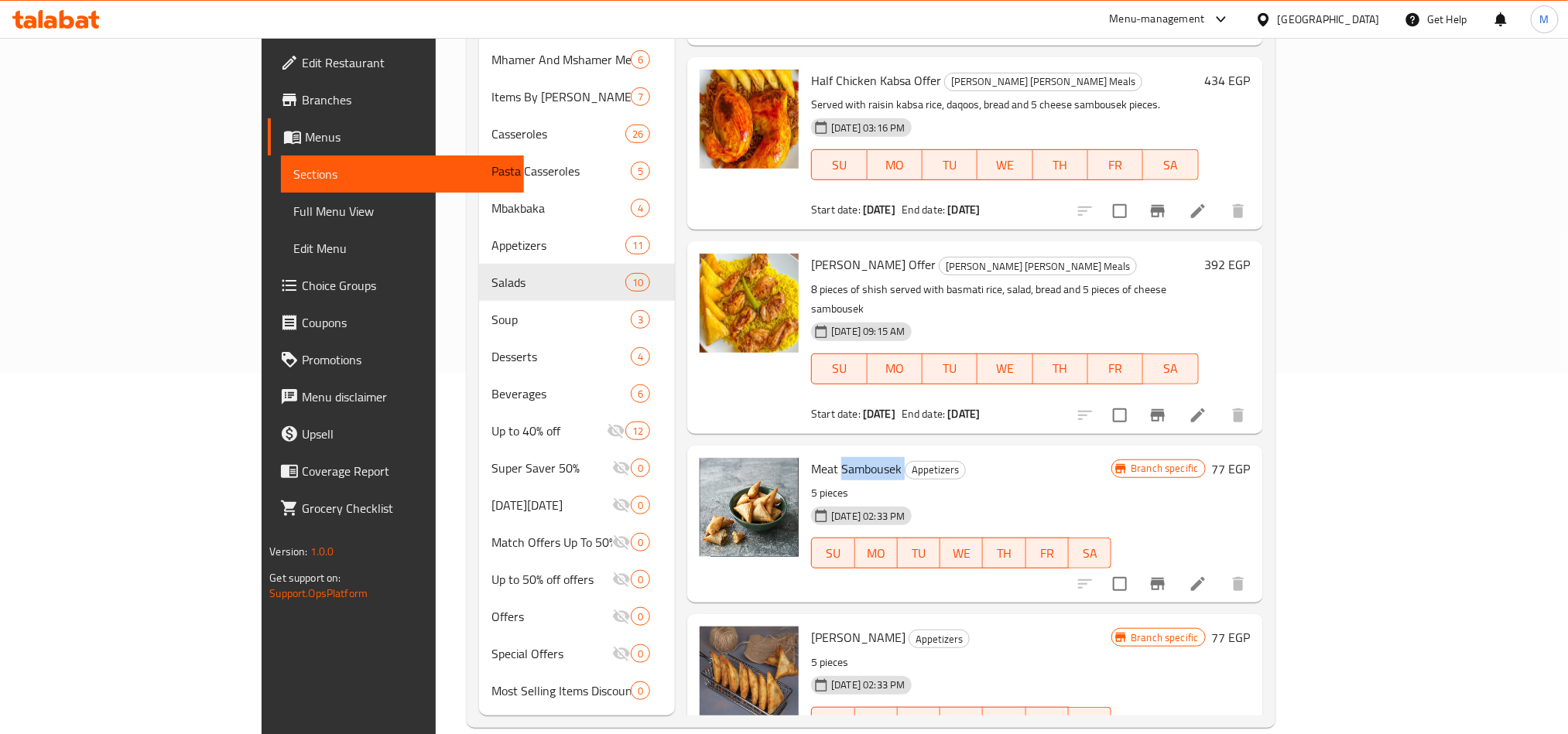
copy h6 "Sambousek"
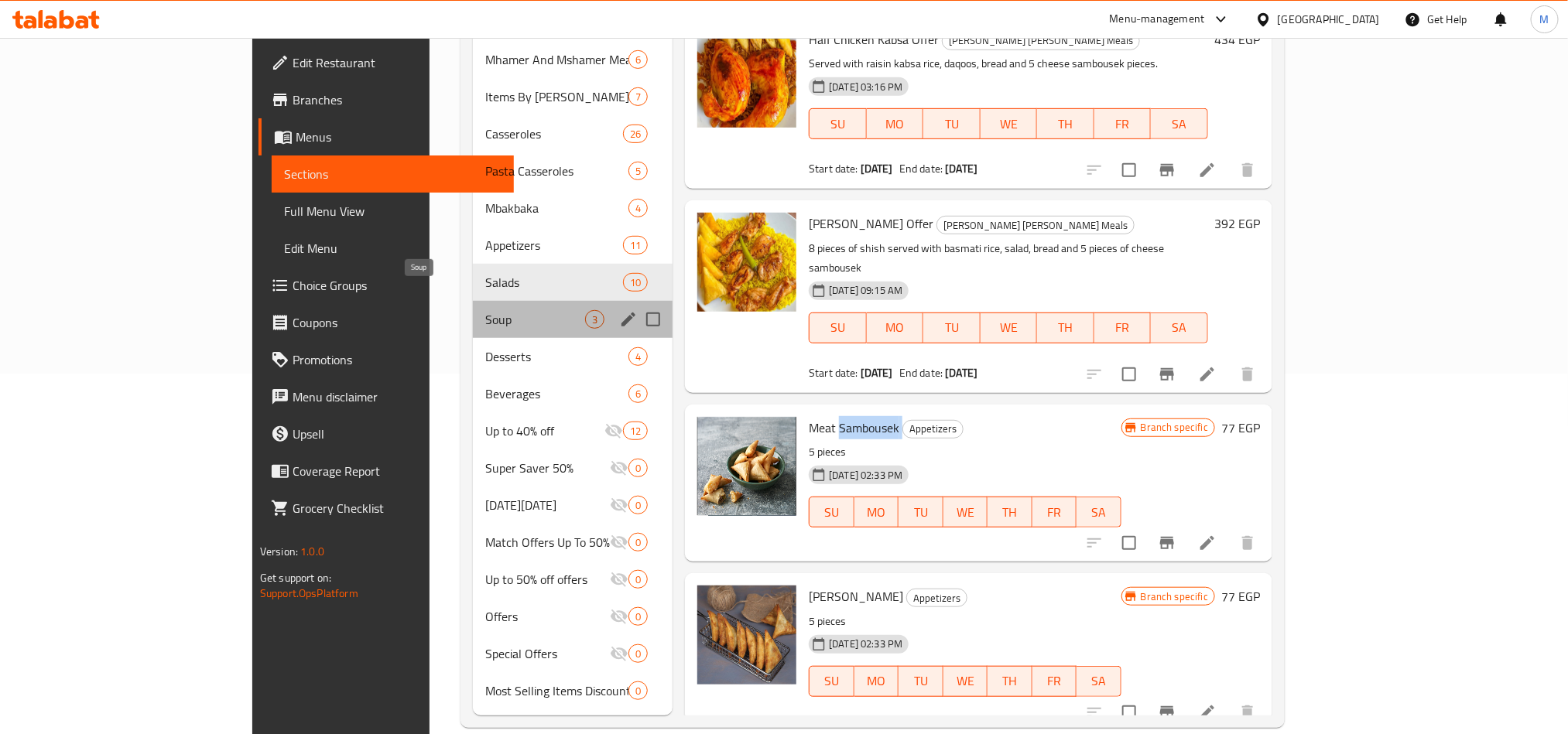
click at [485, 310] on span "Soup" at bounding box center [535, 319] width 100 height 18
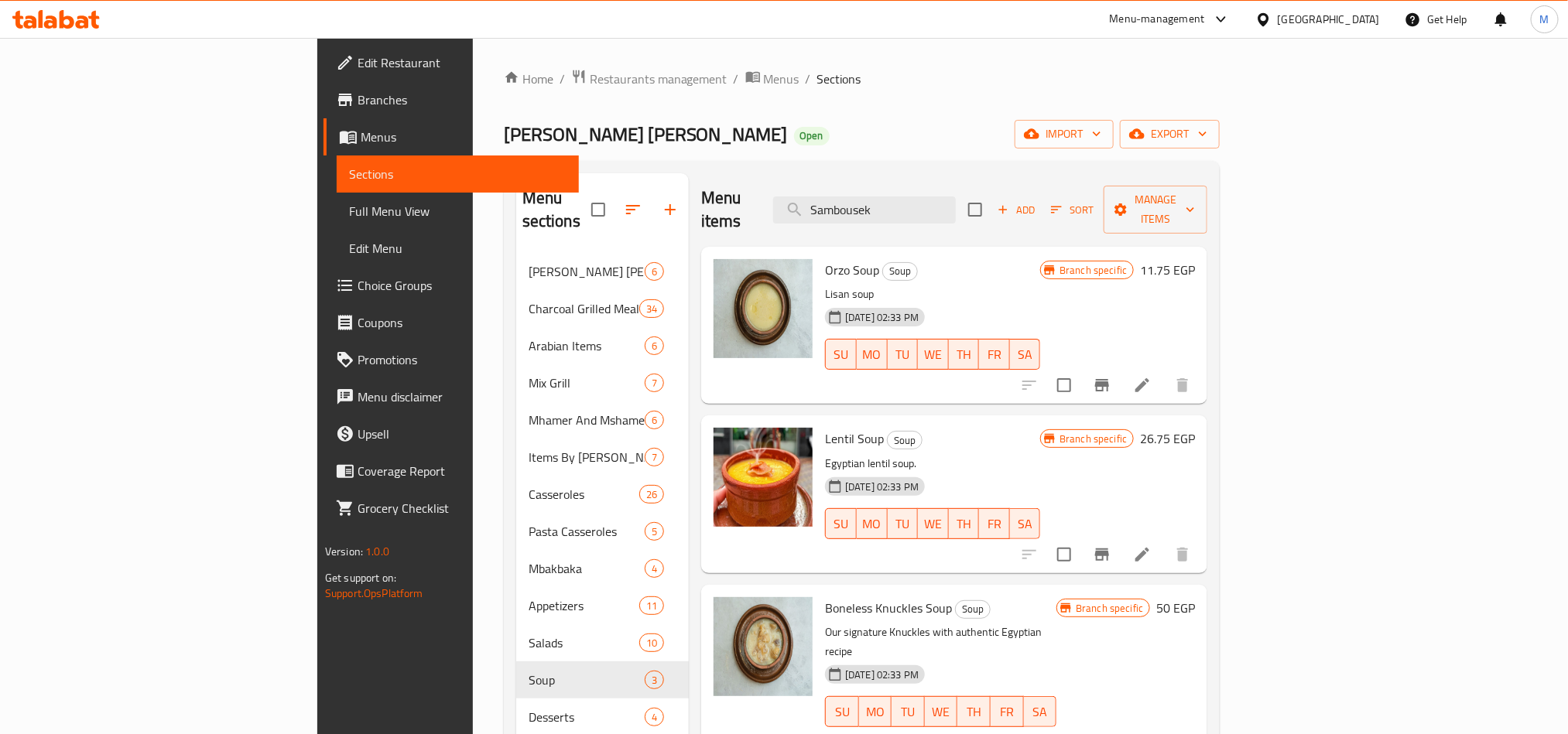
click at [825, 258] on span "Orzo Soup" at bounding box center [853, 270] width 55 height 24
copy h6 "Orzo Soup"
click at [825, 427] on span "Lentil Soup" at bounding box center [854, 439] width 59 height 24
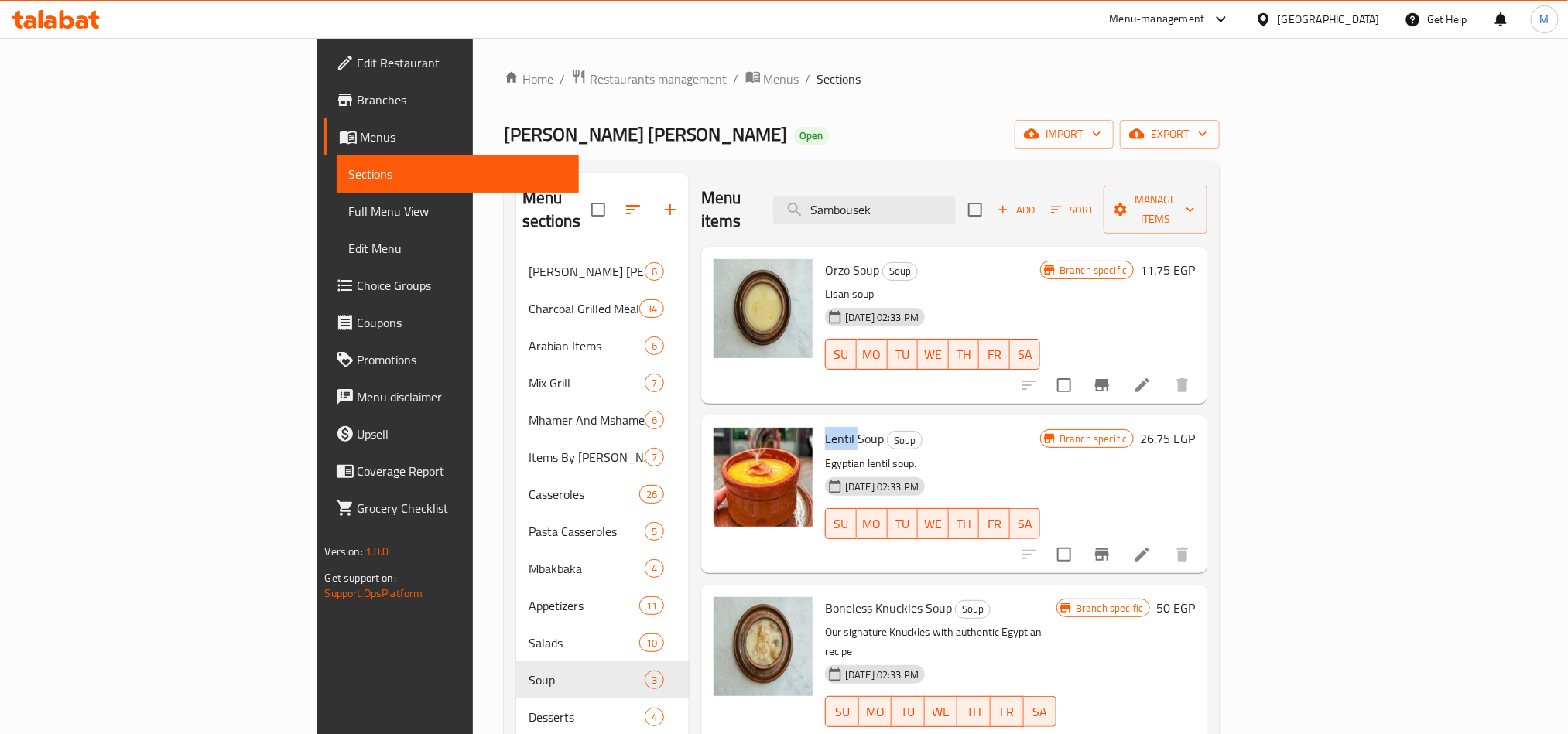
click at [825, 427] on span "Lentil Soup" at bounding box center [854, 439] width 59 height 24
copy h6 "Lentil Soup"
click at [827, 597] on span "Boneless Knuckles Soup" at bounding box center [889, 609] width 127 height 24
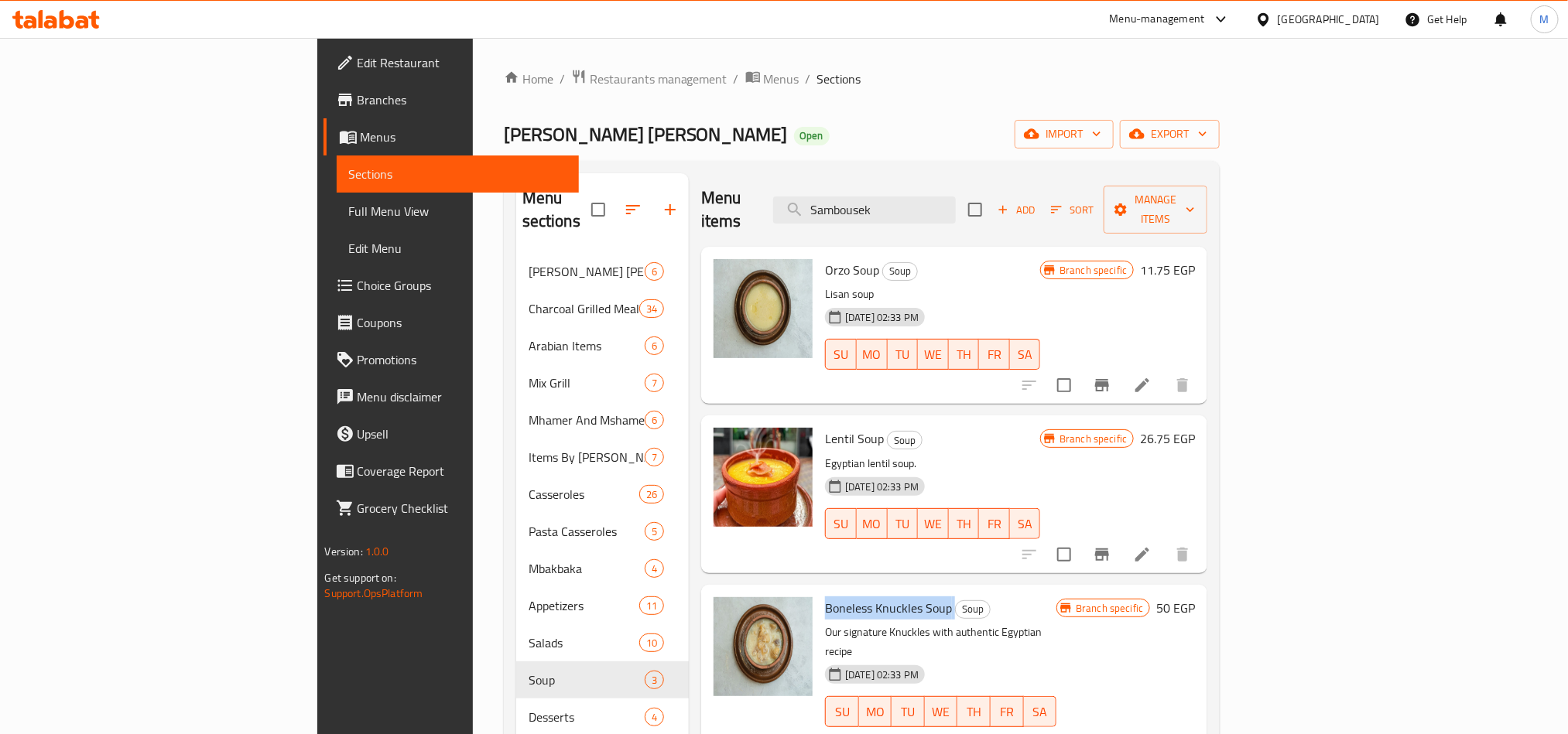
click at [827, 597] on span "Boneless Knuckles Soup" at bounding box center [889, 609] width 127 height 24
copy h6 "Boneless Knuckles Soup"
click at [956, 200] on input "Sambousek" at bounding box center [864, 210] width 183 height 27
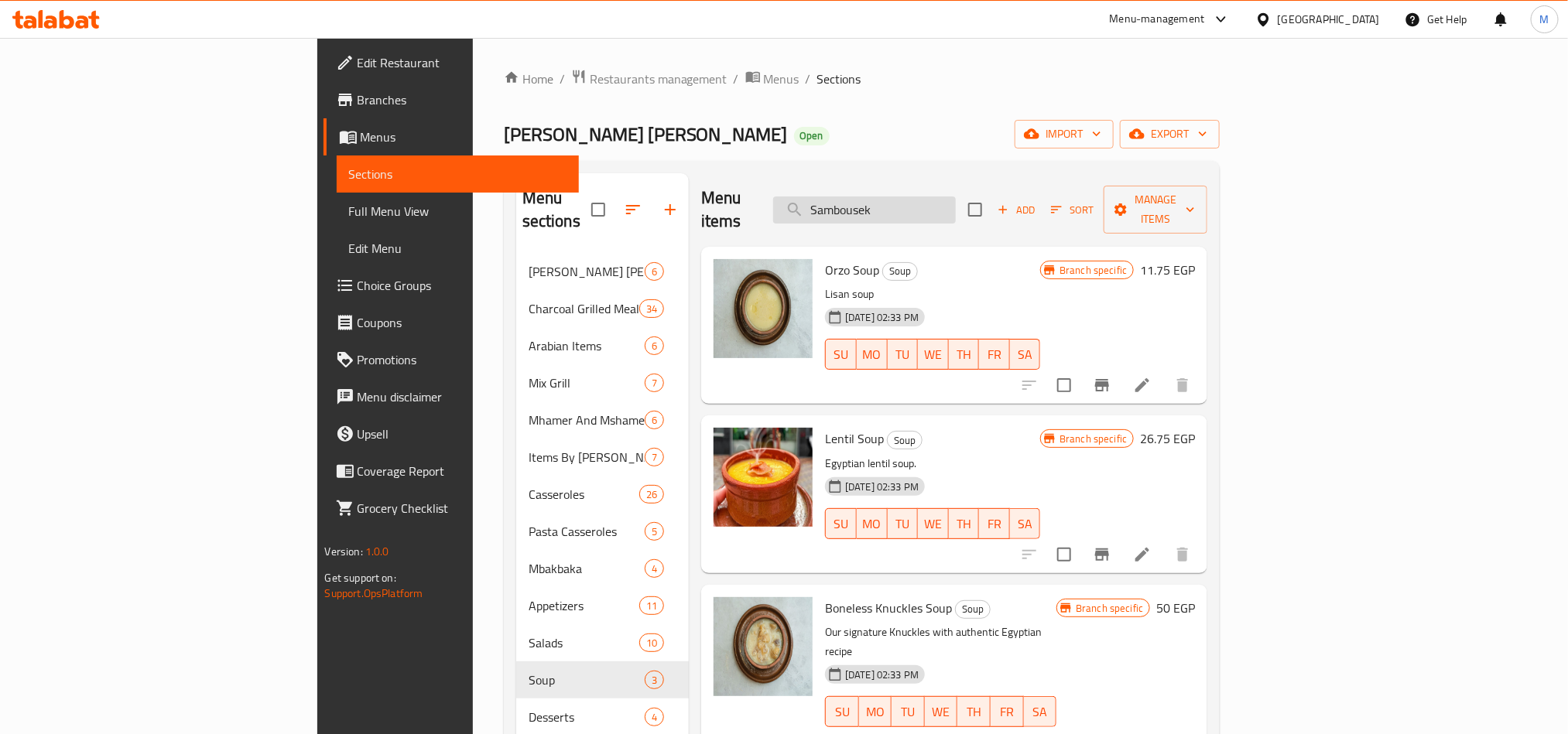
click at [929, 201] on input "Sambousek" at bounding box center [864, 210] width 183 height 27
click at [956, 196] on input "Sambousek" at bounding box center [864, 210] width 183 height 27
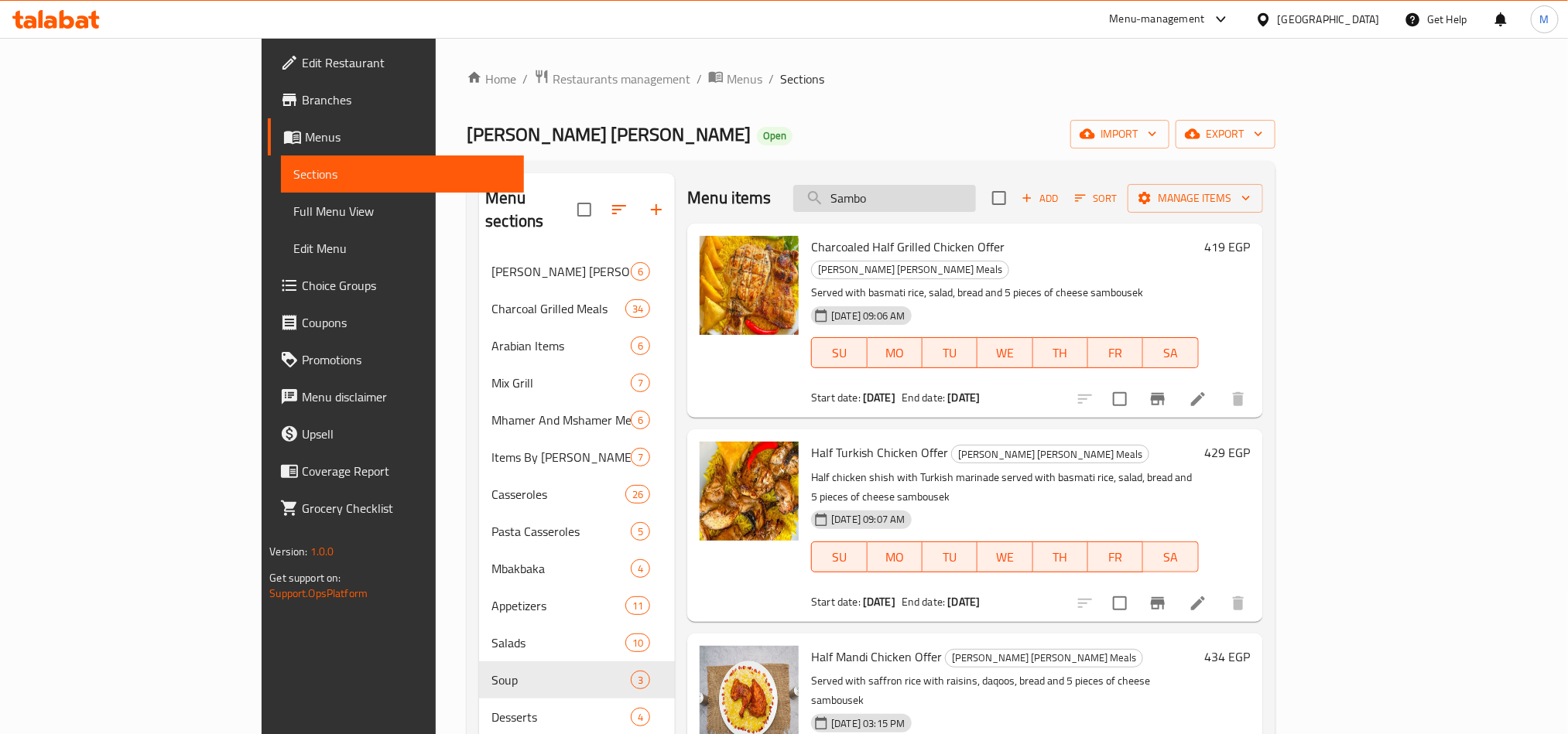
click at [976, 195] on input "Sambo" at bounding box center [884, 199] width 183 height 27
paste input "usek"
type input "Sambousek"
click at [1129, 640] on div "Half Mandi Chicken Offer Dawar Om Hassan Meals Served with saffron rice with ra…" at bounding box center [1004, 729] width 399 height 180
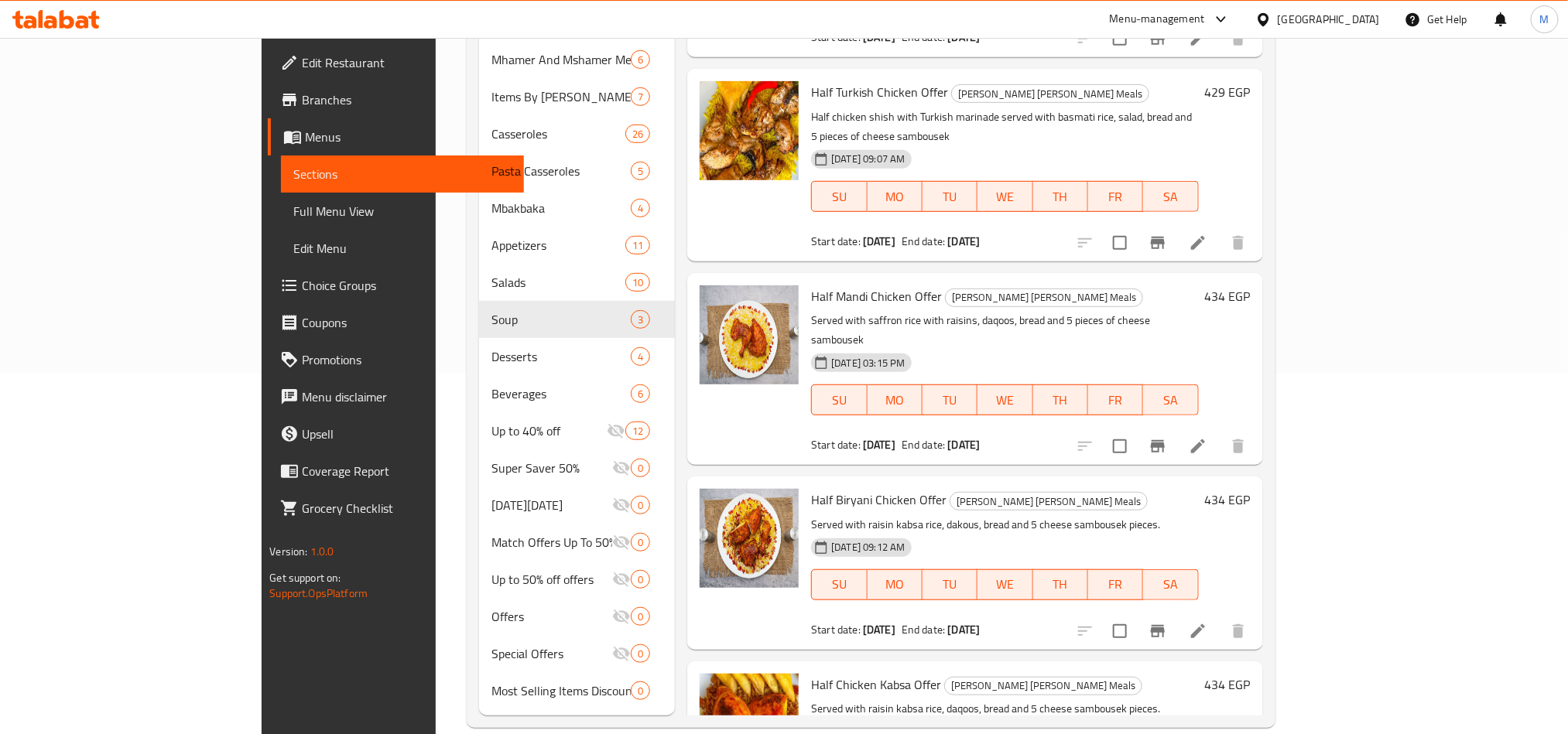
scroll to position [579, 0]
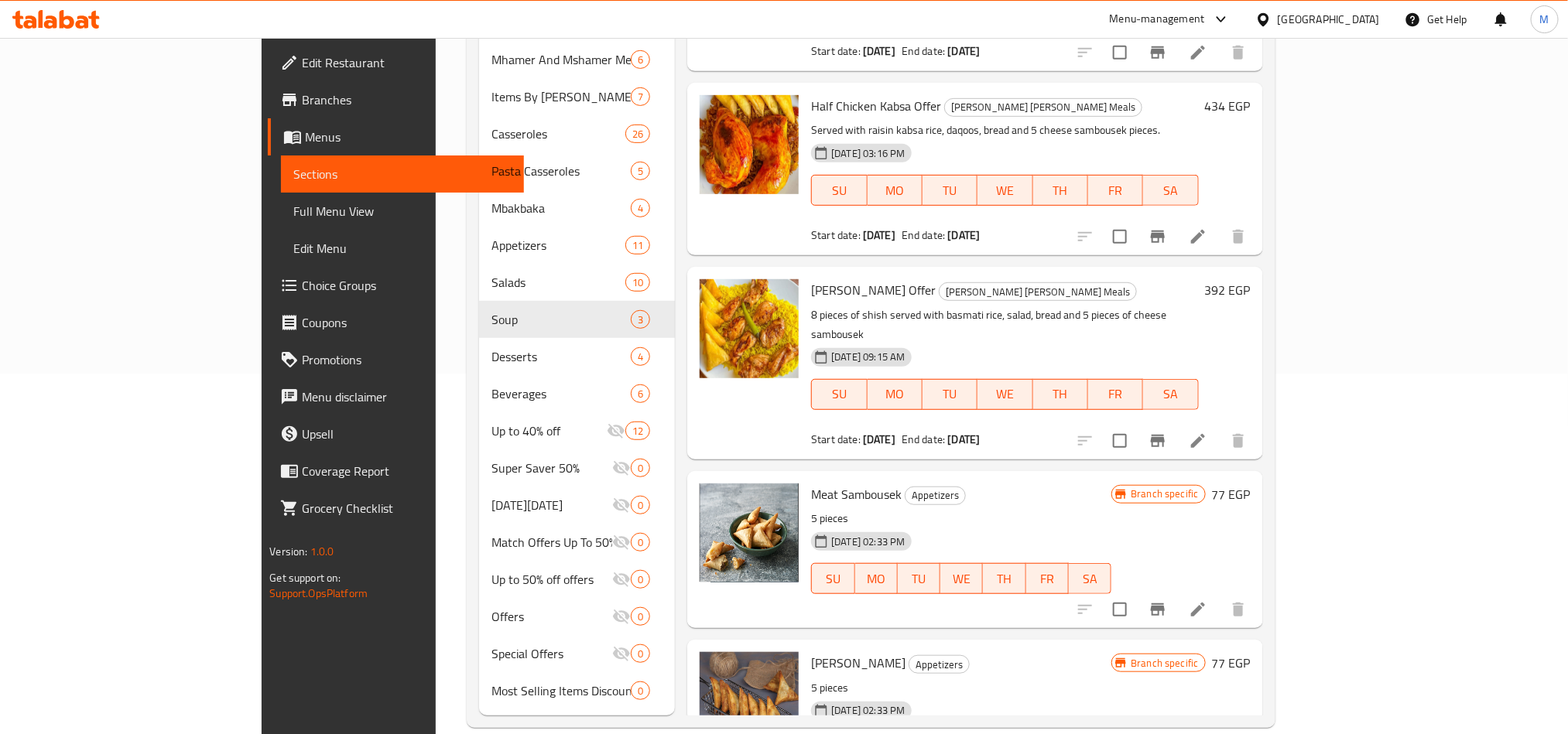
click at [811, 482] on span "Meat Sambousek" at bounding box center [856, 494] width 91 height 24
copy h6 "Meat Sambousek"
click at [811, 651] on span "Cheese Sambousek" at bounding box center [858, 663] width 95 height 24
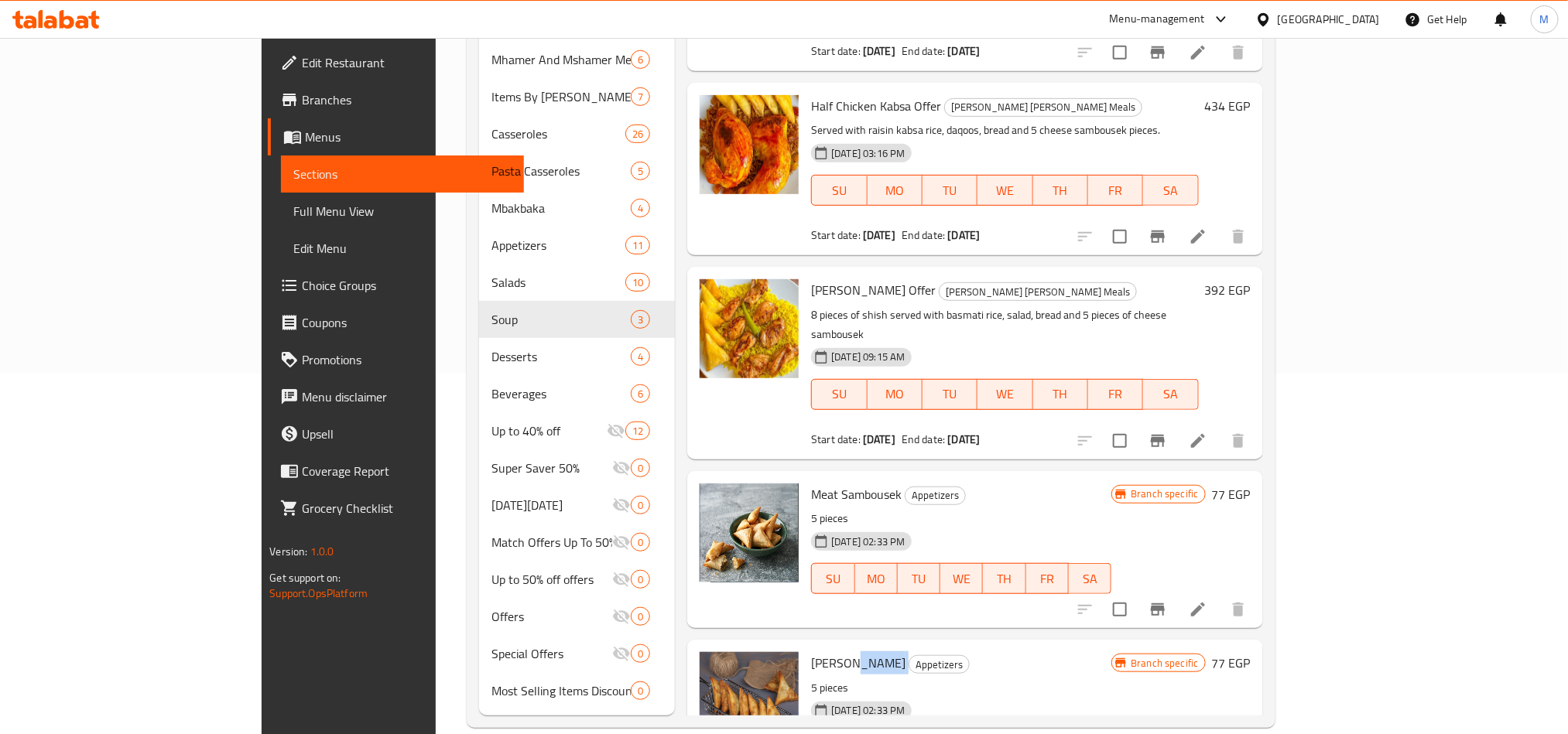
click at [811, 651] on span "Cheese Sambousek" at bounding box center [858, 663] width 95 height 24
copy h6 "Cheese Sambousek"
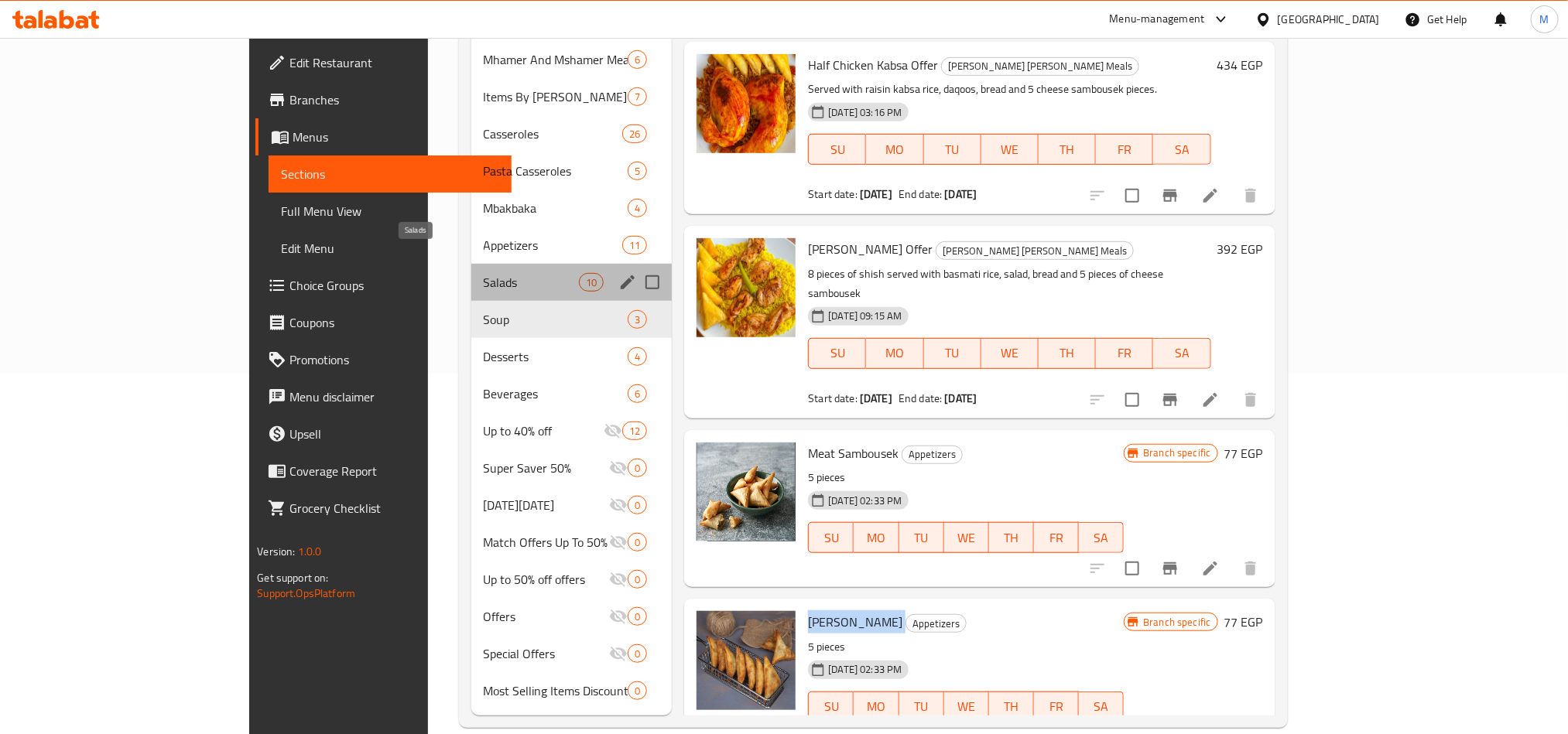
click at [484, 273] on span "Salads" at bounding box center [531, 283] width 95 height 18
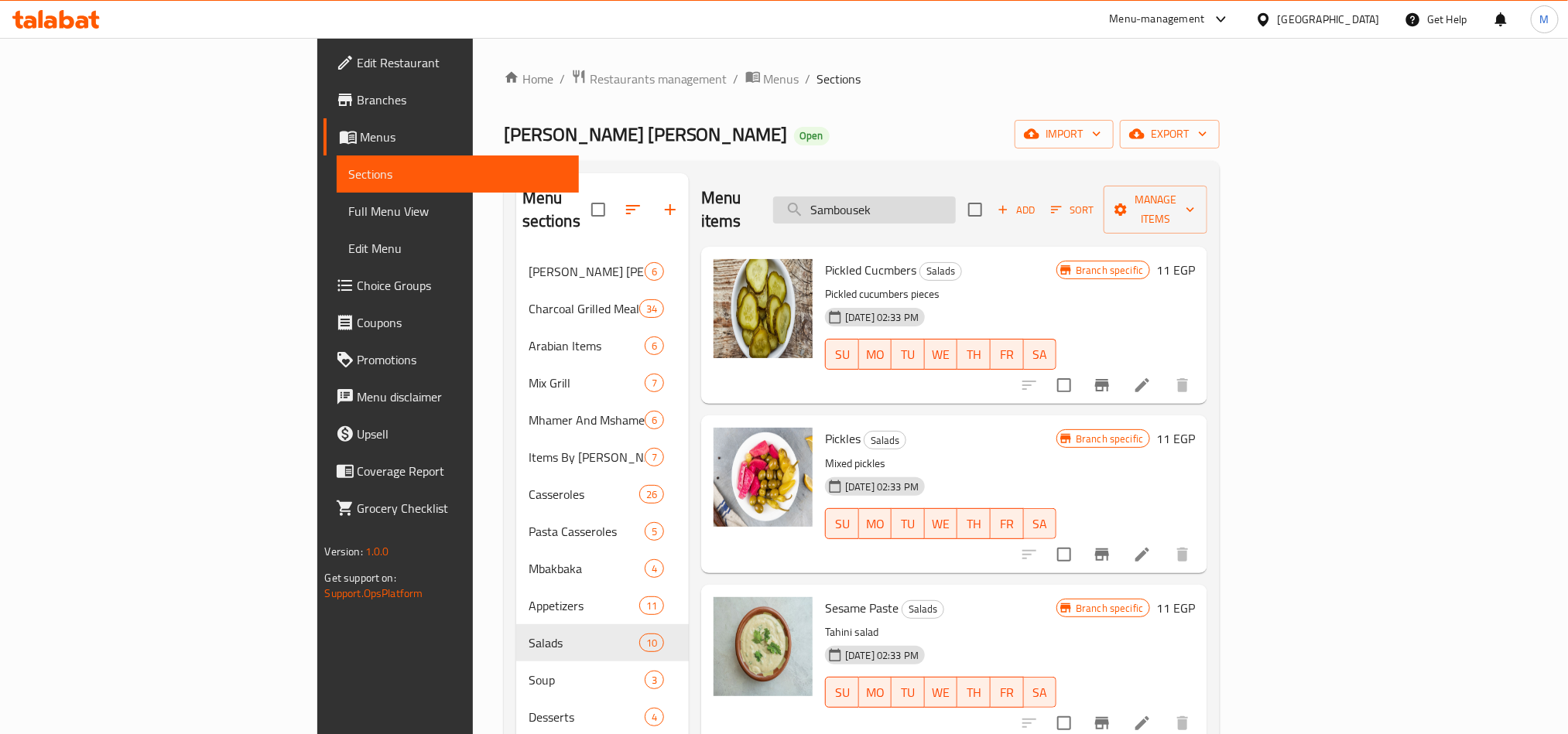
click at [956, 196] on input "Sambousek" at bounding box center [864, 210] width 183 height 27
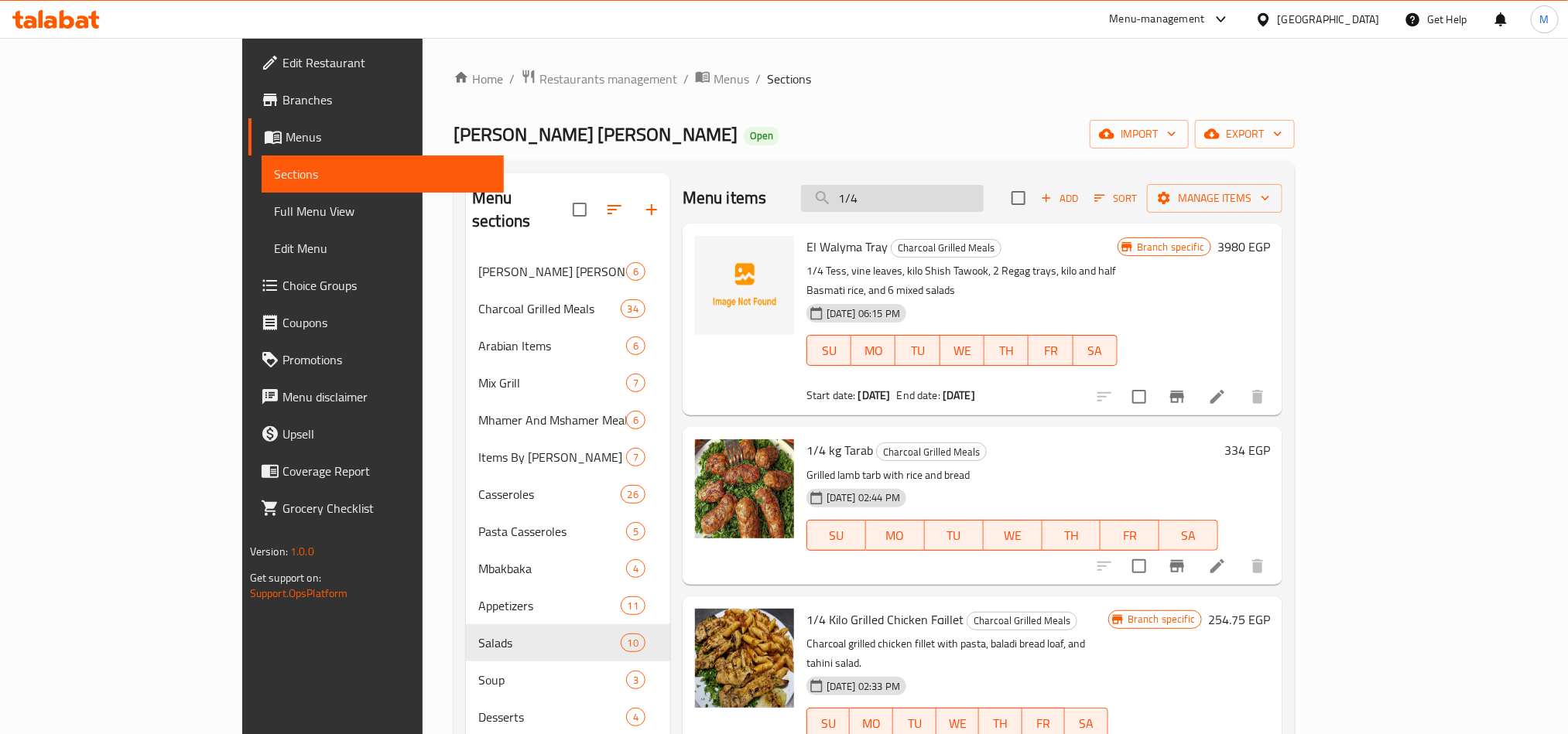
click at [983, 200] on input "1/4" at bounding box center [892, 199] width 183 height 27
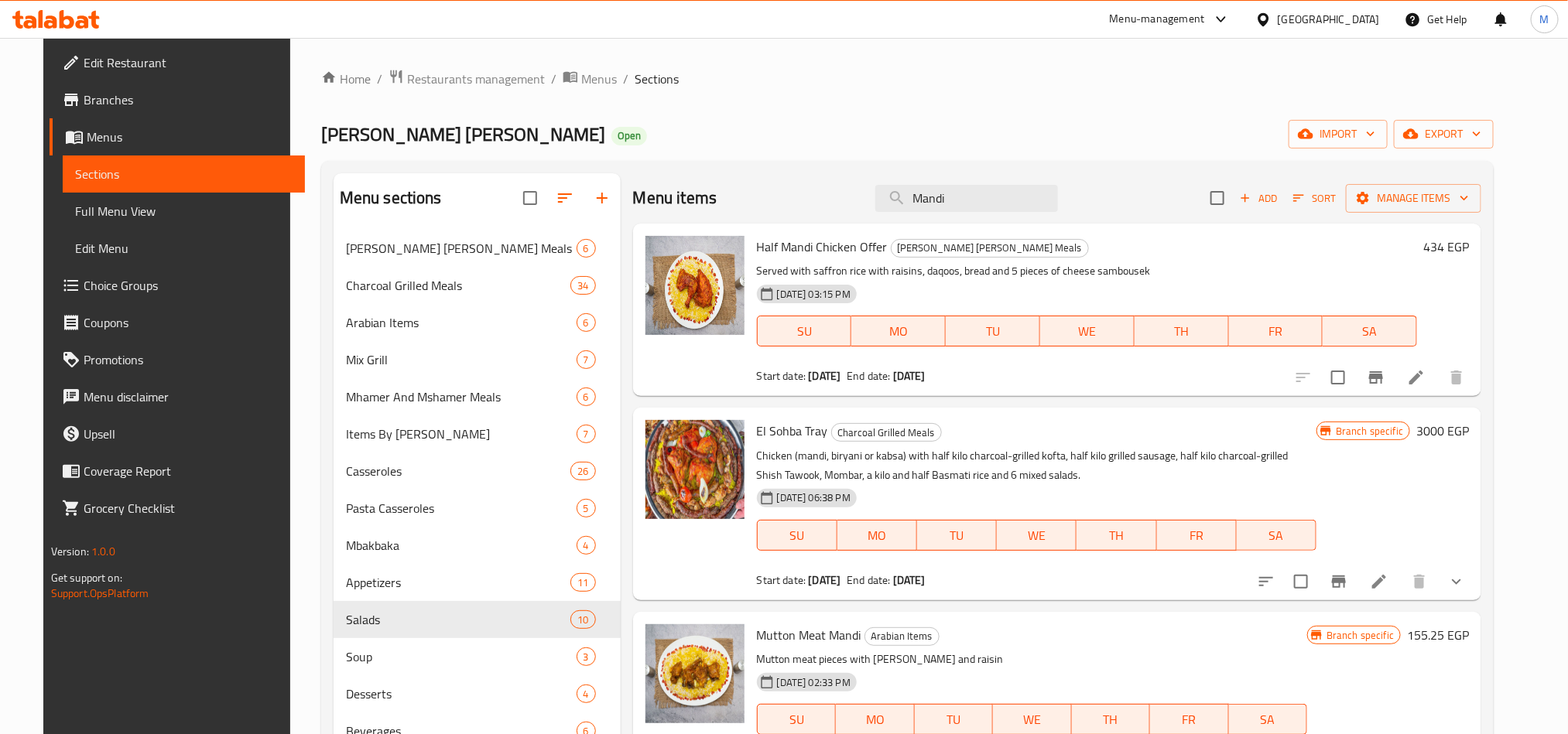
type input "Mandi"
click at [84, 109] on span "Branches" at bounding box center [188, 100] width 209 height 18
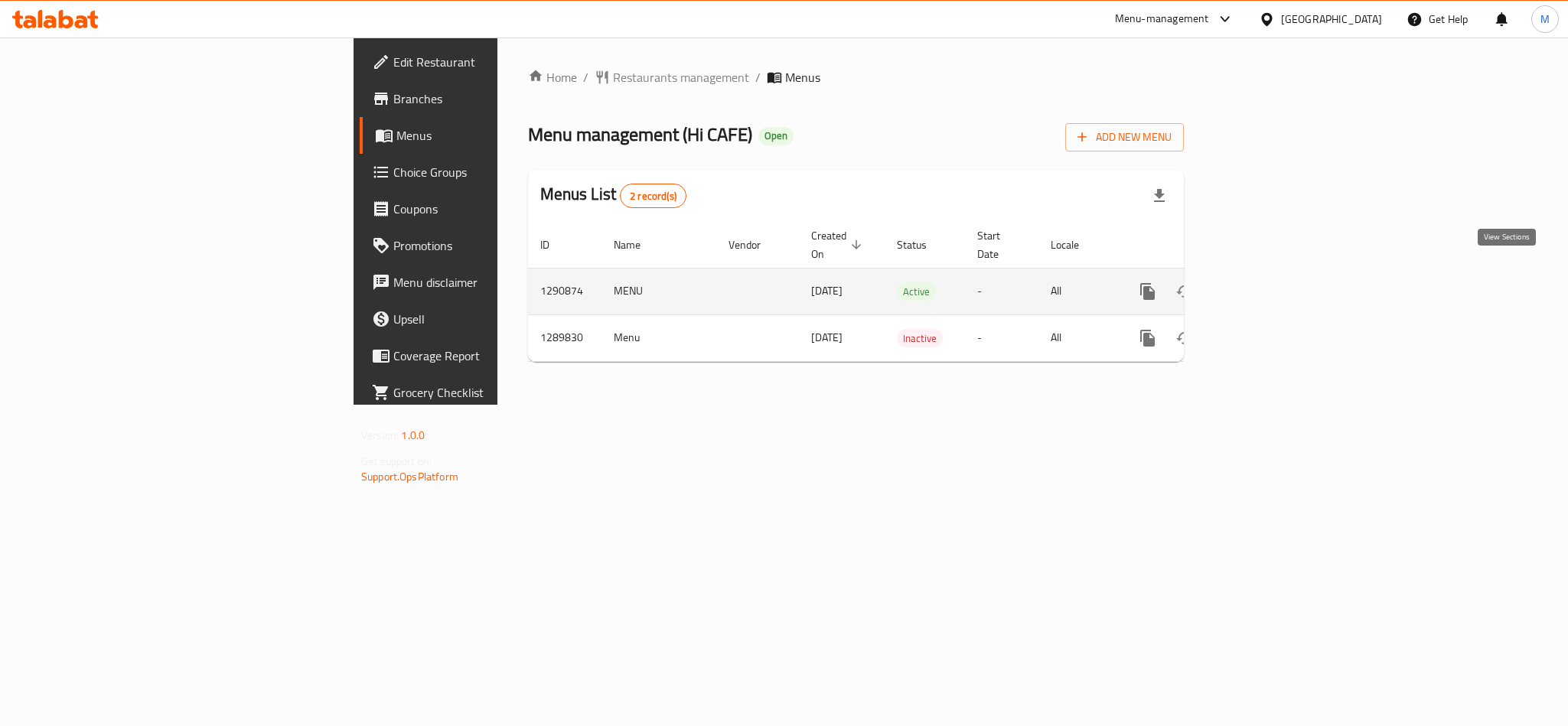
click at [1267, 282] on icon "enhanced table" at bounding box center [1258, 291] width 18 height 18
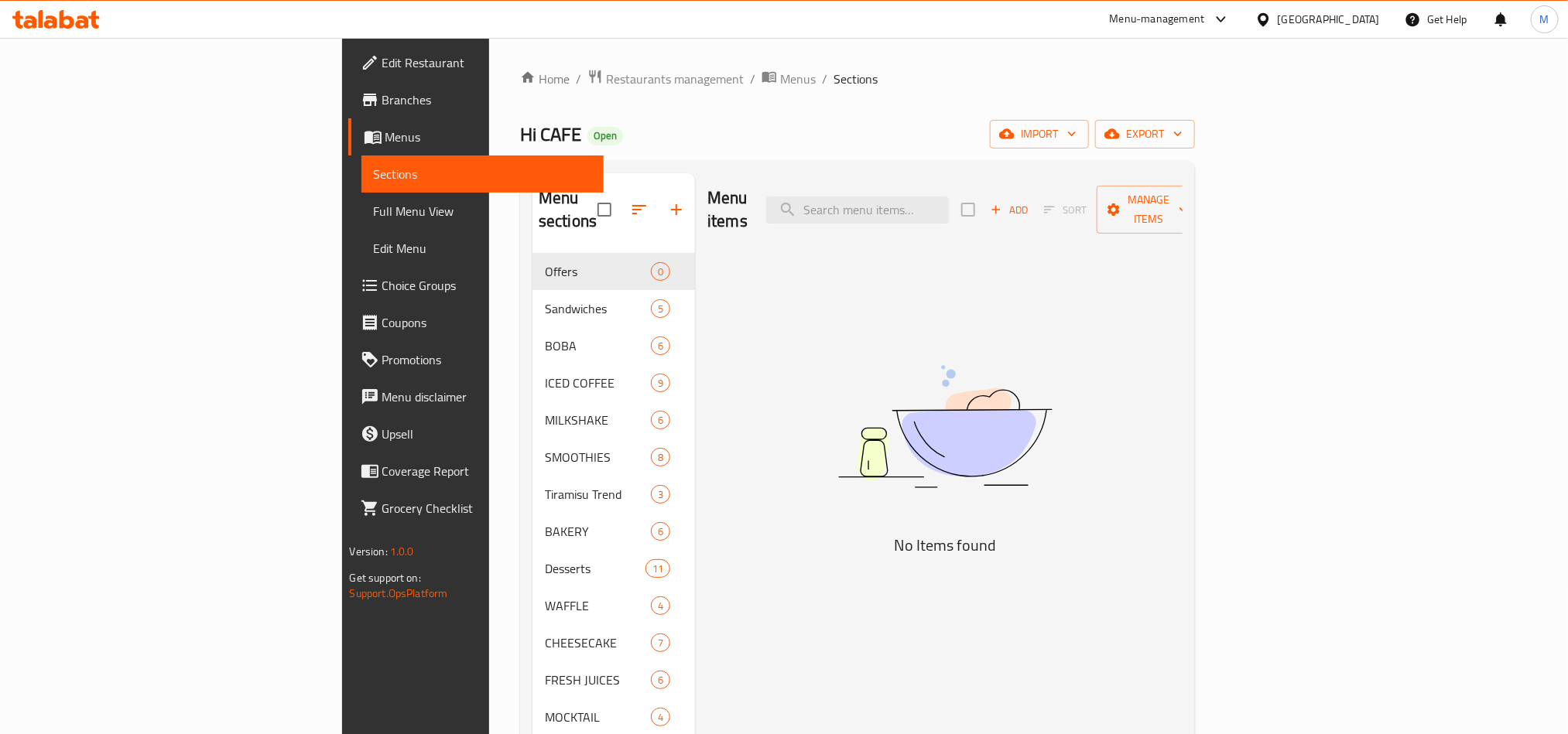
click at [383, 102] on span "Branches" at bounding box center [487, 100] width 209 height 18
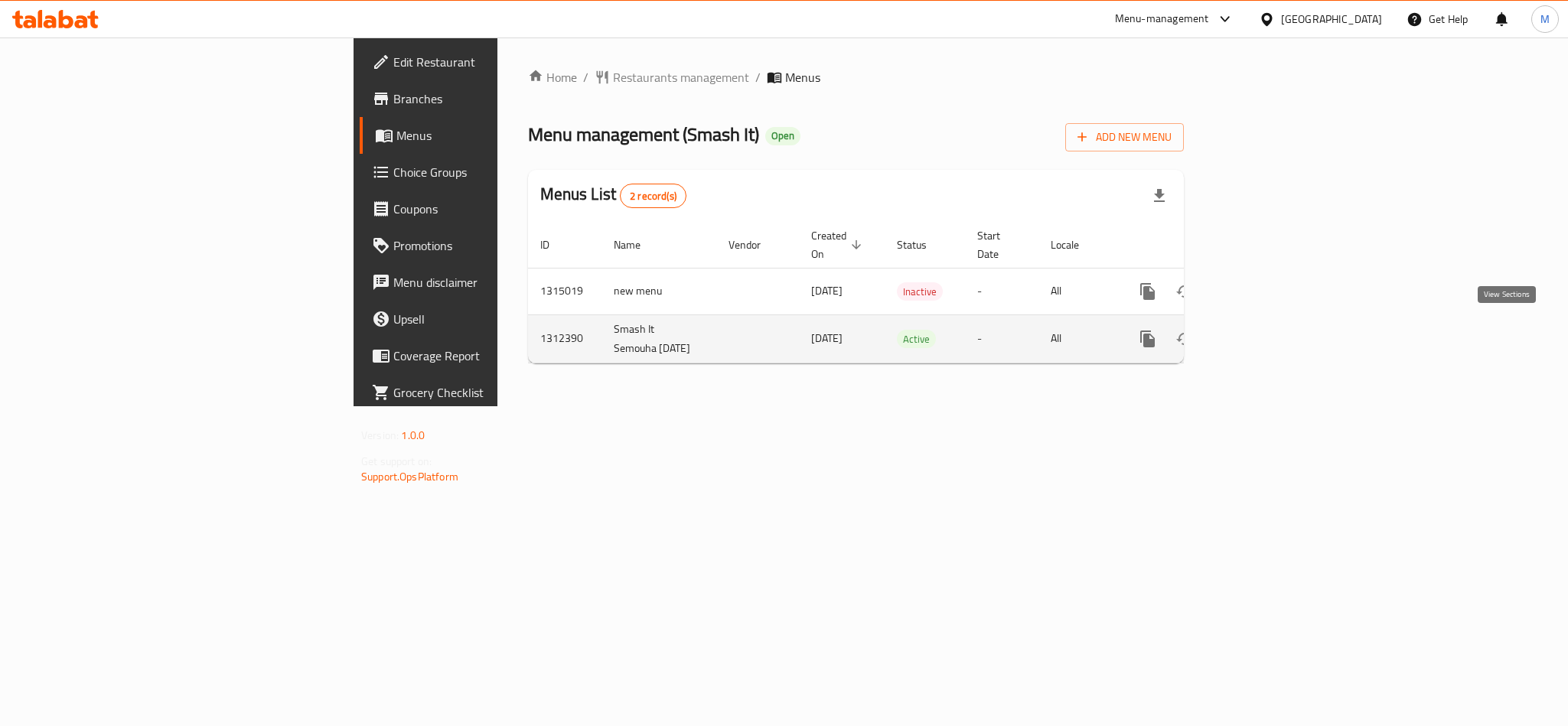
click at [1267, 330] on icon "enhanced table" at bounding box center [1258, 339] width 18 height 18
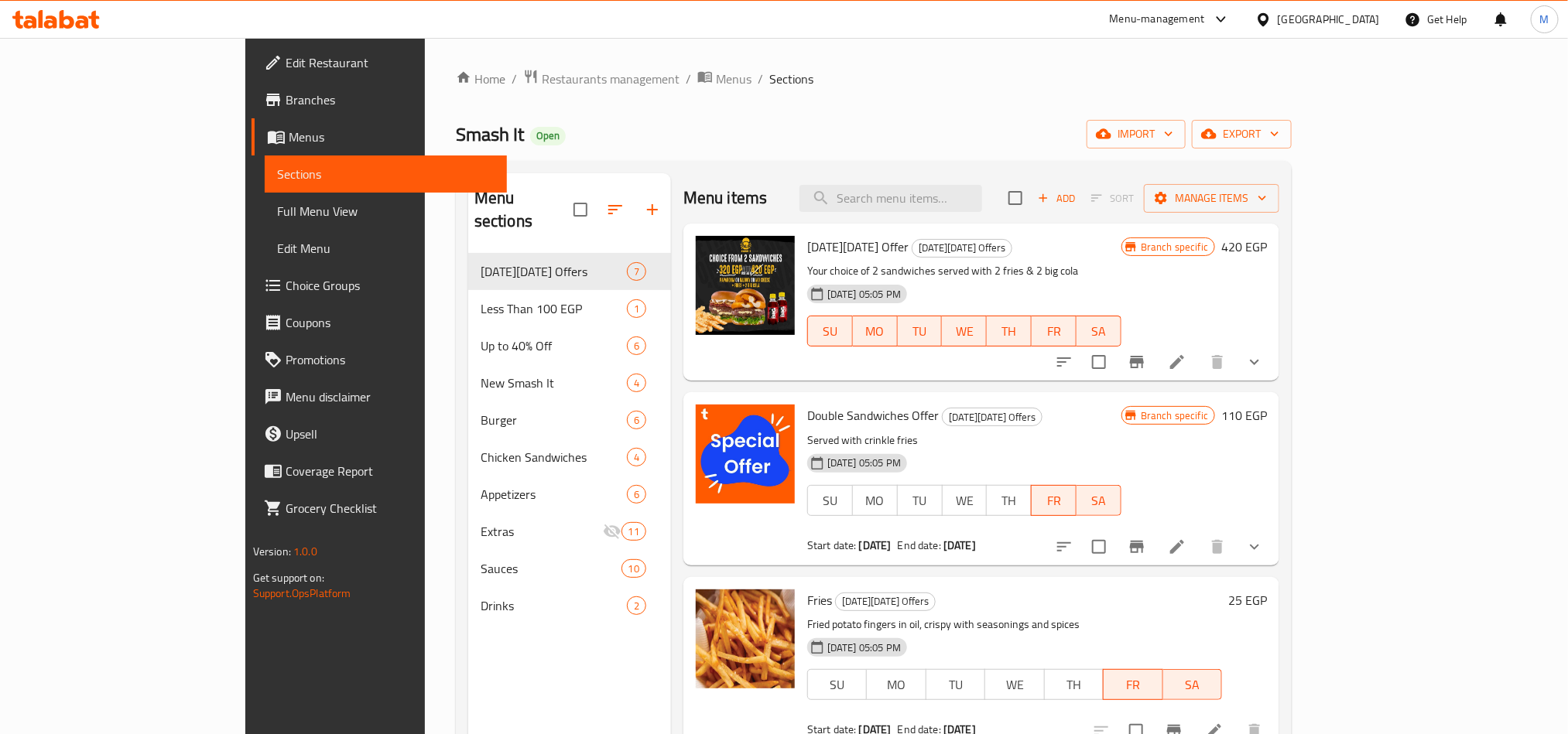
click at [992, 213] on div "Menu items Add Sort Manage items" at bounding box center [982, 198] width 596 height 50
click at [983, 206] on input "search" at bounding box center [891, 199] width 183 height 27
paste input "Original and Charcoal Offer"
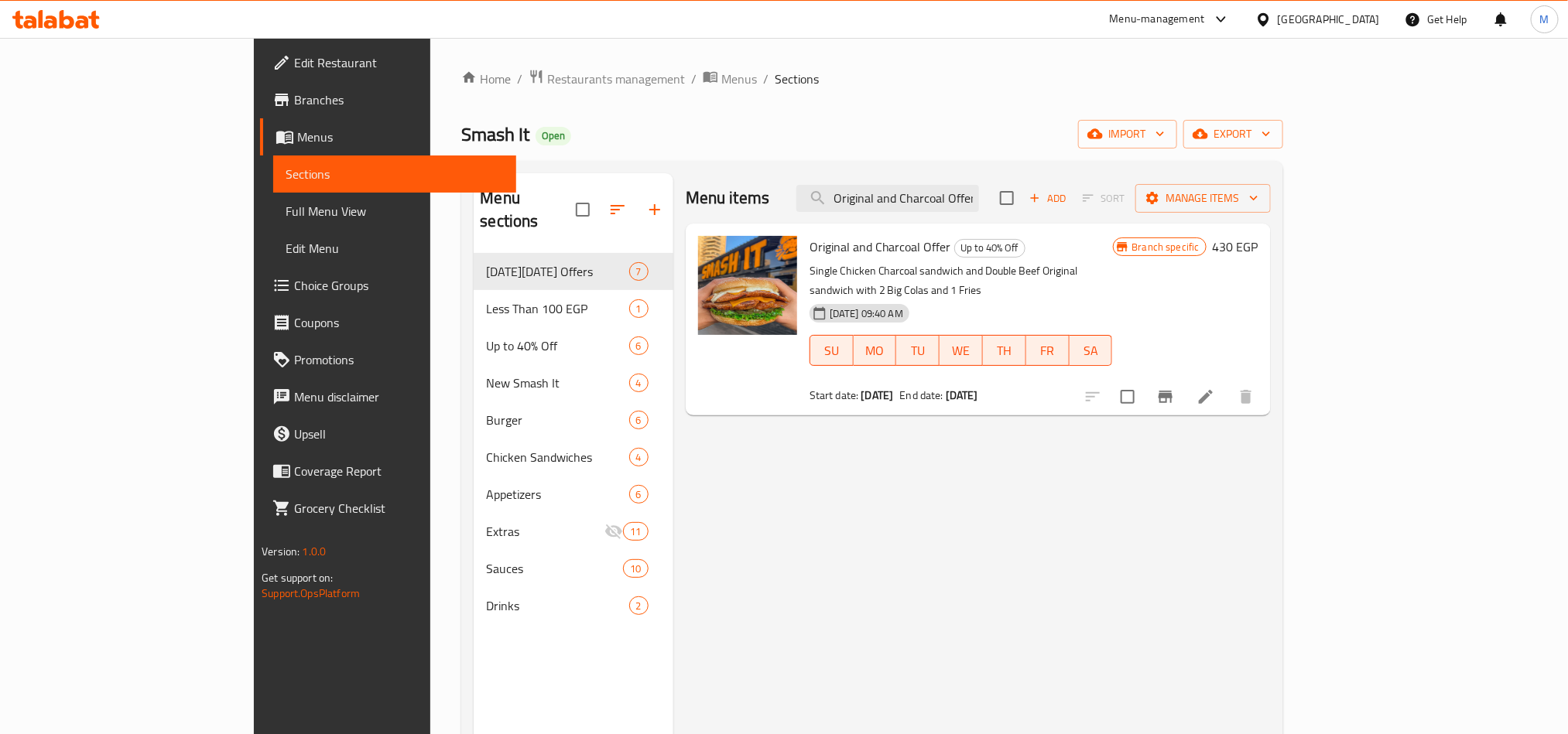
type input "Original and Charcoal Offer"
drag, startPoint x: 1384, startPoint y: 383, endPoint x: 1392, endPoint y: 370, distance: 15.3
click at [1144, 383] on input "checkbox" at bounding box center [1128, 397] width 33 height 33
checkbox input "true"
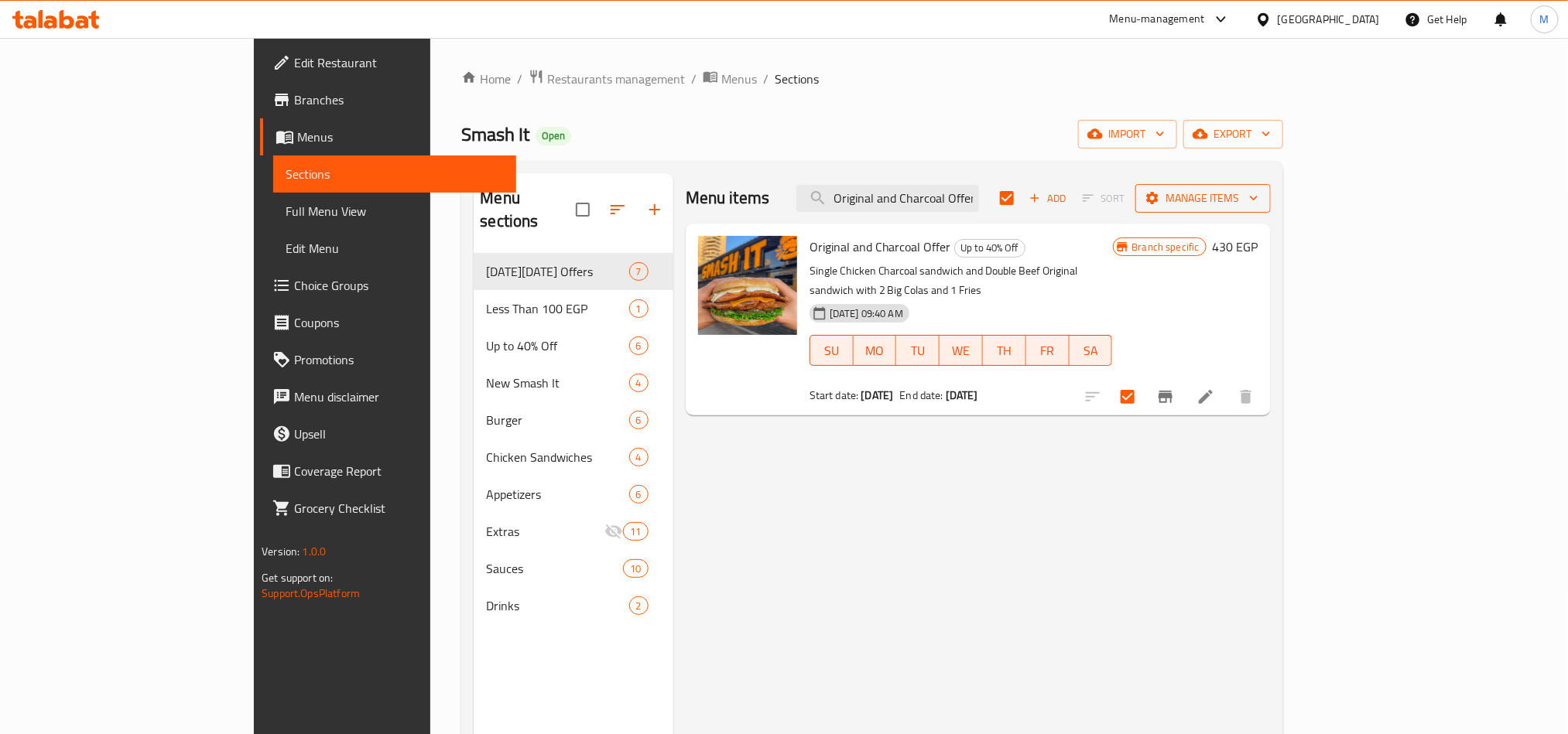
click at [1259, 201] on span "Manage items" at bounding box center [1203, 198] width 111 height 19
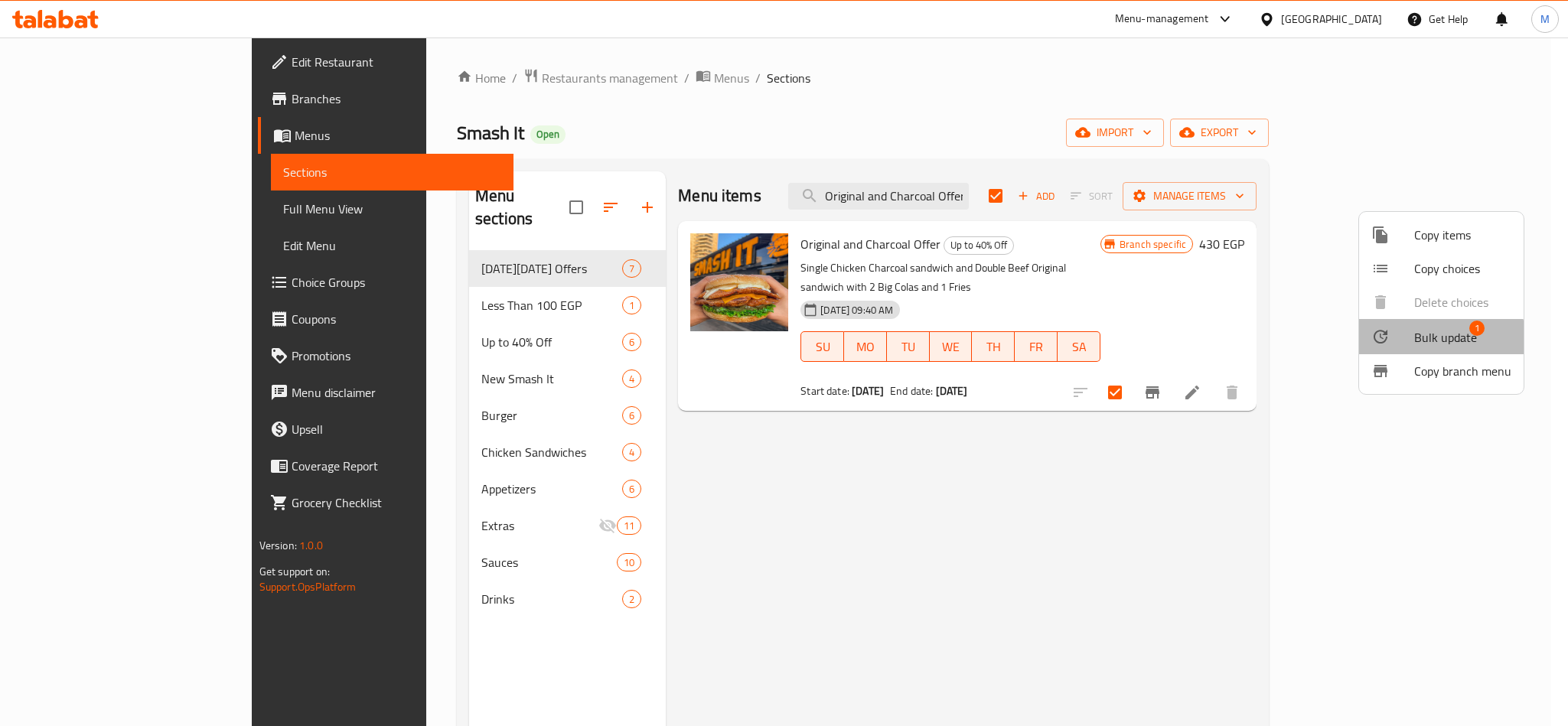
click at [1440, 341] on span "Bulk update" at bounding box center [1446, 337] width 63 height 18
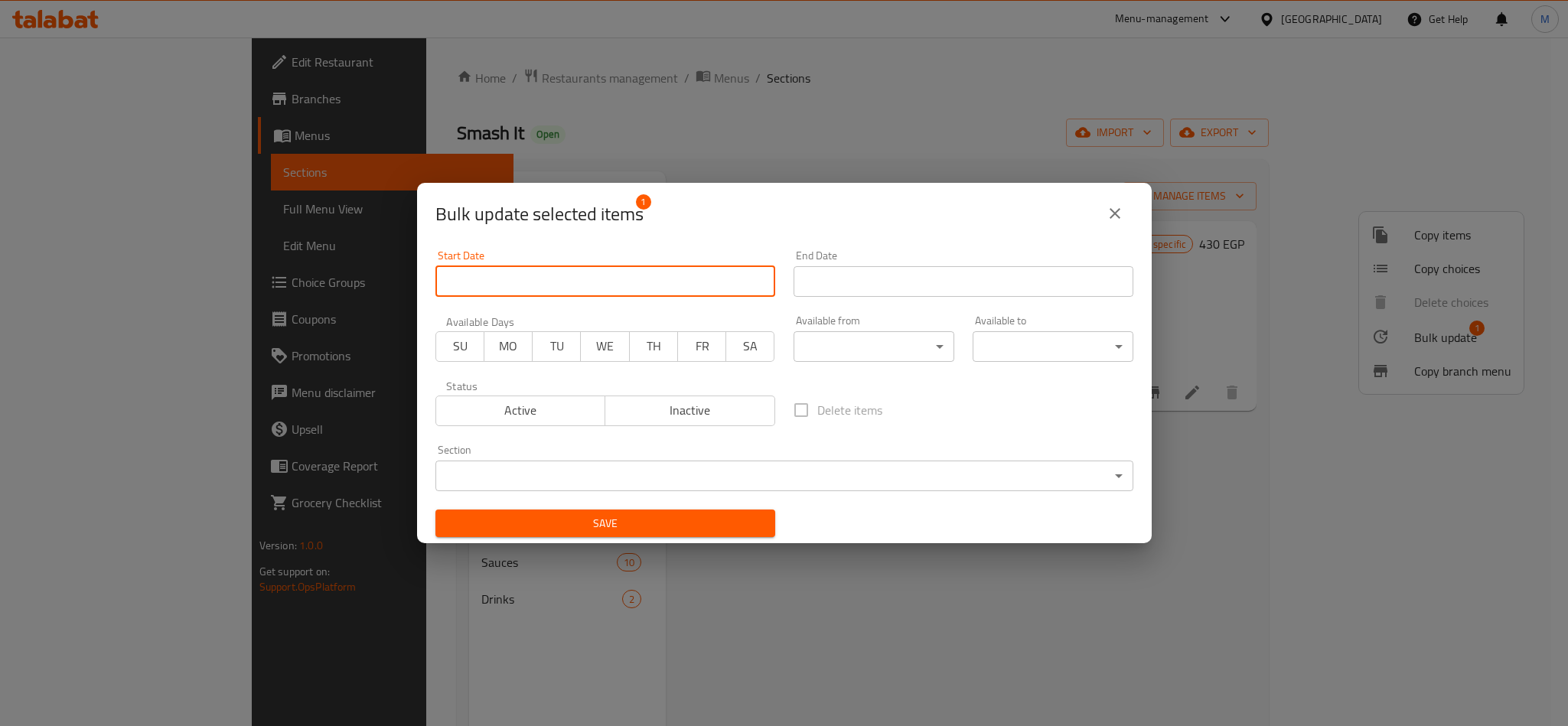
click at [538, 283] on input "Start Date" at bounding box center [606, 281] width 340 height 31
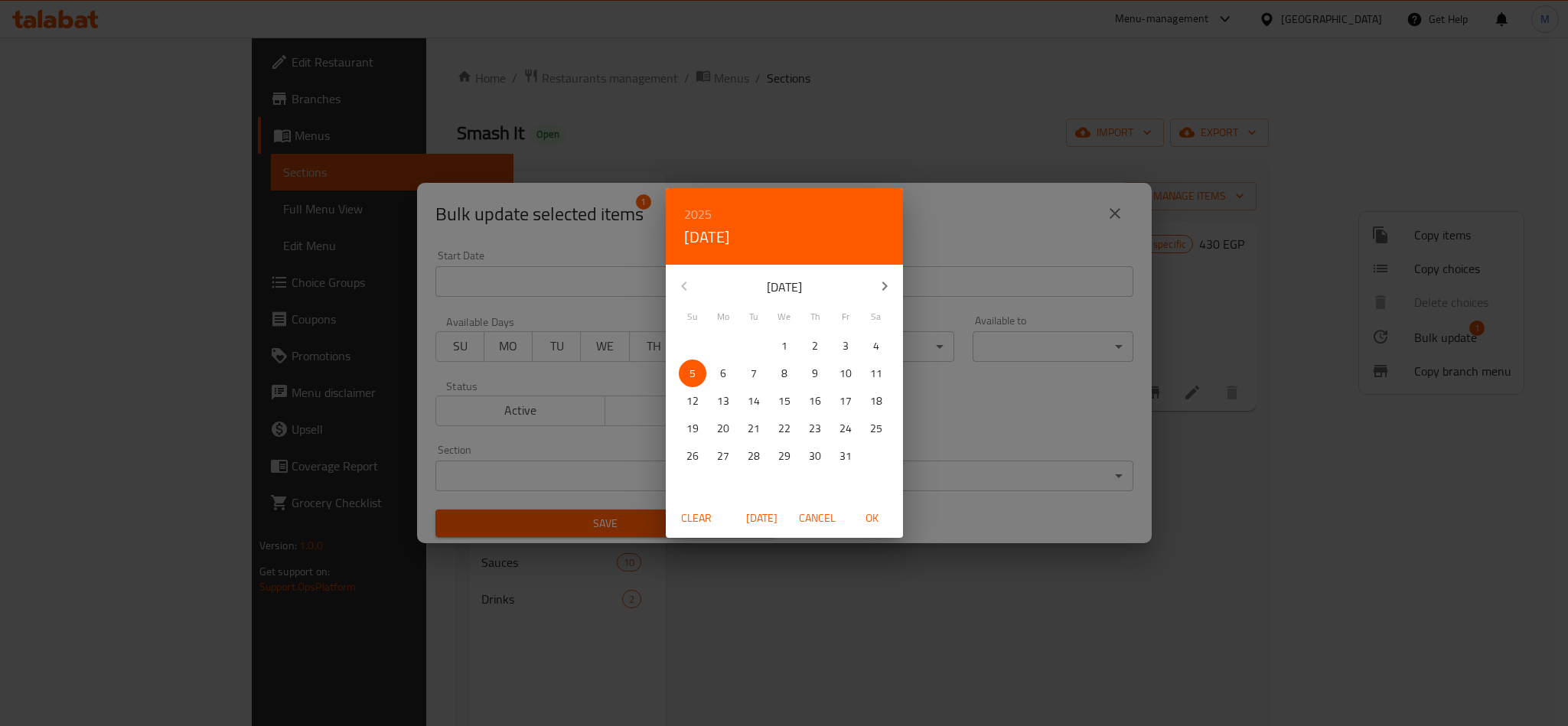
click at [887, 515] on span "OK" at bounding box center [872, 518] width 37 height 19
type input "[DATE]"
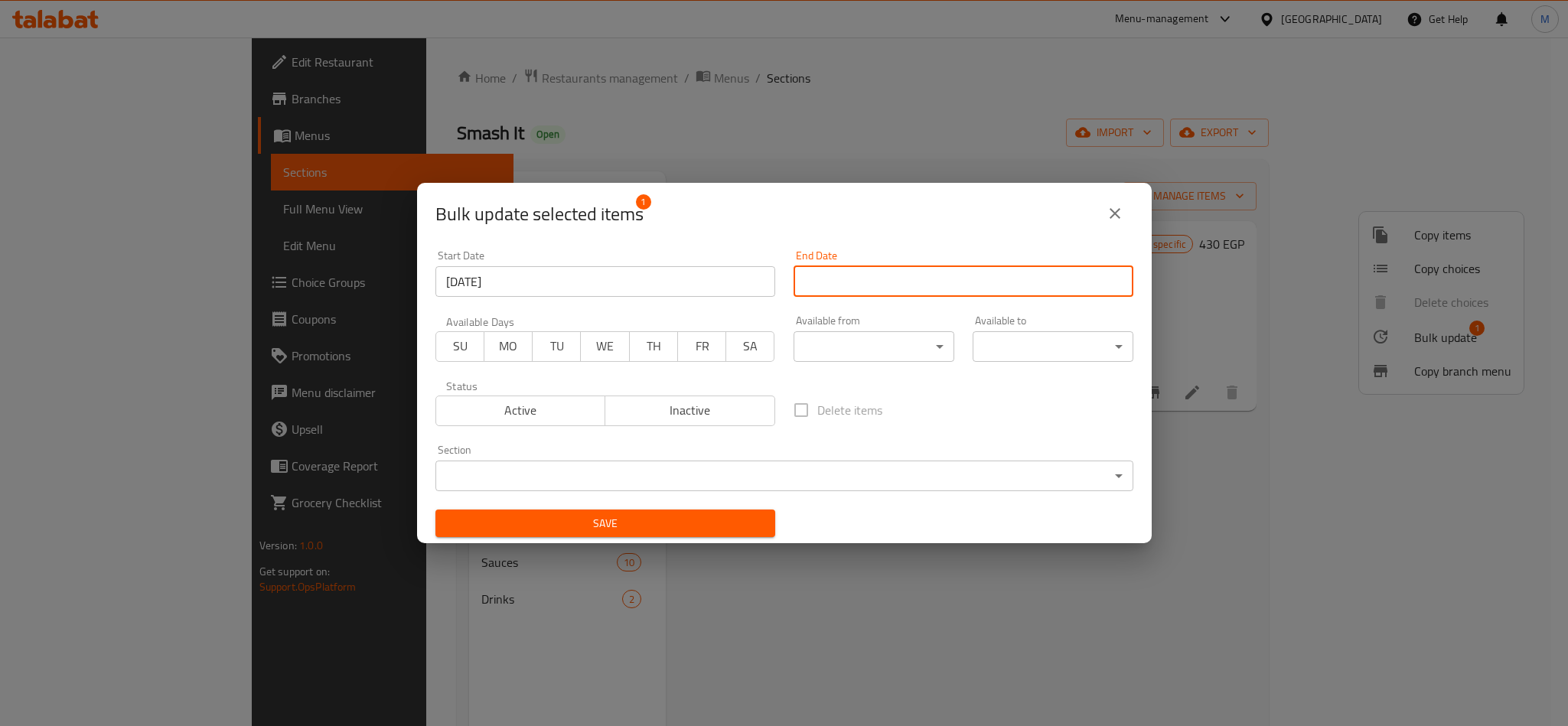
click at [974, 276] on input "Start Date" at bounding box center [963, 281] width 340 height 31
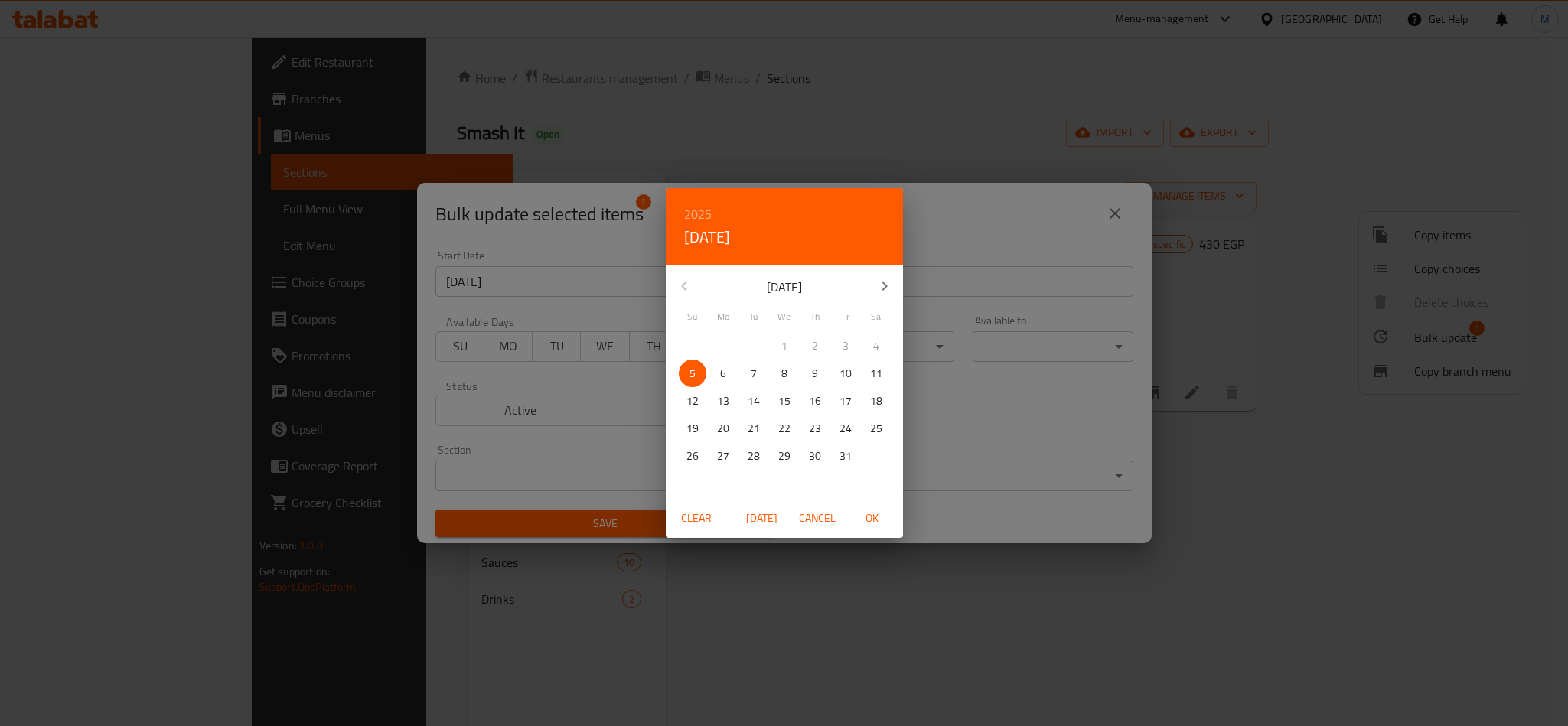
click at [701, 209] on h6 "2025" at bounding box center [697, 215] width 28 height 22
click at [791, 323] on div "2026" at bounding box center [784, 327] width 237 height 31
click at [852, 375] on span "9" at bounding box center [846, 373] width 28 height 19
click at [886, 518] on span "OK" at bounding box center [872, 518] width 37 height 19
type input "[DATE]"
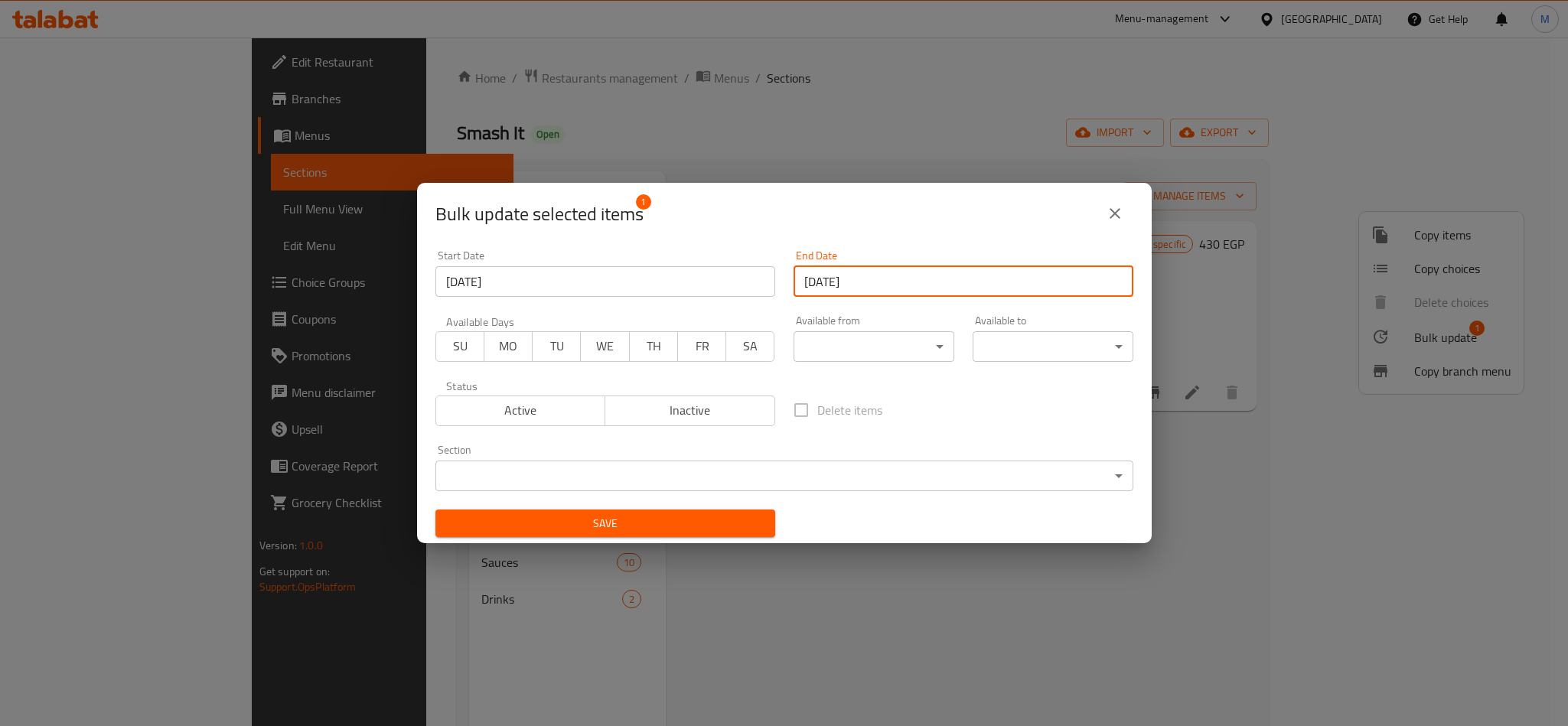
click at [701, 522] on span "Save" at bounding box center [605, 523] width 315 height 19
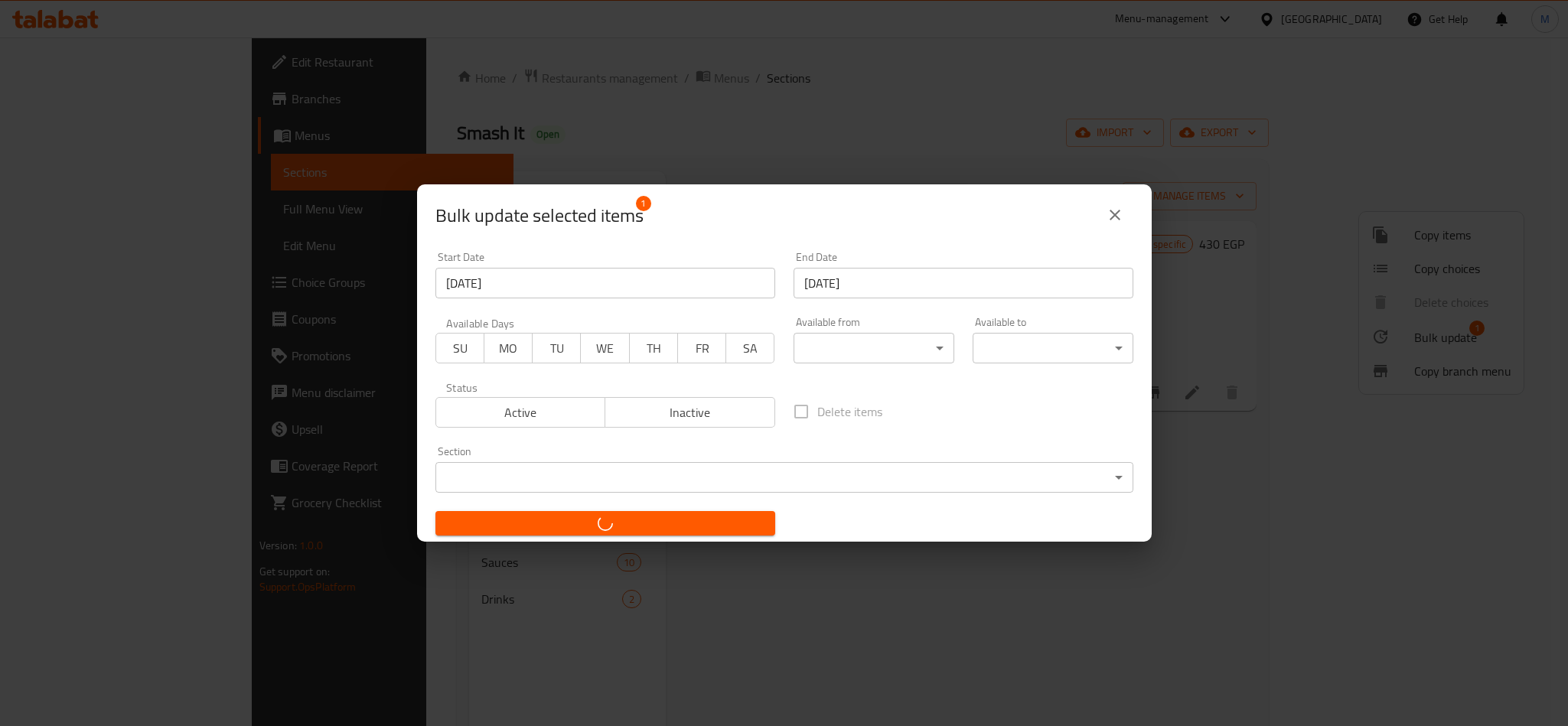
checkbox input "false"
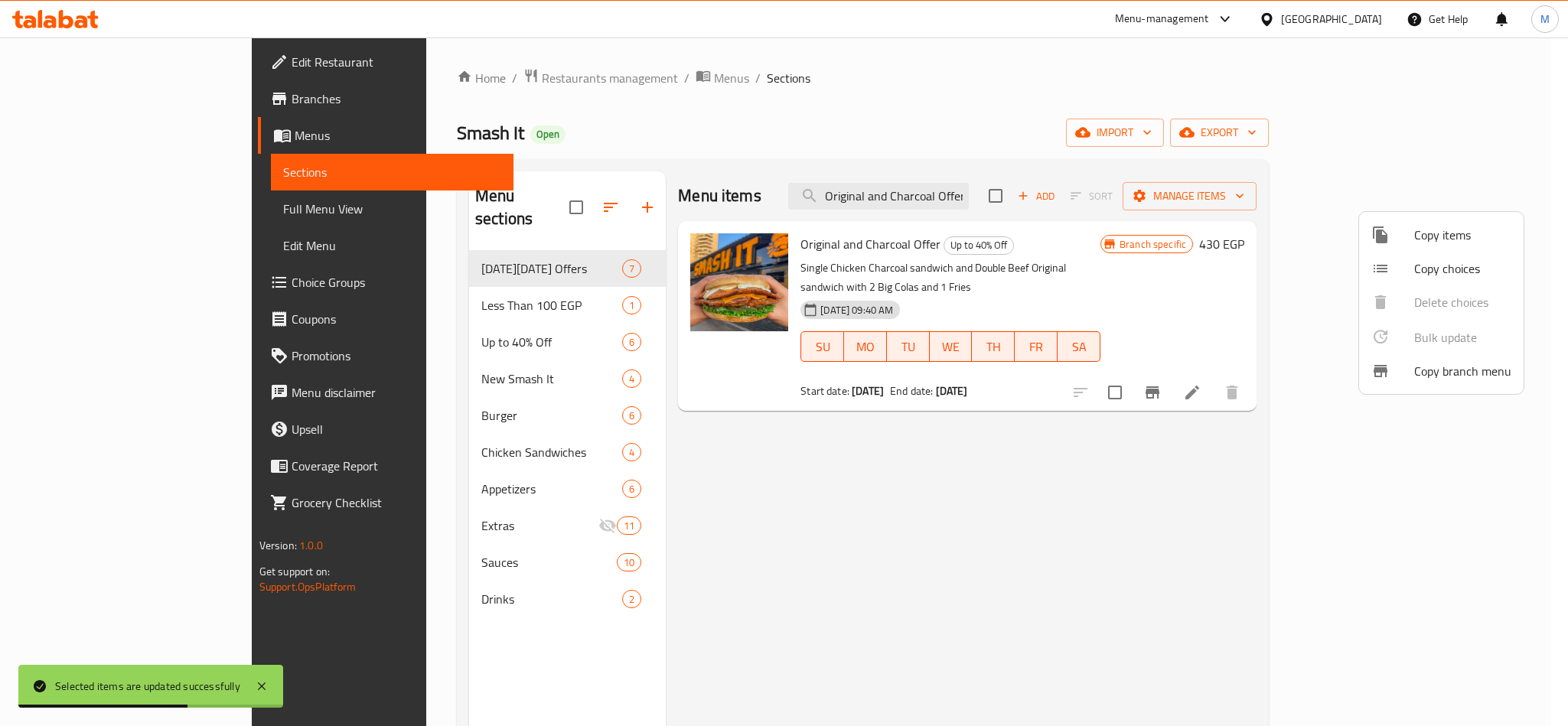
click at [1447, 133] on div at bounding box center [784, 363] width 1568 height 726
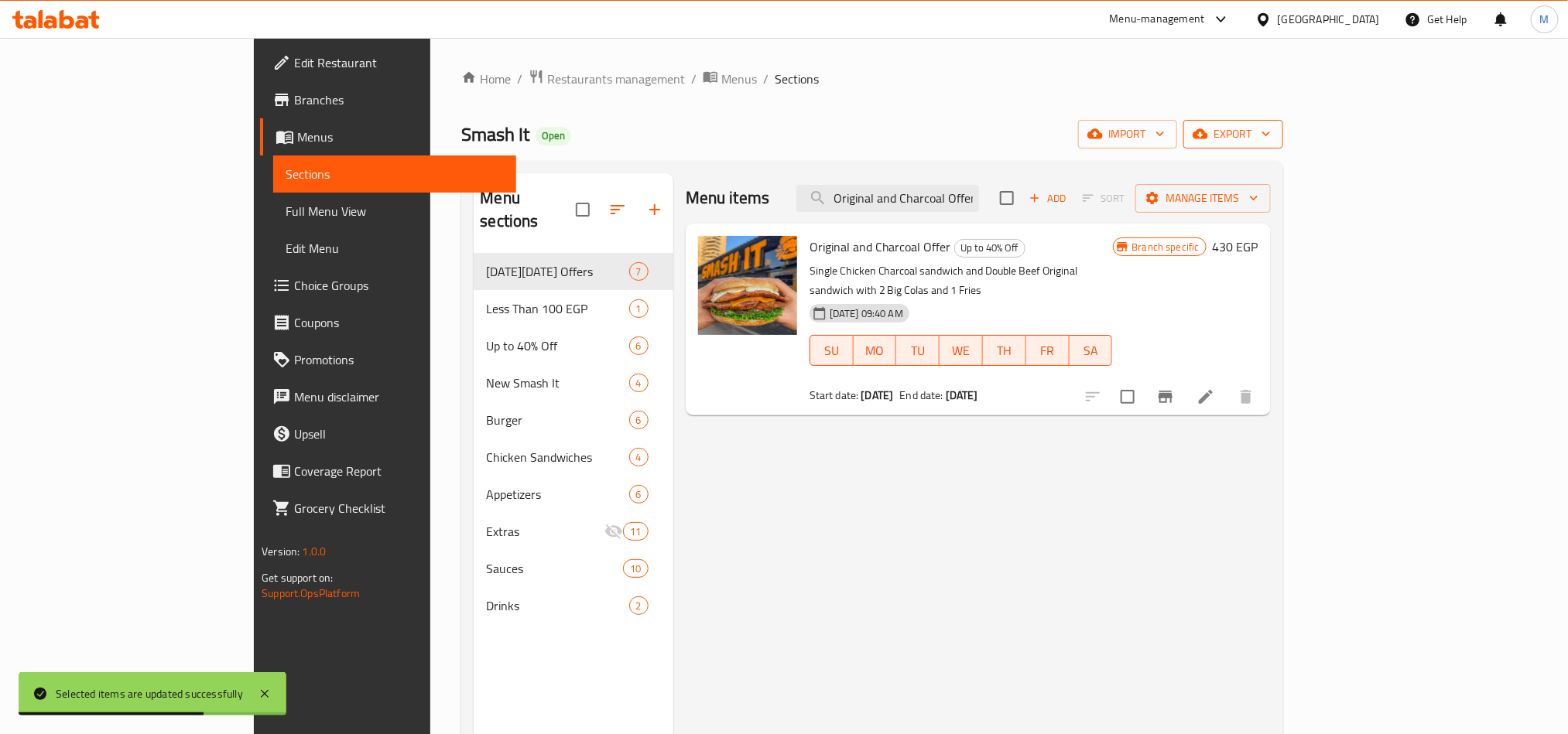
click at [1271, 133] on span "export" at bounding box center [1233, 134] width 75 height 19
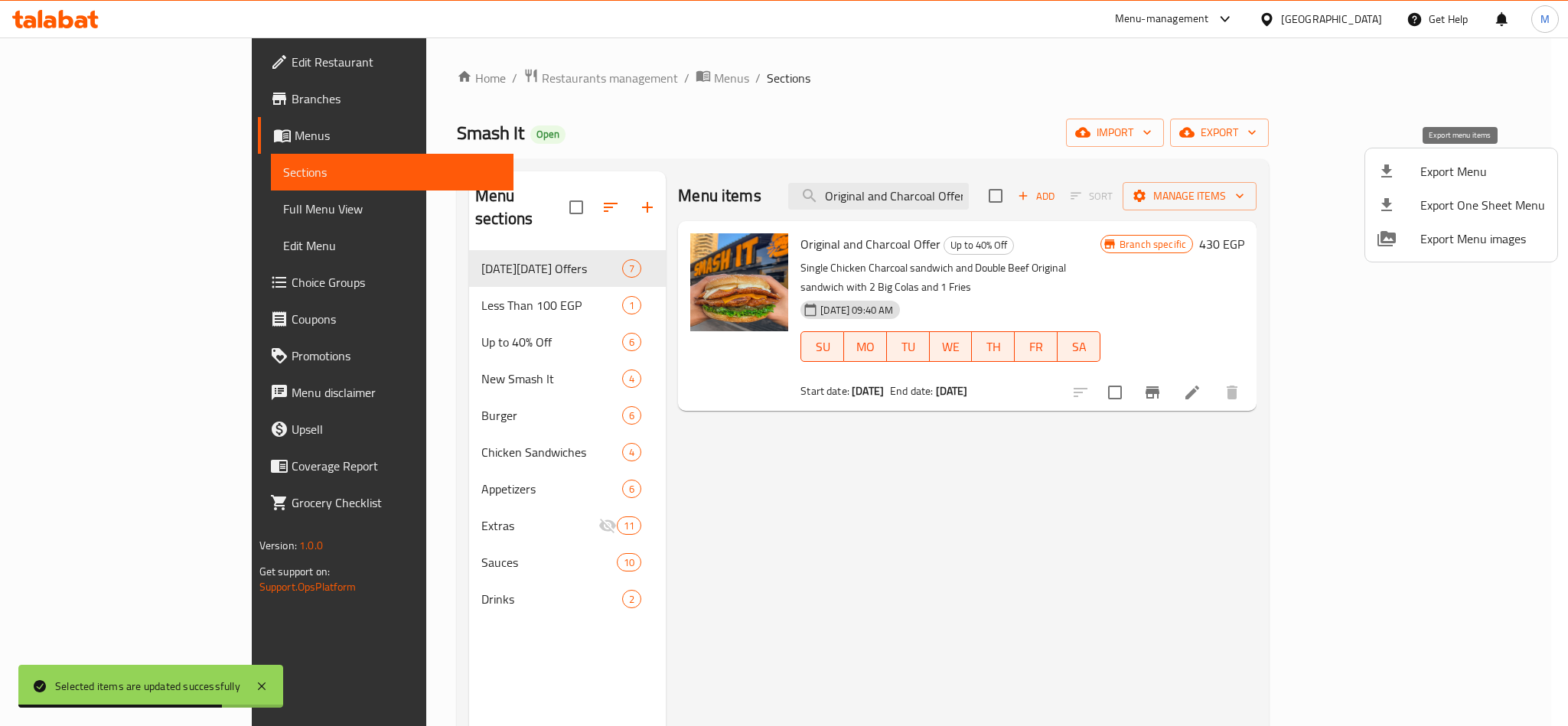
click at [1472, 174] on span "Export Menu" at bounding box center [1483, 172] width 125 height 18
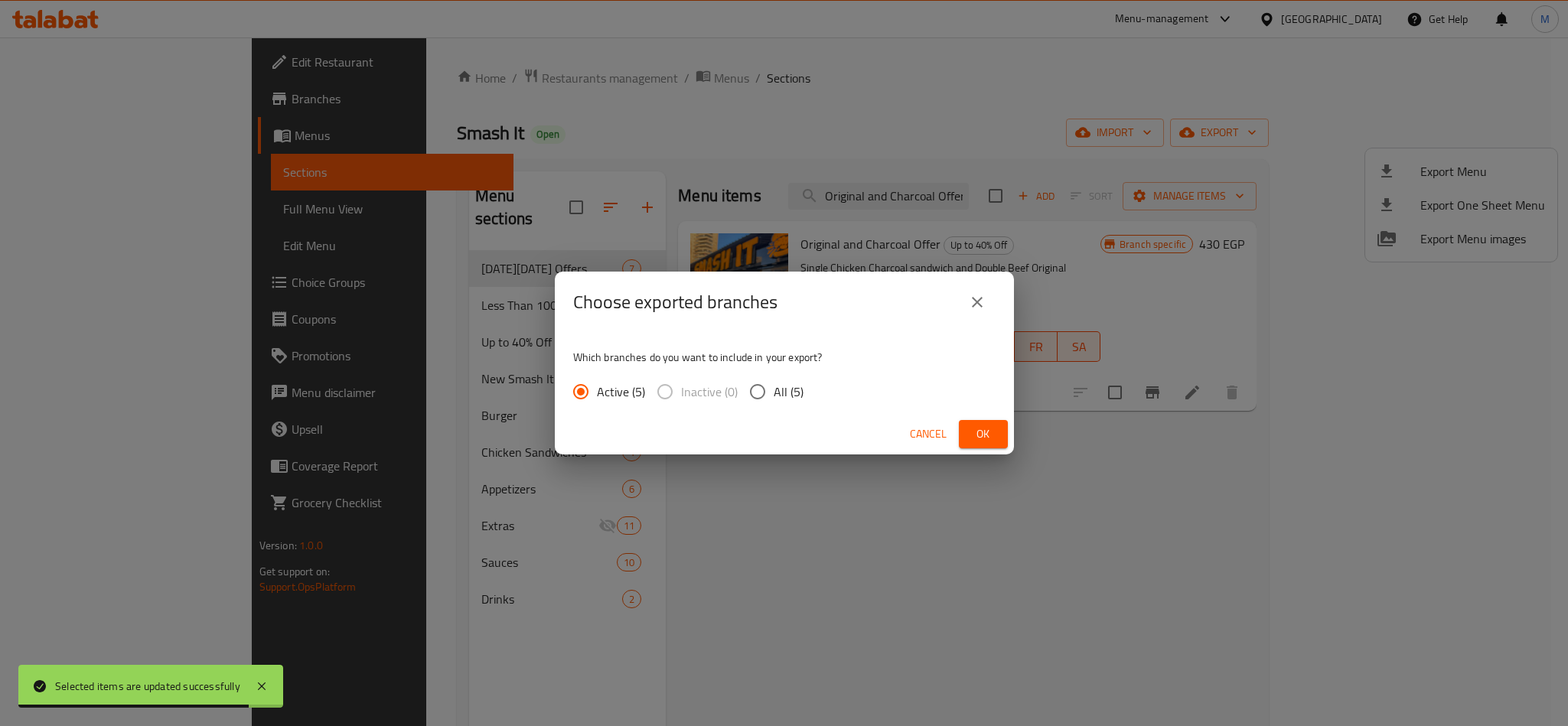
click at [767, 386] on input "All (5)" at bounding box center [757, 392] width 32 height 32
radio input "true"
click at [962, 435] on button "Ok" at bounding box center [983, 435] width 49 height 29
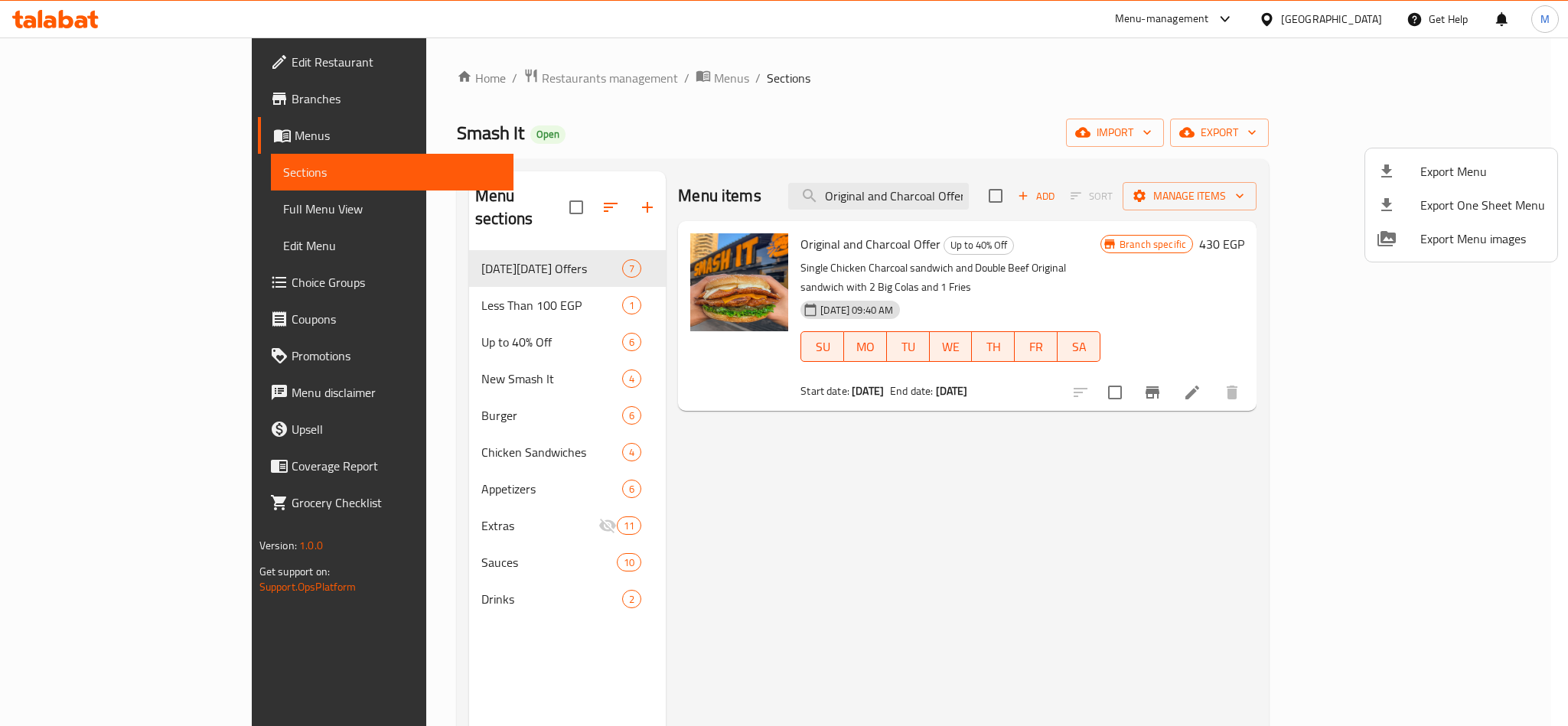
click at [951, 599] on div at bounding box center [784, 363] width 1568 height 726
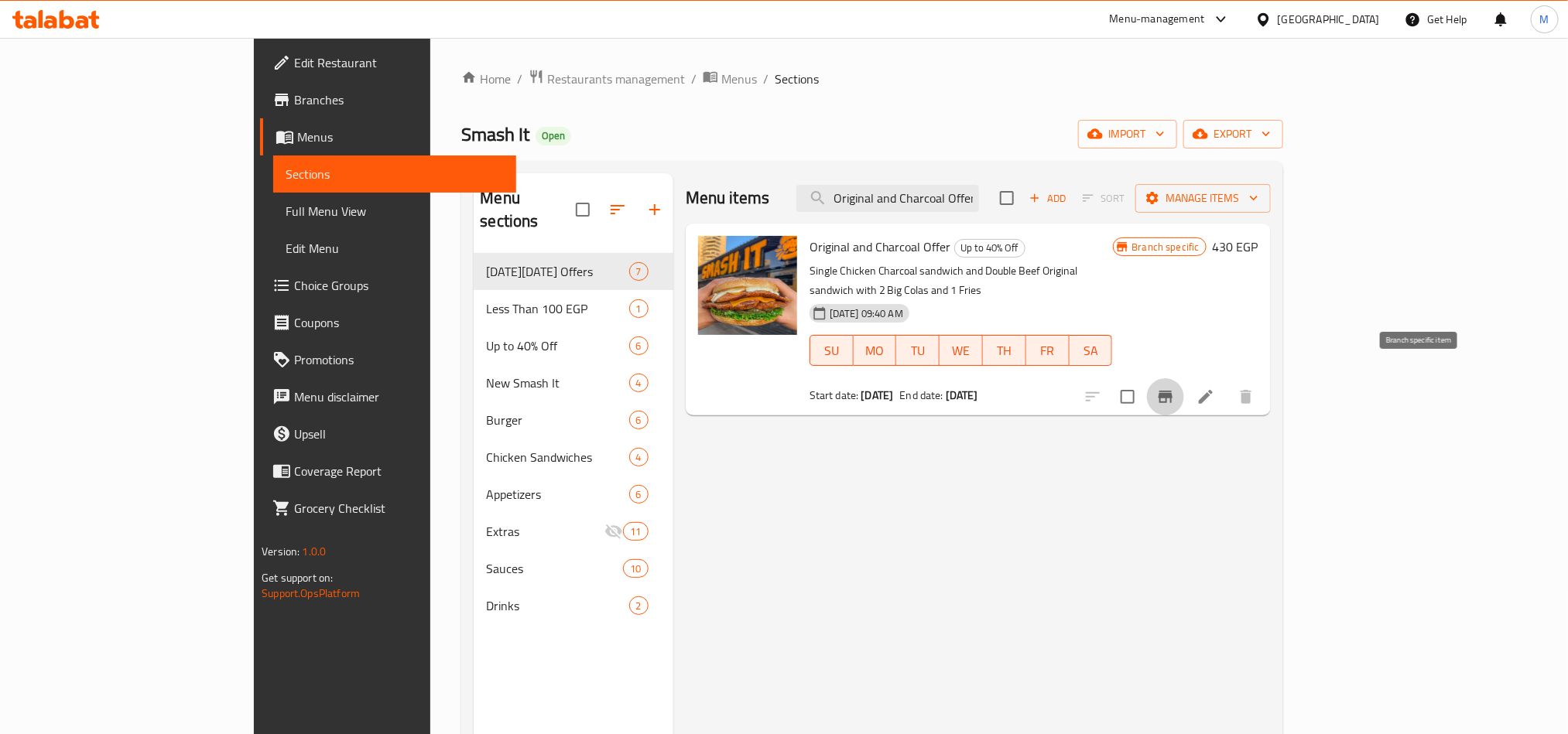
click at [1173, 391] on icon "Branch-specific-item" at bounding box center [1165, 397] width 14 height 13
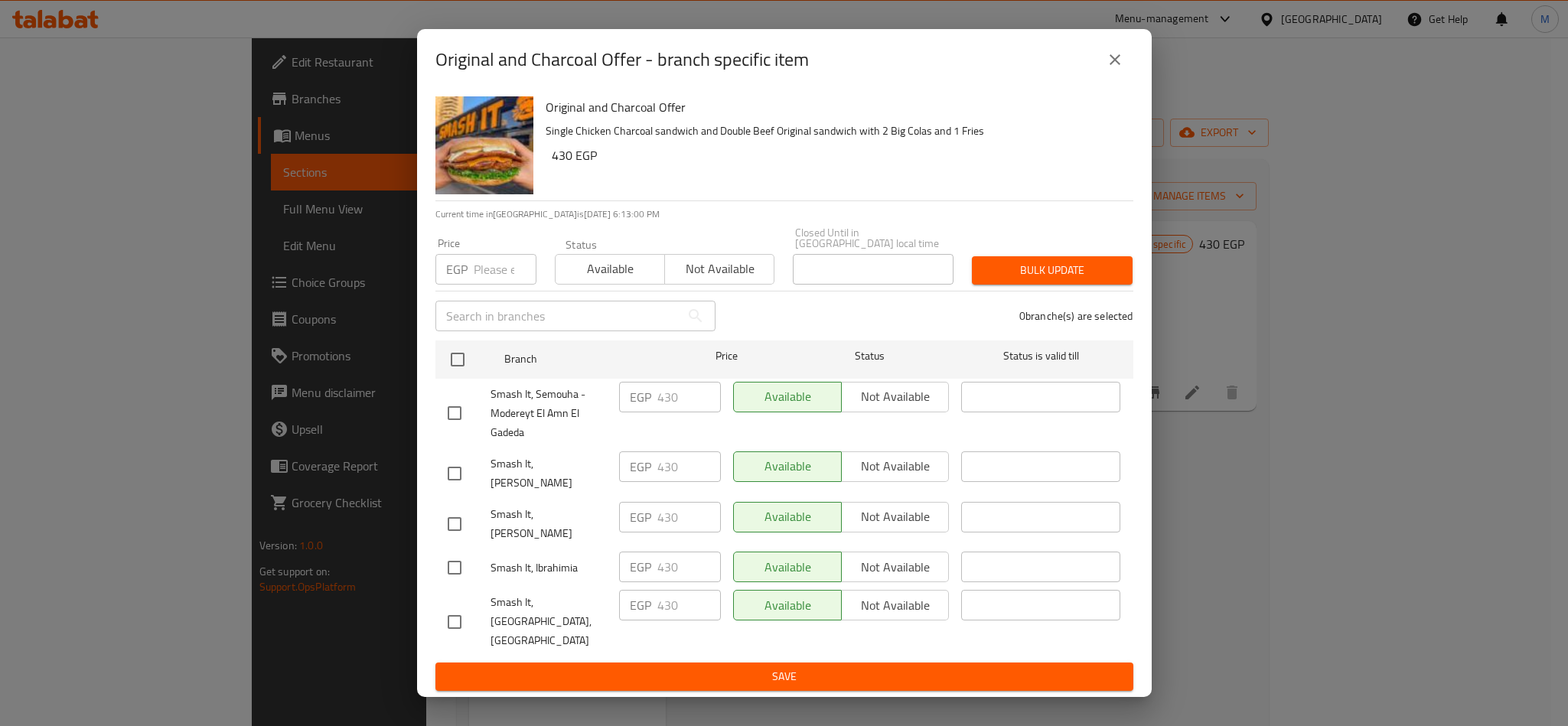
click at [1119, 65] on icon "close" at bounding box center [1115, 59] width 11 height 11
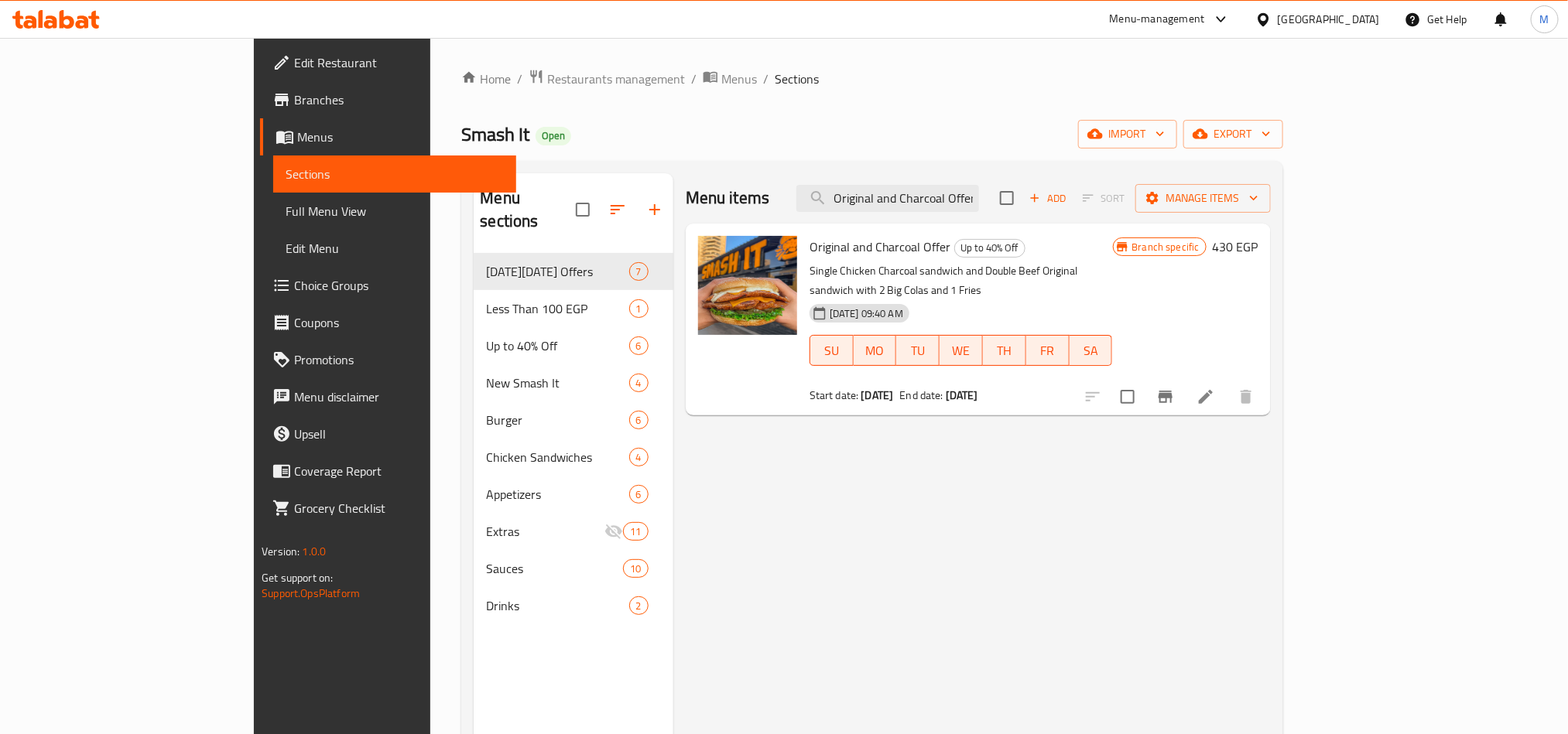
click at [1010, 518] on div "Menu items Original and Charcoal Offer Add Sort Manage items Original and Charc…" at bounding box center [972, 541] width 597 height 734
click at [1271, 139] on span "export" at bounding box center [1233, 134] width 75 height 19
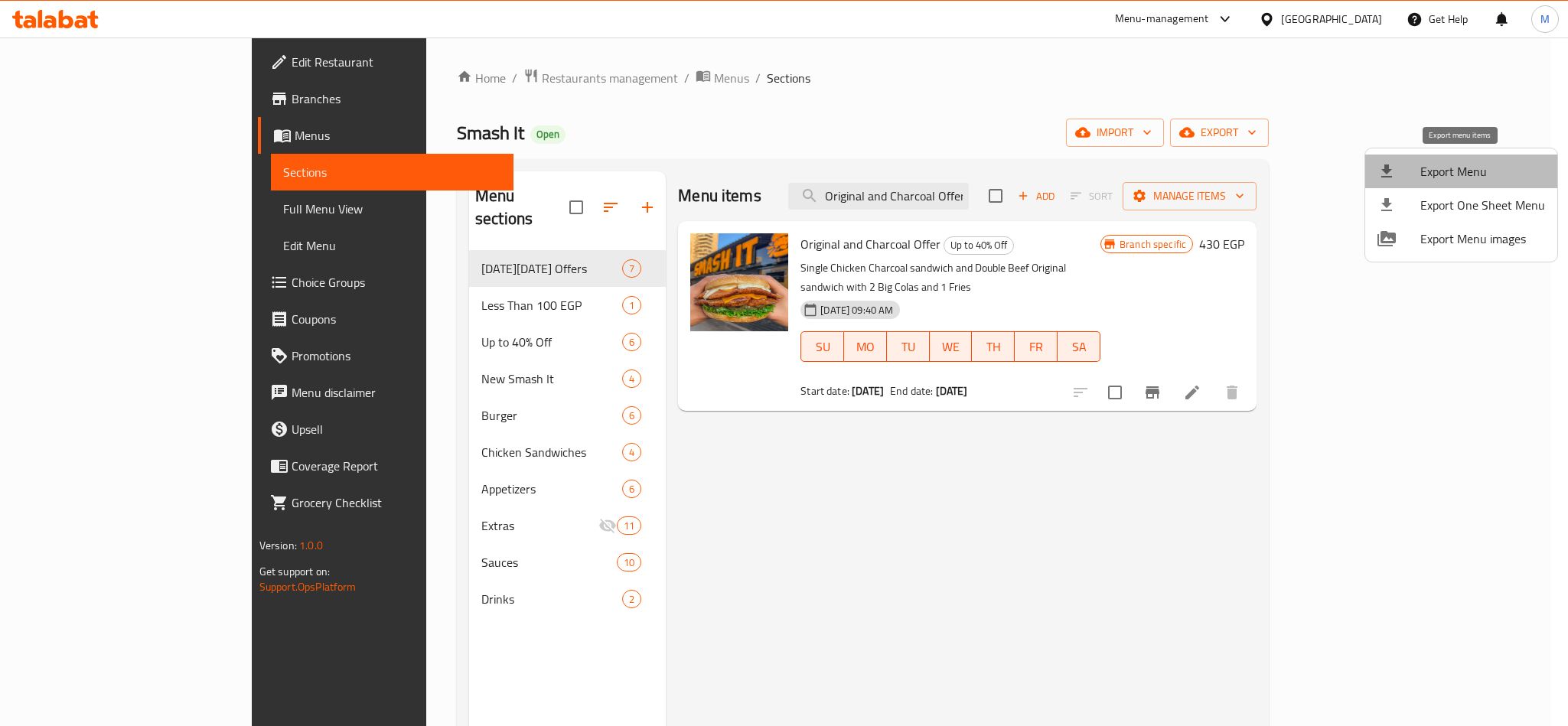
click at [1462, 177] on span "Export Menu" at bounding box center [1483, 172] width 125 height 18
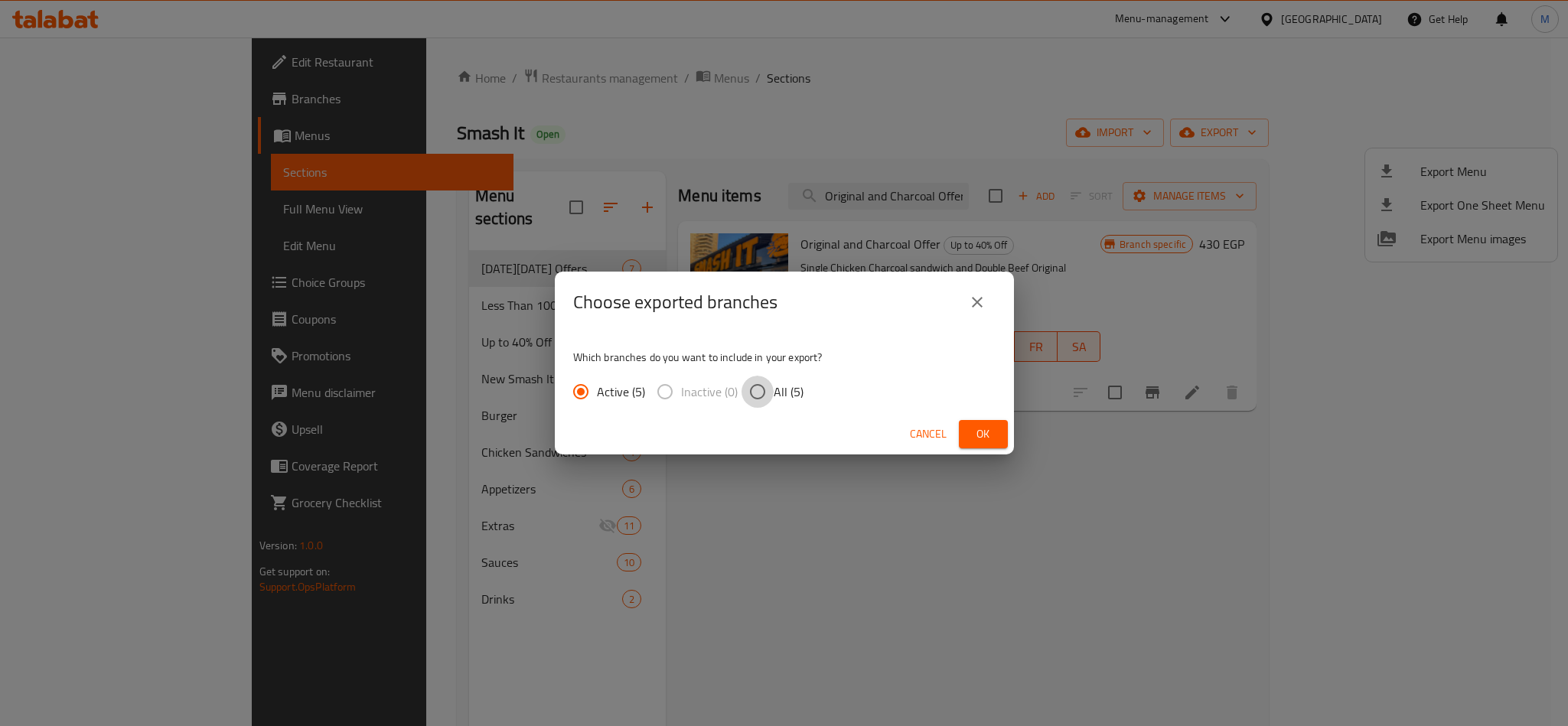
click at [760, 379] on input "All (5)" at bounding box center [757, 392] width 32 height 32
radio input "true"
click at [971, 427] on span "Ok" at bounding box center [983, 434] width 24 height 19
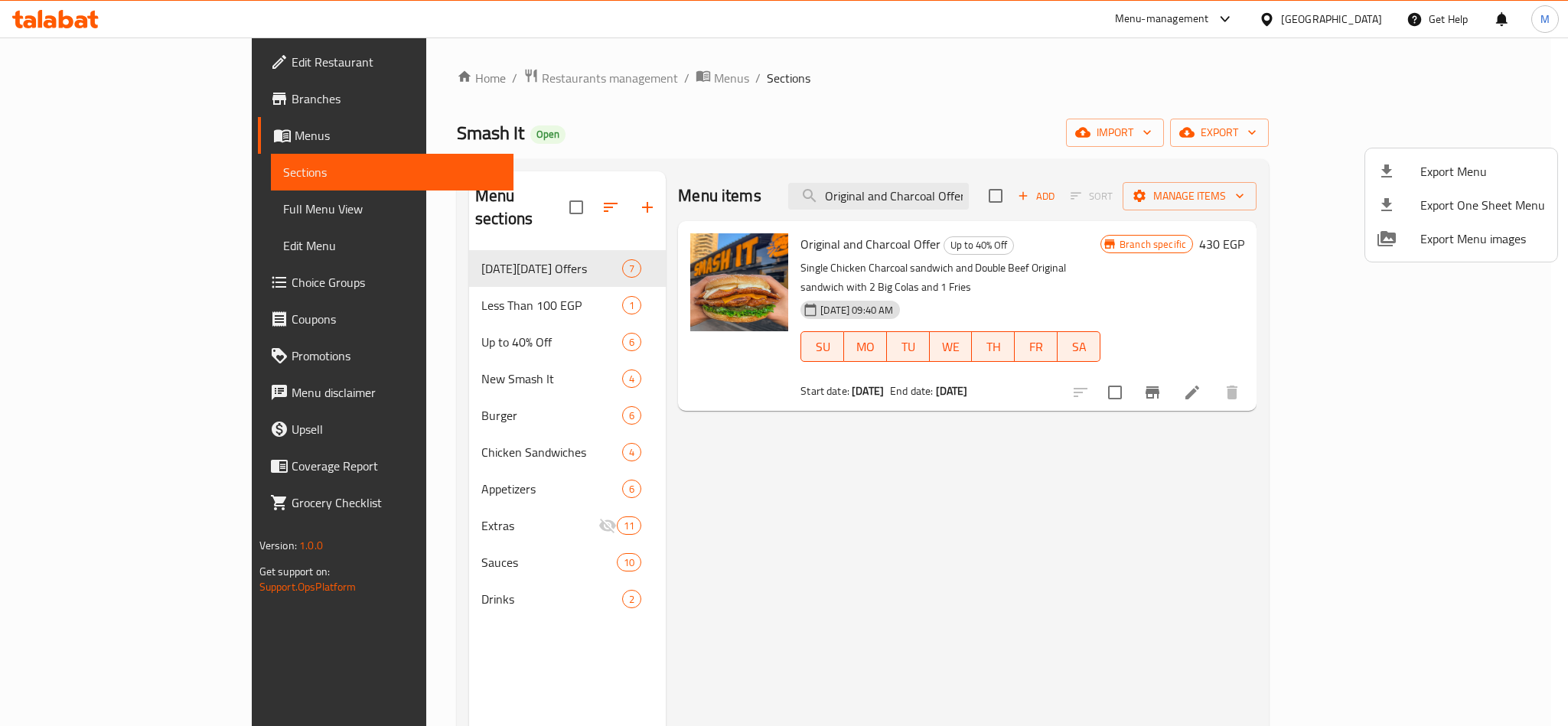
click at [837, 241] on div at bounding box center [784, 363] width 1568 height 726
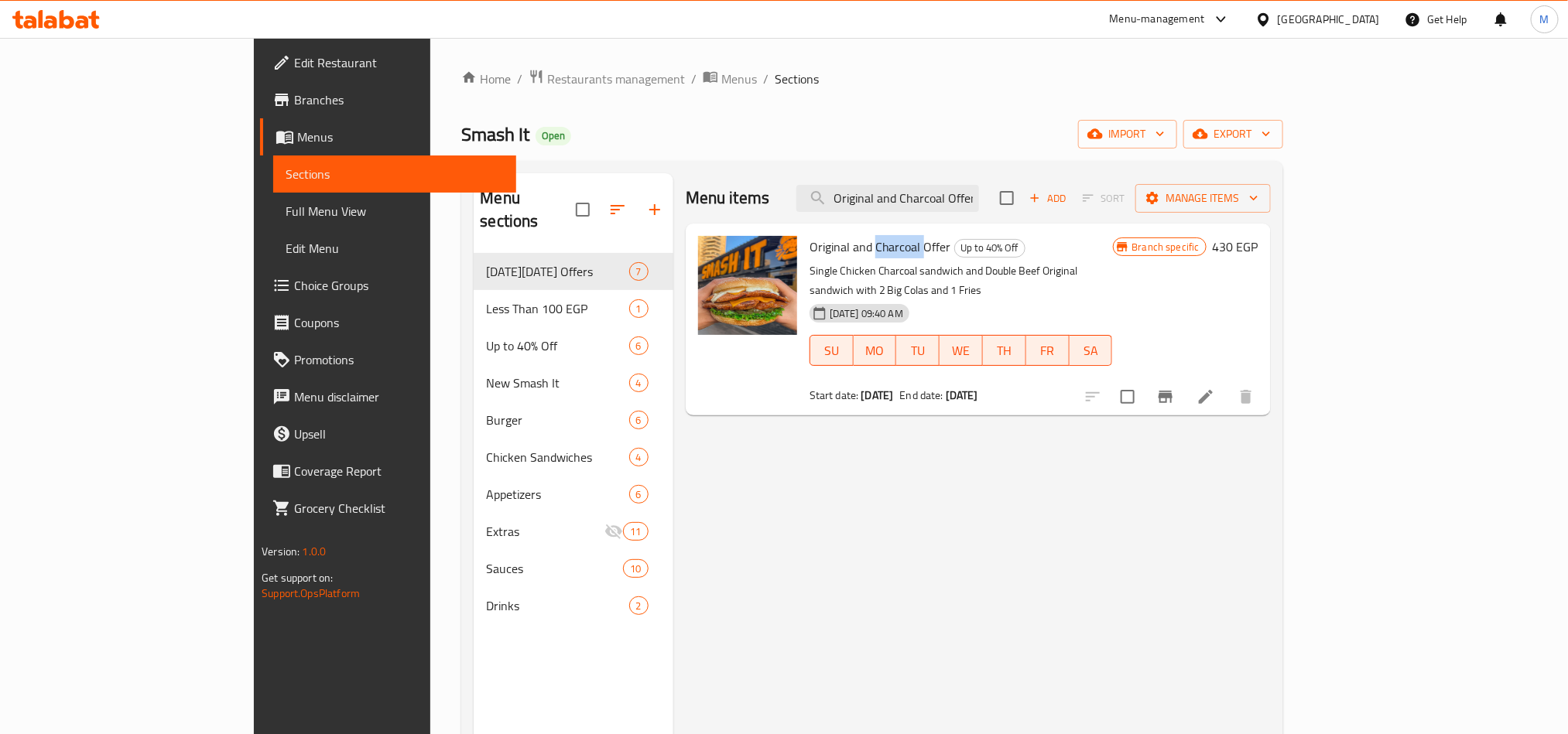
click at [846, 243] on span "Original and Charcoal Offer" at bounding box center [881, 247] width 142 height 24
copy h6 "Original and Charcoal Offer"
click at [810, 253] on span "Original and Charcoal Offer" at bounding box center [881, 247] width 142 height 24
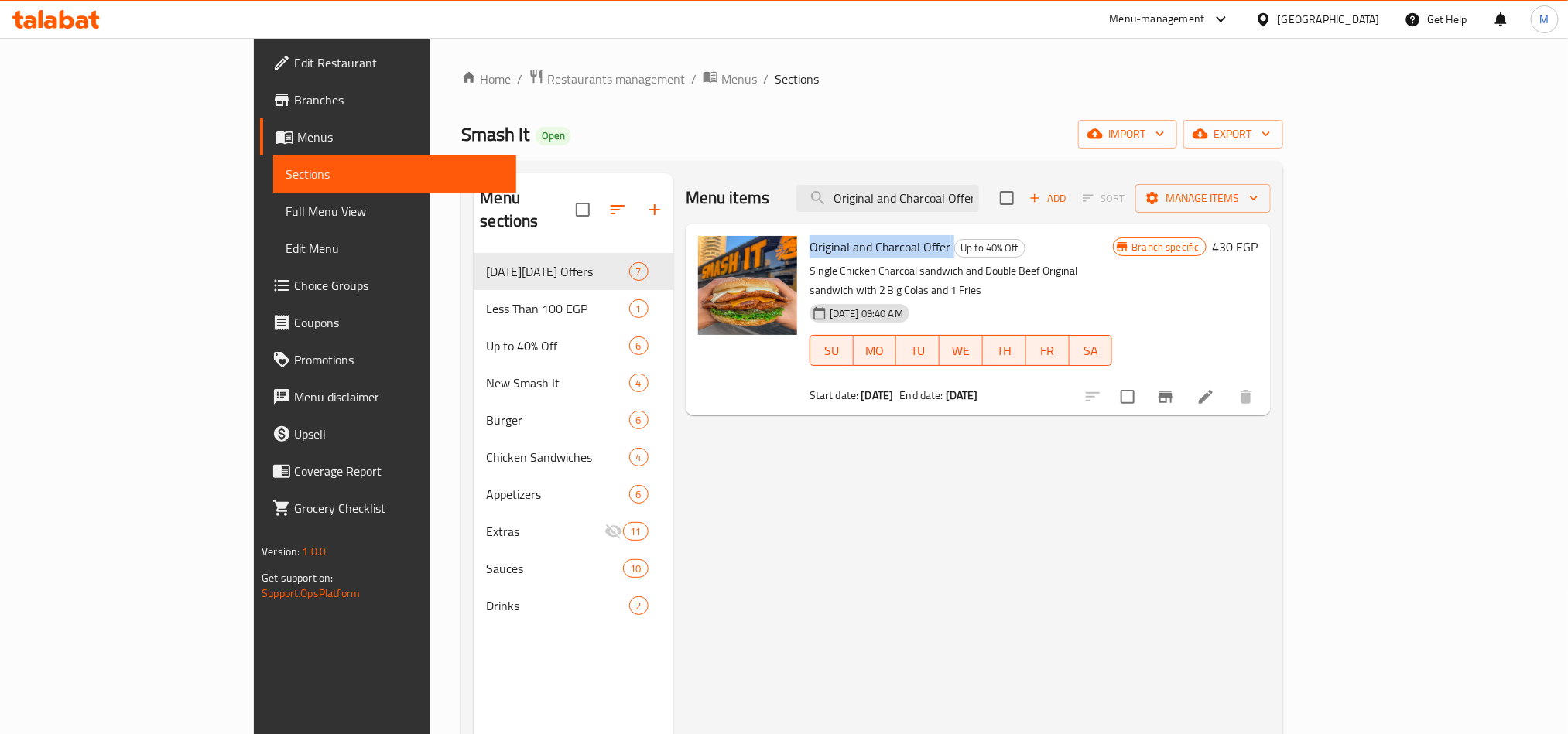
click at [810, 253] on span "Original and Charcoal Offer" at bounding box center [881, 247] width 142 height 24
click at [295, 102] on span "Branches" at bounding box center [399, 100] width 209 height 18
